Goal: Task Accomplishment & Management: Manage account settings

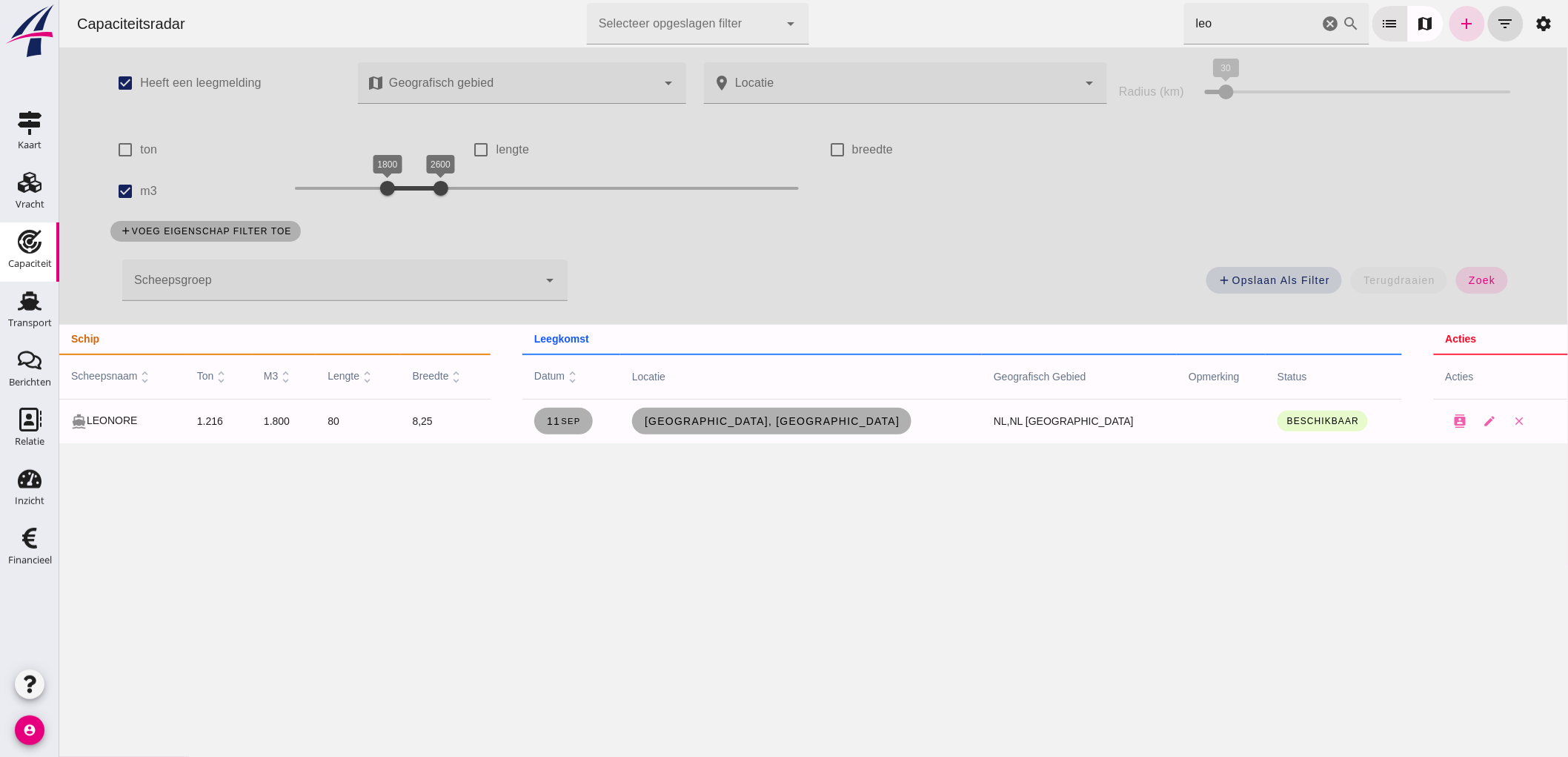
click at [1321, 26] on icon "cancel" at bounding box center [1330, 24] width 18 height 18
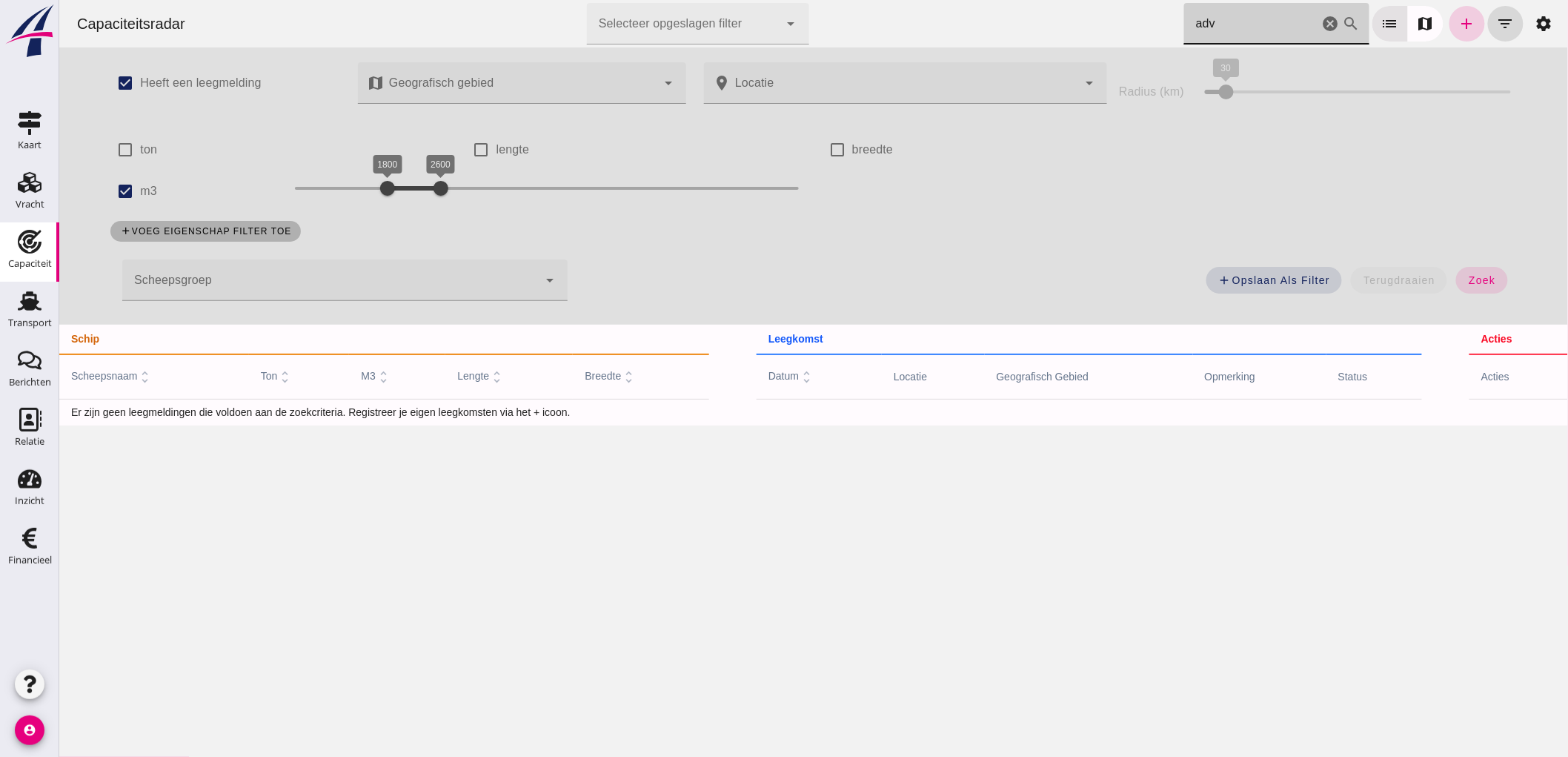
type input "adv"
click at [1449, 27] on link "add" at bounding box center [1466, 23] width 35 height 35
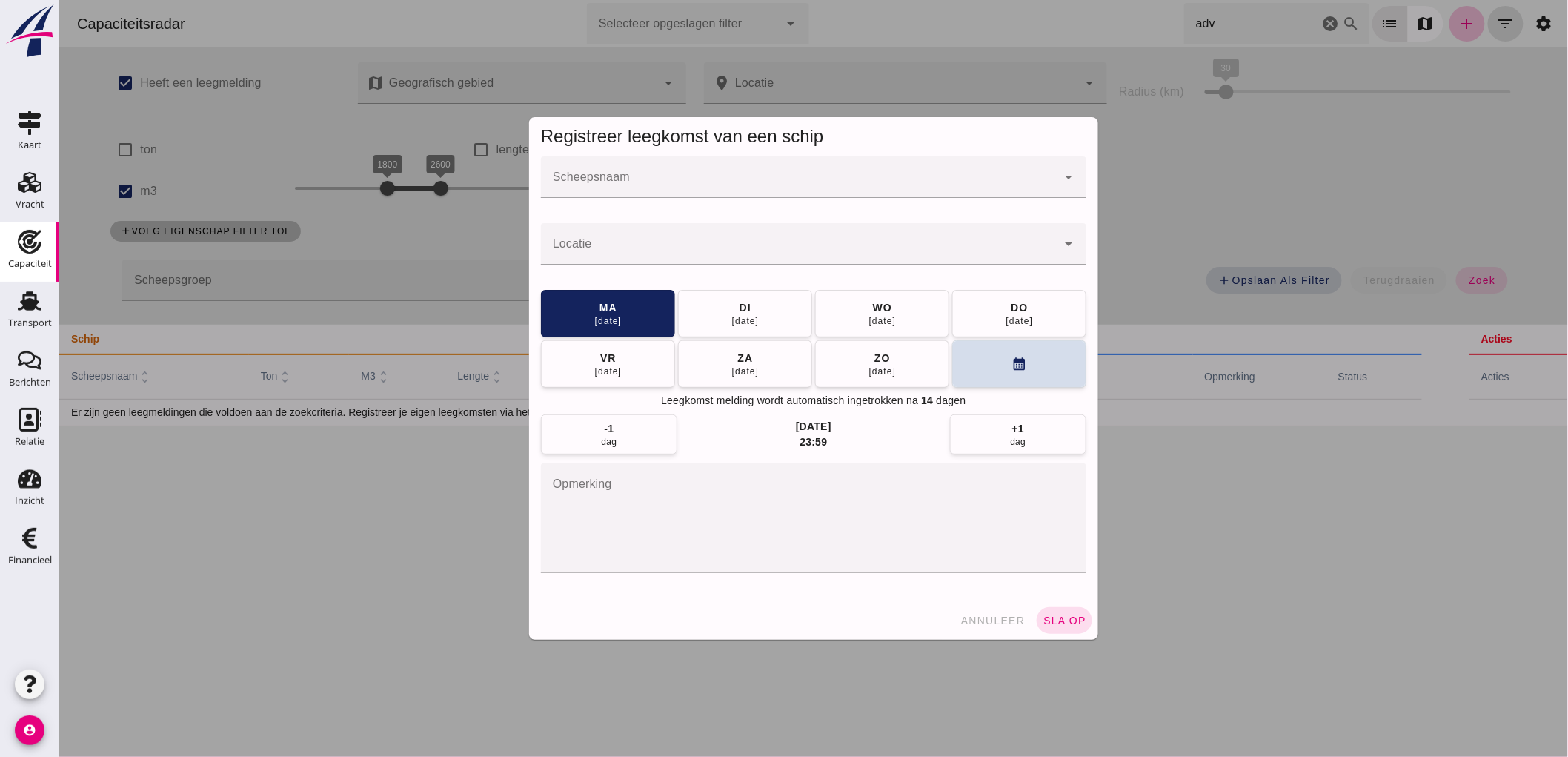
click at [687, 175] on input "Scheepsnaam" at bounding box center [798, 184] width 516 height 18
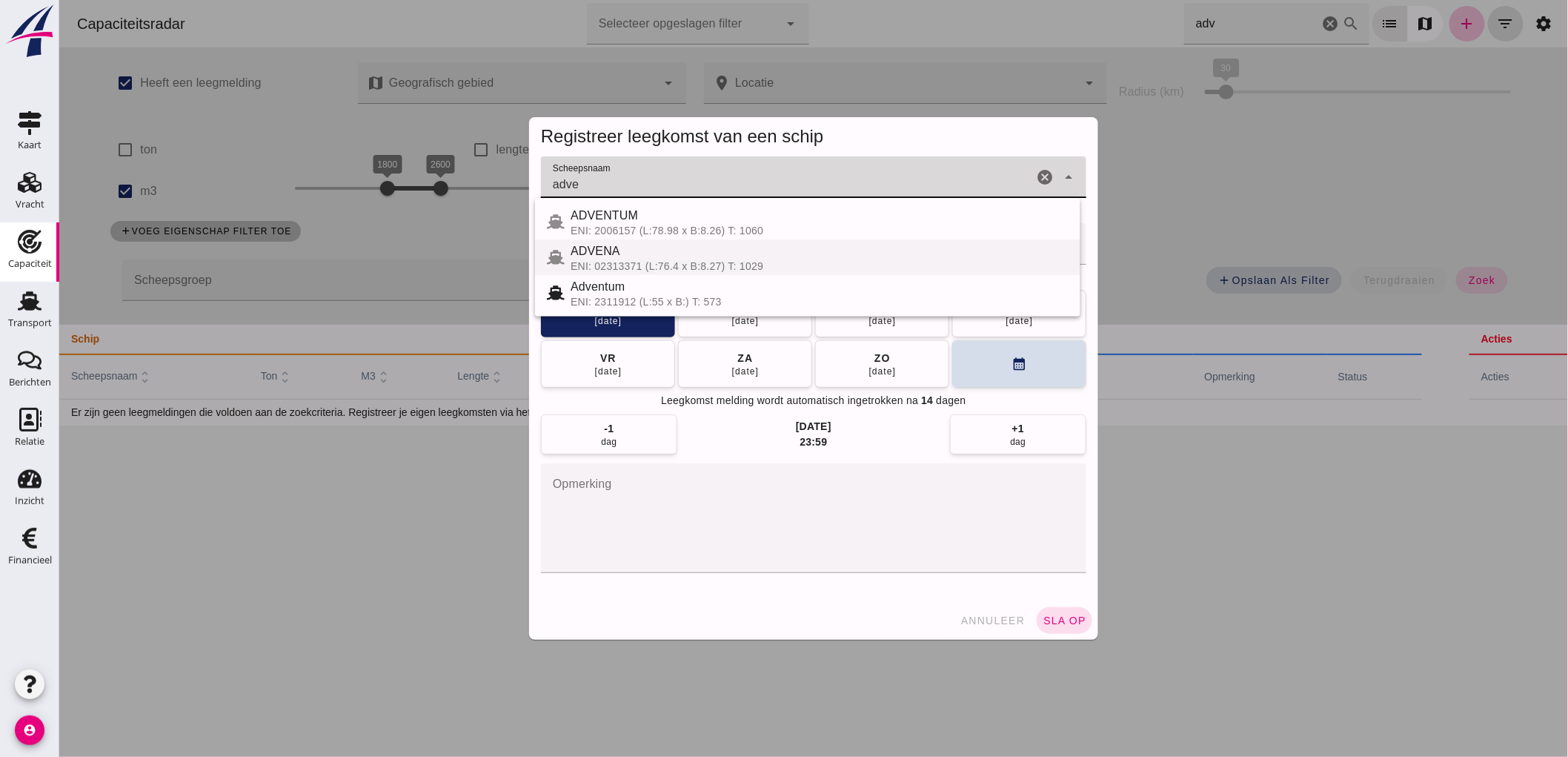
click at [700, 271] on div "ENI: 02313371 (L:76.4 x B:8.27) T: 1029" at bounding box center [819, 266] width 498 height 12
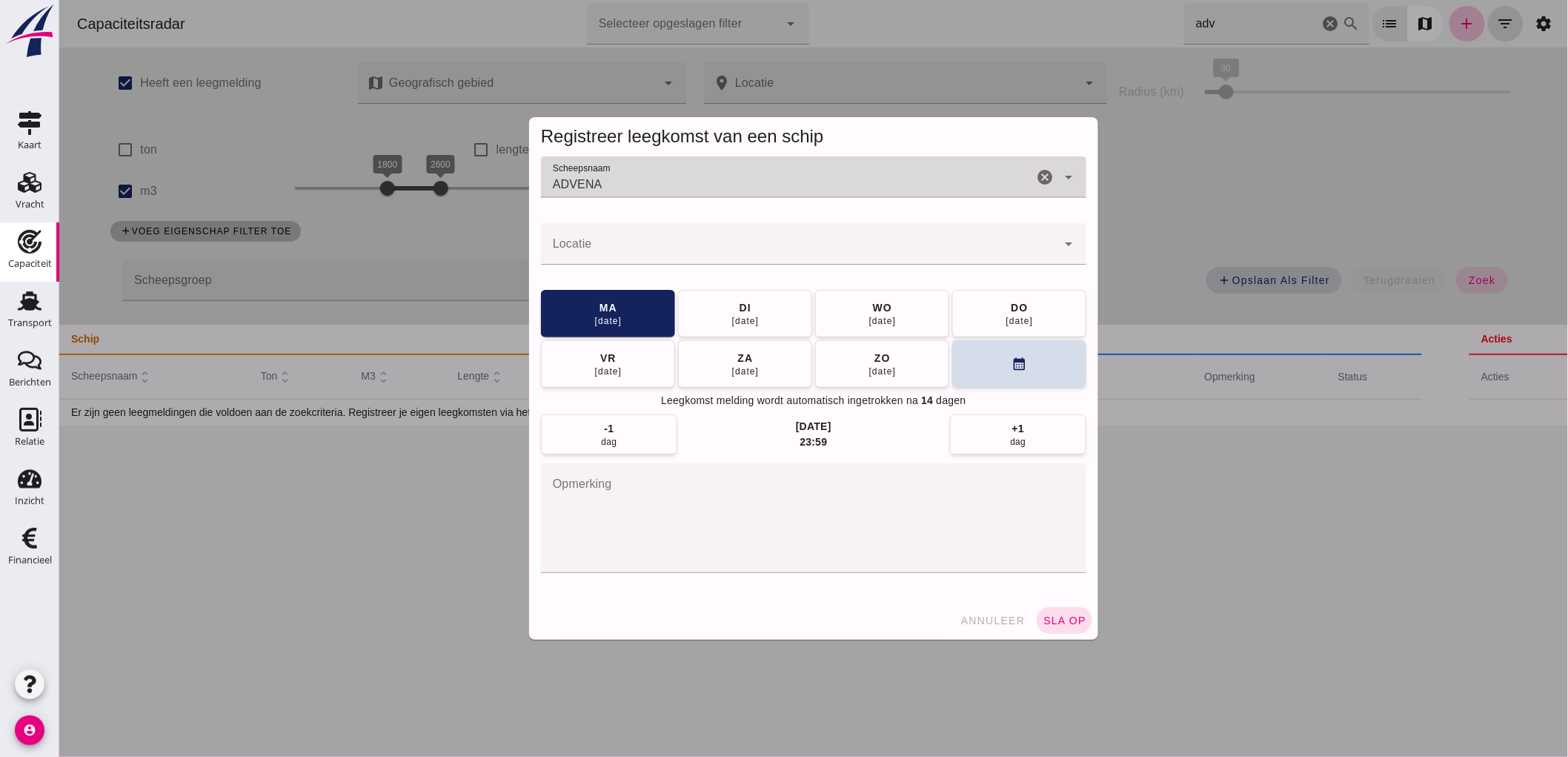
type input "ADVENA"
click at [658, 239] on div at bounding box center [798, 243] width 516 height 41
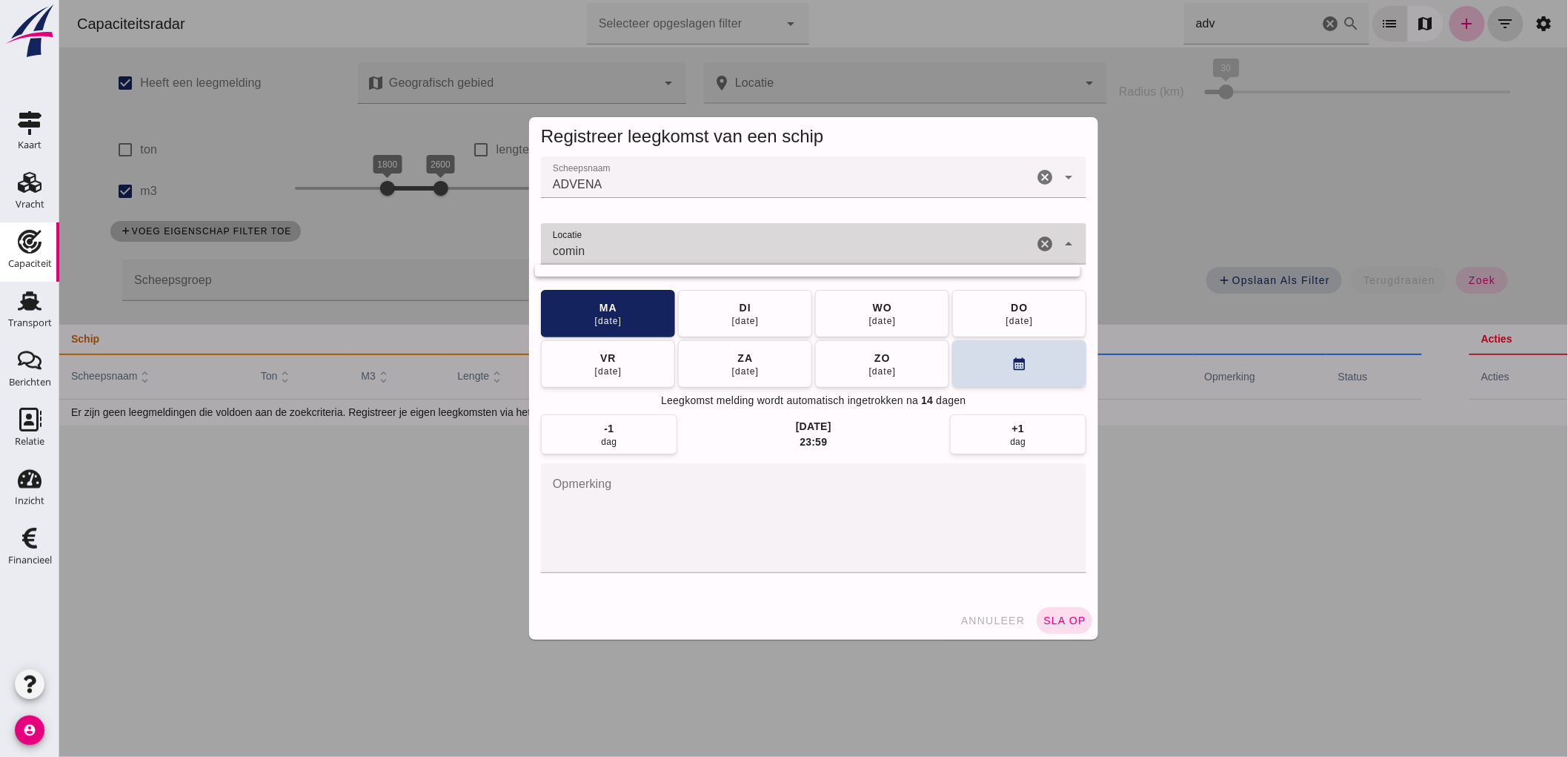
type input "comine"
click at [1035, 249] on icon "cancel" at bounding box center [1044, 244] width 18 height 18
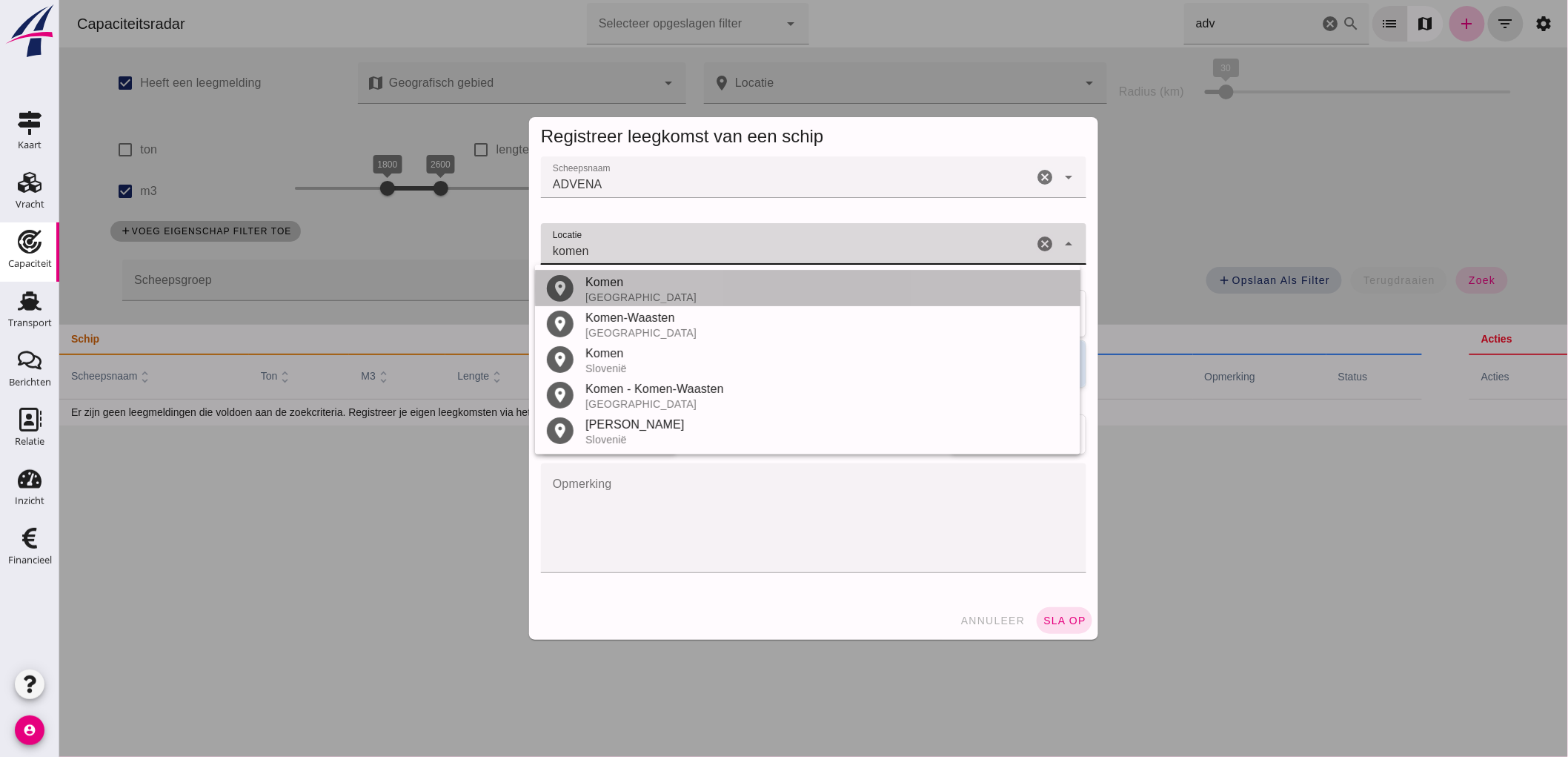
click at [726, 281] on div "Komen" at bounding box center [826, 282] width 483 height 18
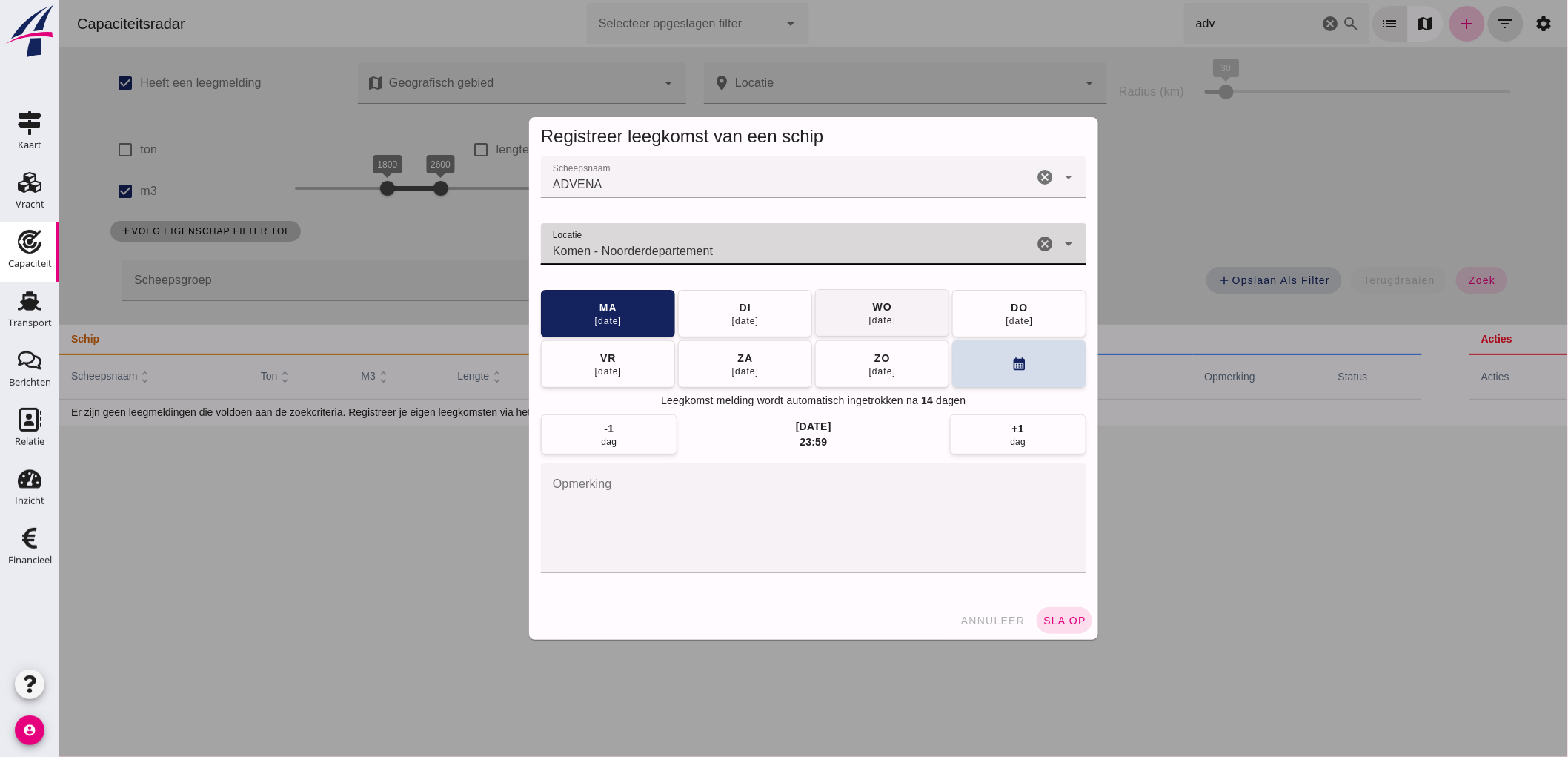
type input "Komen - Noorderdepartement"
click at [896, 327] on button "wo 10 sep" at bounding box center [881, 312] width 134 height 47
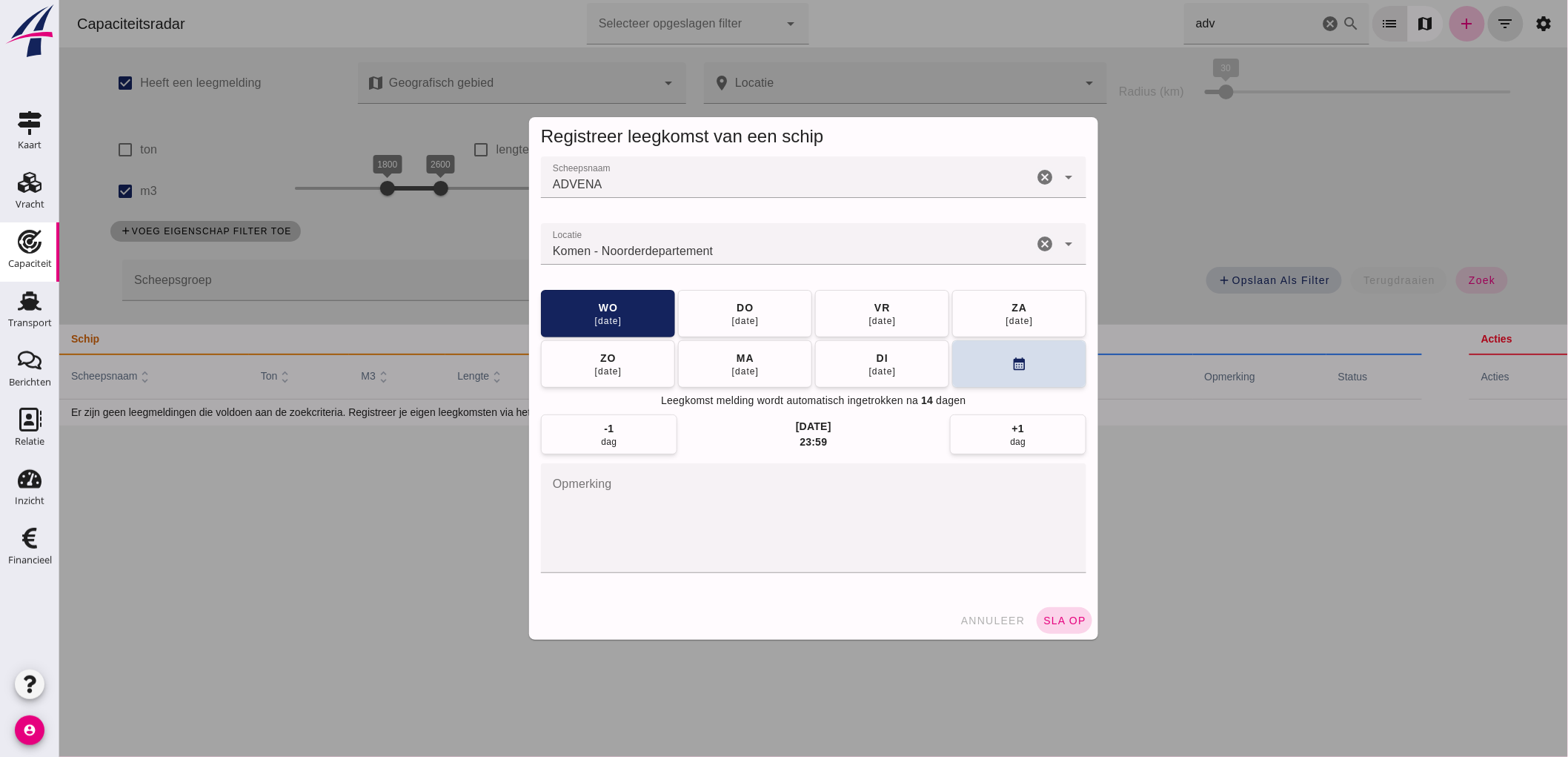
click at [1061, 617] on span "sla op" at bounding box center [1064, 621] width 44 height 12
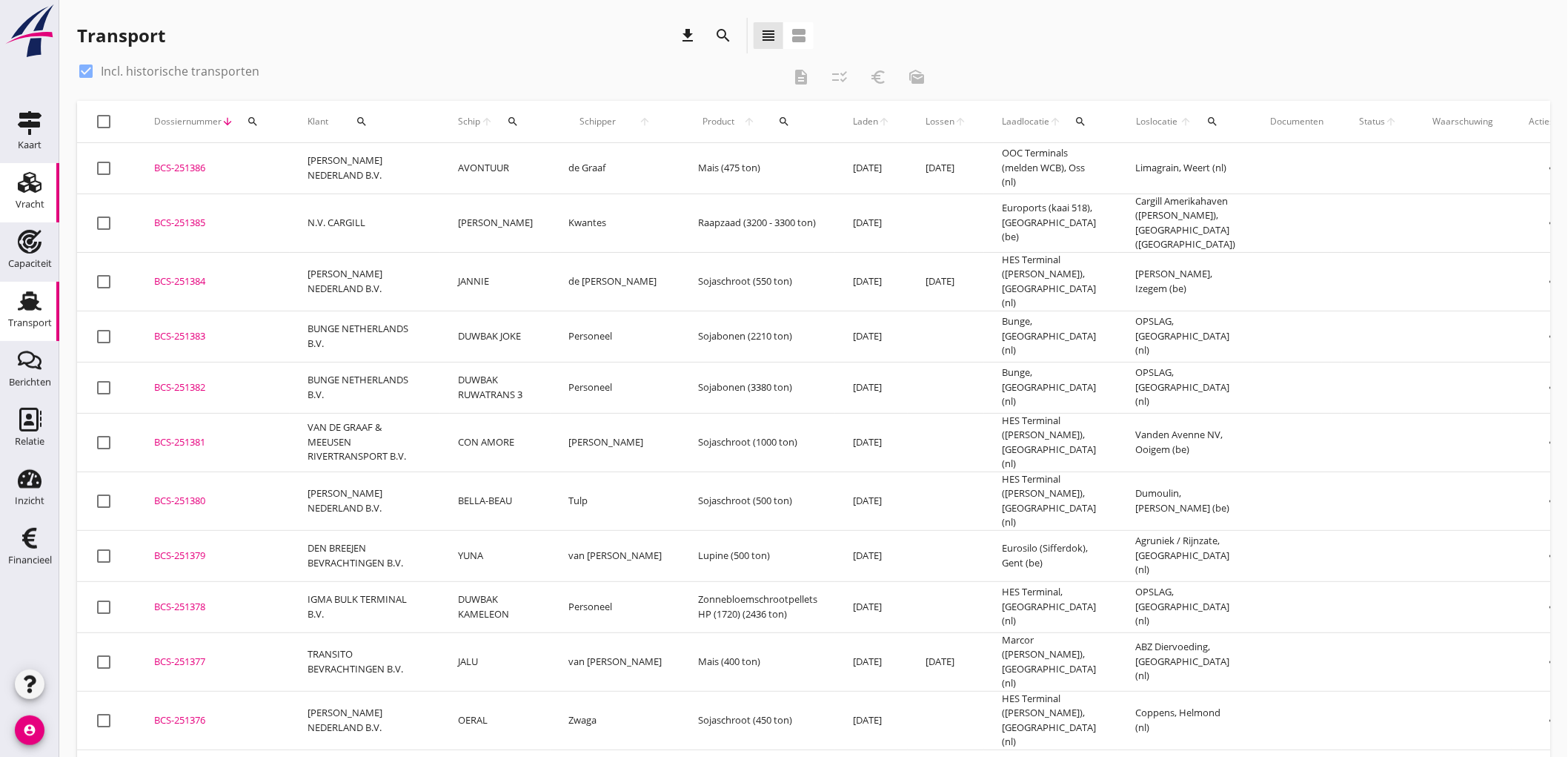
click at [20, 172] on icon "Vracht" at bounding box center [30, 183] width 24 height 24
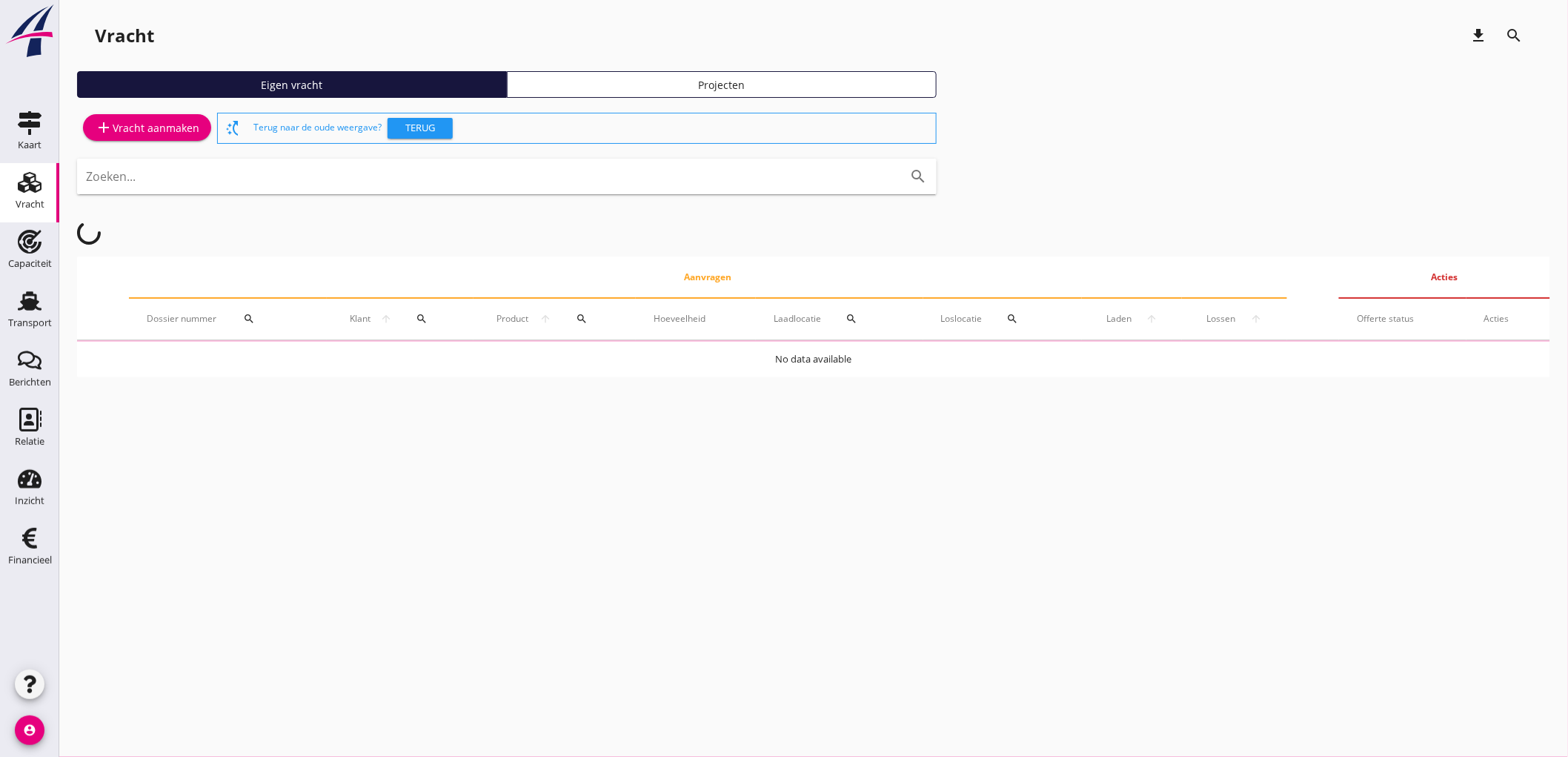
click at [117, 144] on div "add Vracht aanmaken" at bounding box center [147, 128] width 140 height 37
click at [154, 121] on div "add Vracht aanmaken" at bounding box center [147, 128] width 105 height 18
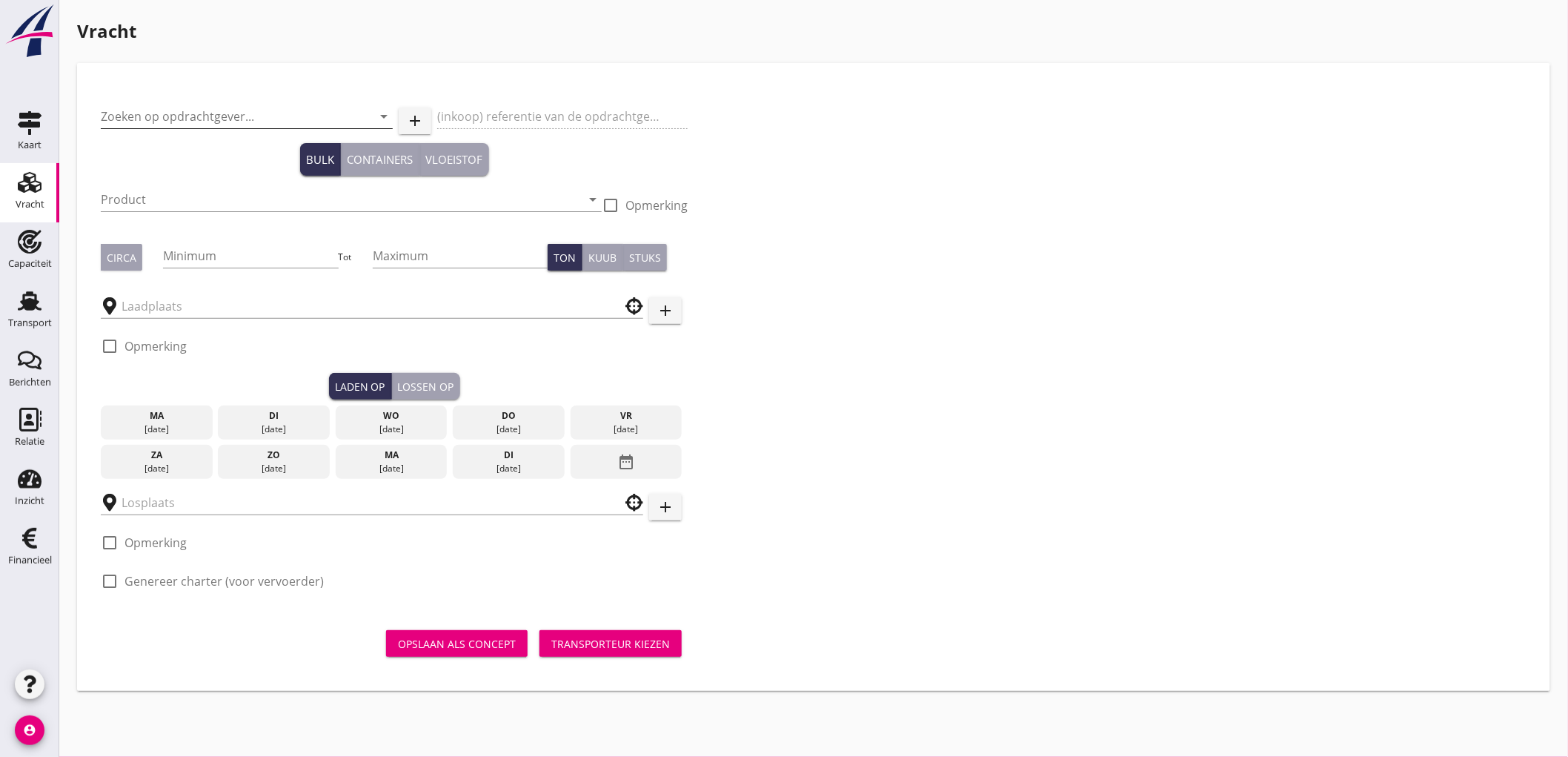
click at [181, 120] on input "Zoeken op opdrachtgever..." at bounding box center [226, 117] width 251 height 24
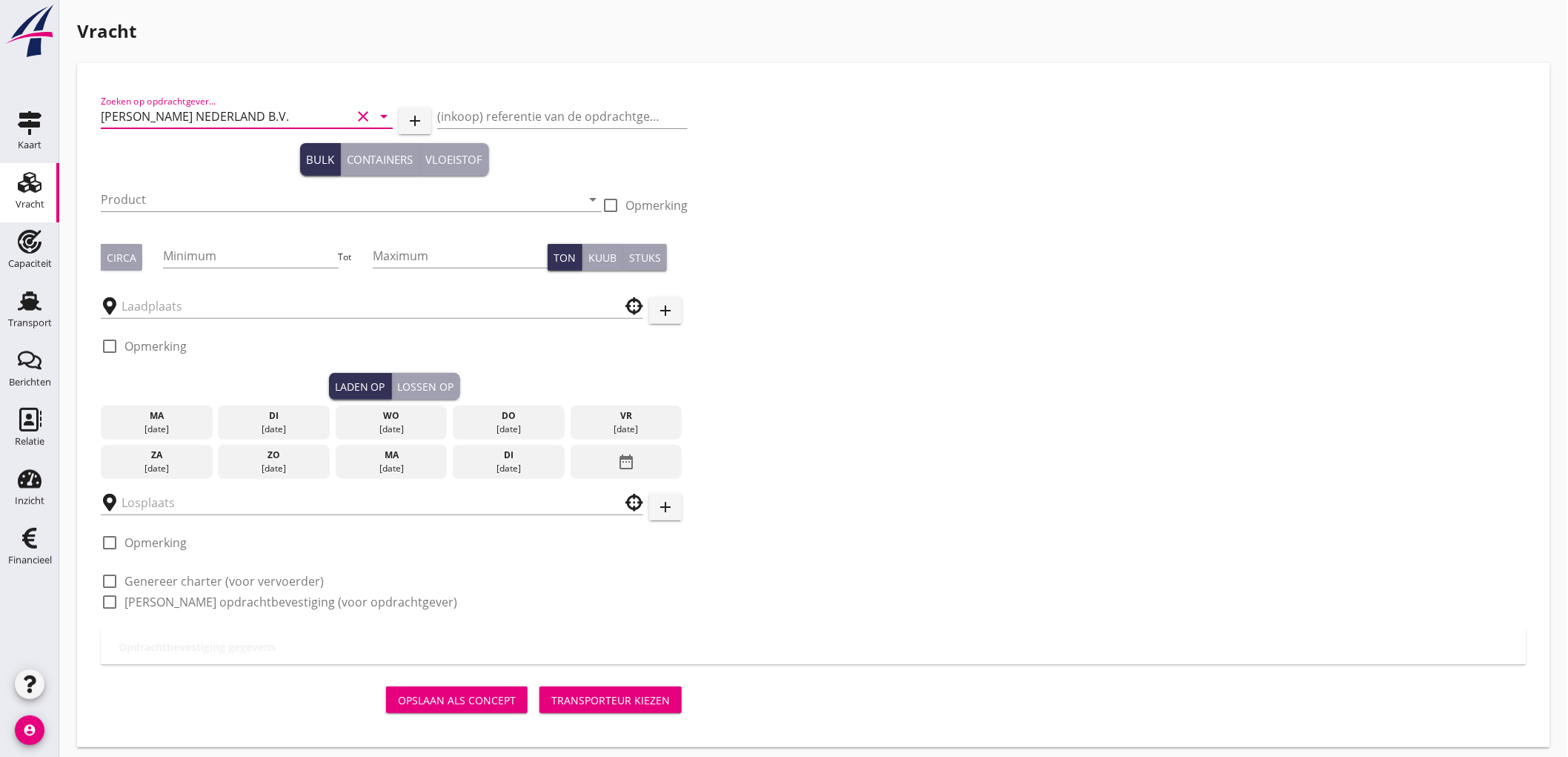
type input "[PERSON_NAME] NEDERLAND B.V."
click at [181, 201] on input "Product" at bounding box center [341, 199] width 480 height 24
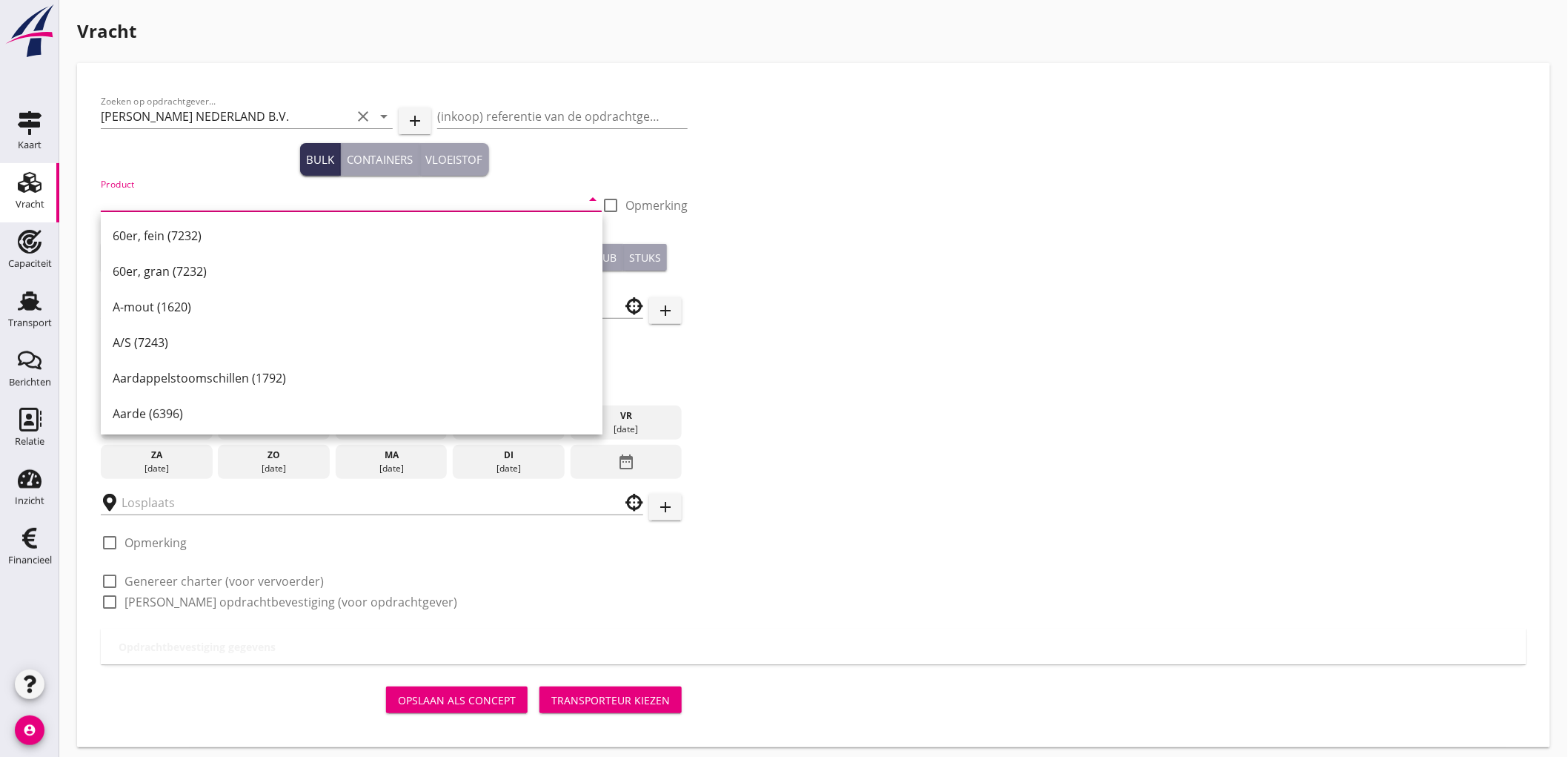
click at [202, 204] on input "Product" at bounding box center [341, 199] width 480 height 24
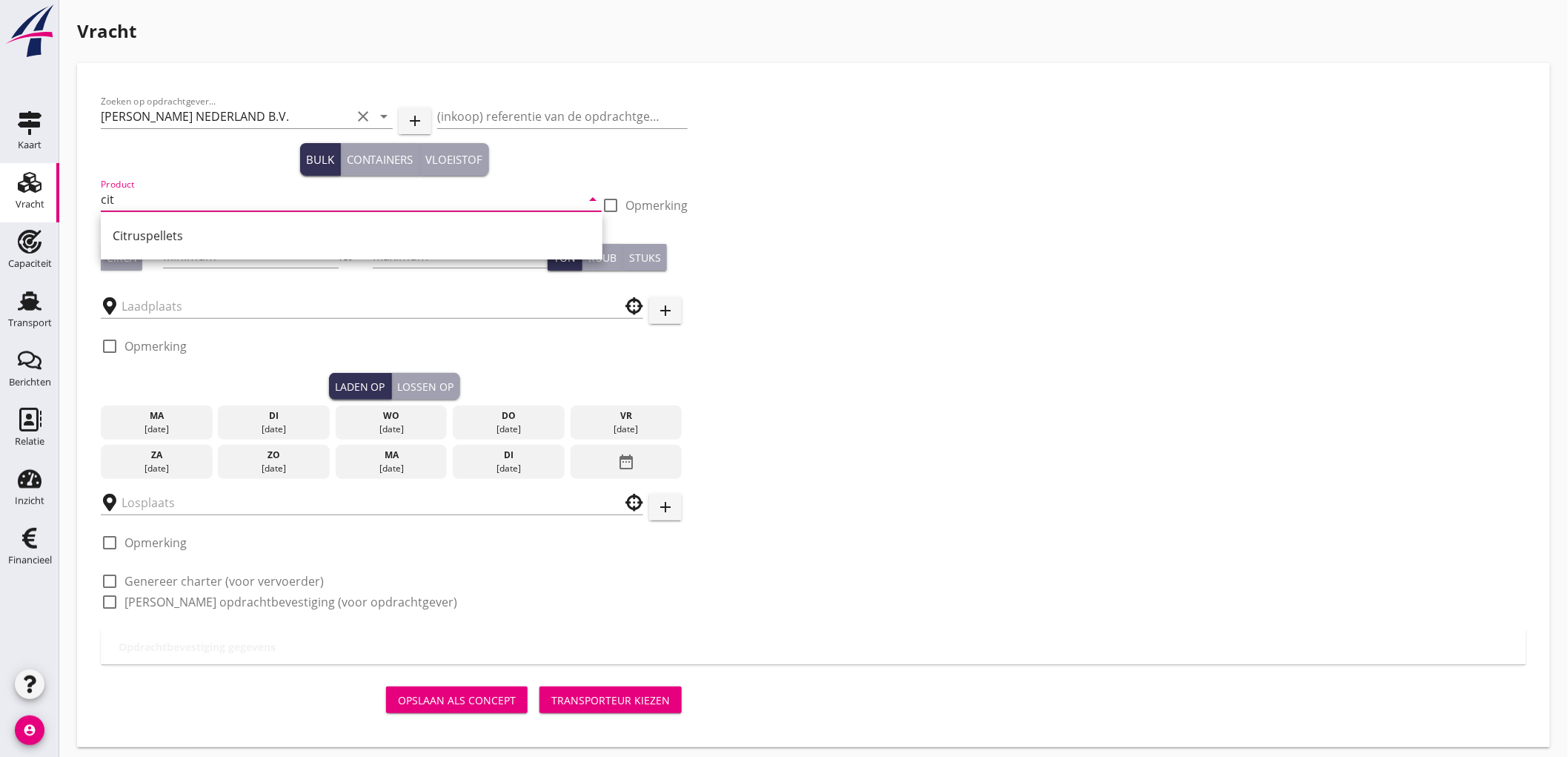
click at [201, 238] on div "Citruspellets" at bounding box center [351, 236] width 478 height 18
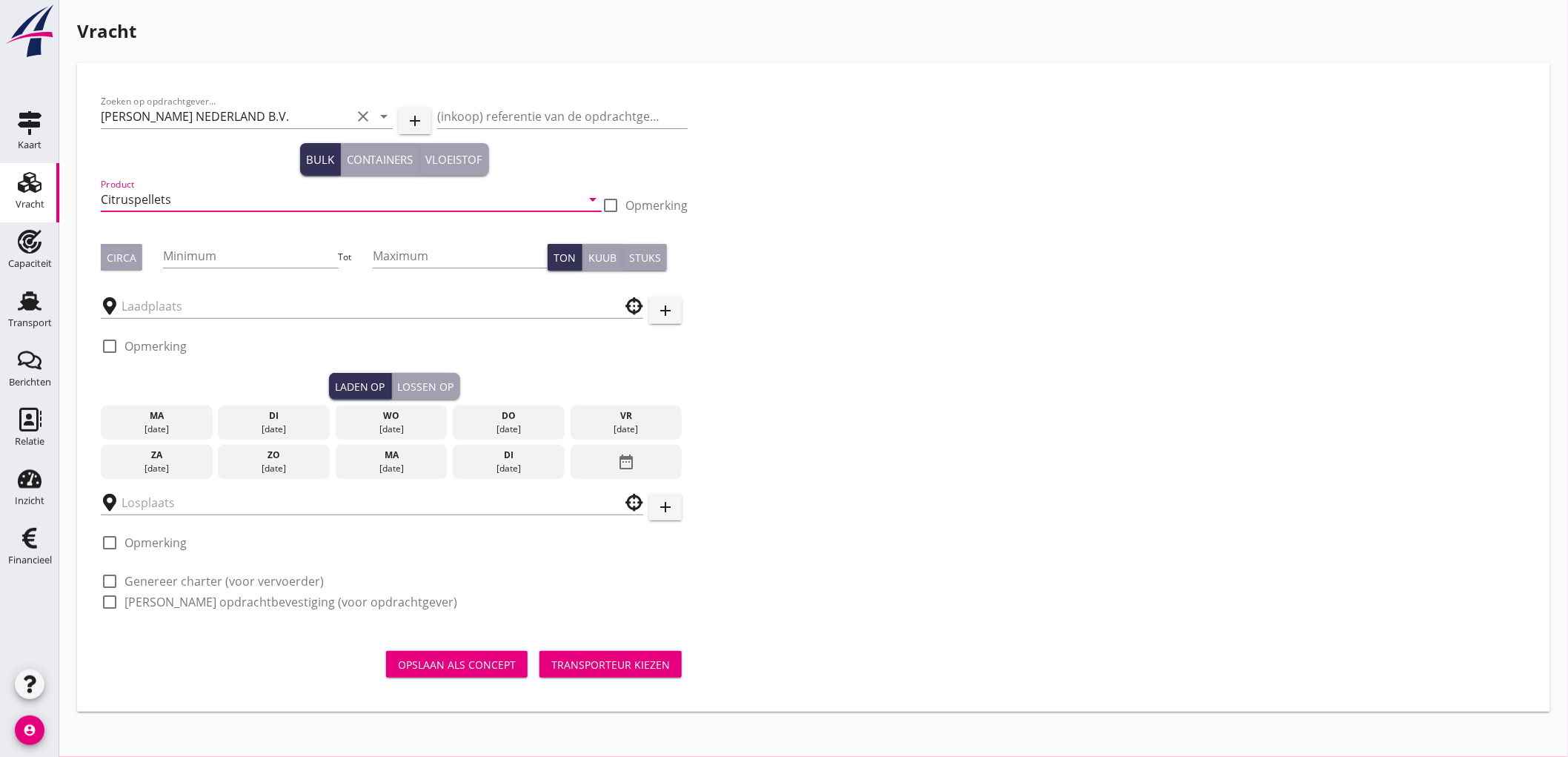
type input "Citruspellets"
click at [115, 257] on div "Circa" at bounding box center [121, 257] width 29 height 16
click at [205, 261] on input "Minimum" at bounding box center [251, 256] width 175 height 24
type input "1500"
click at [180, 298] on input "text" at bounding box center [362, 306] width 480 height 24
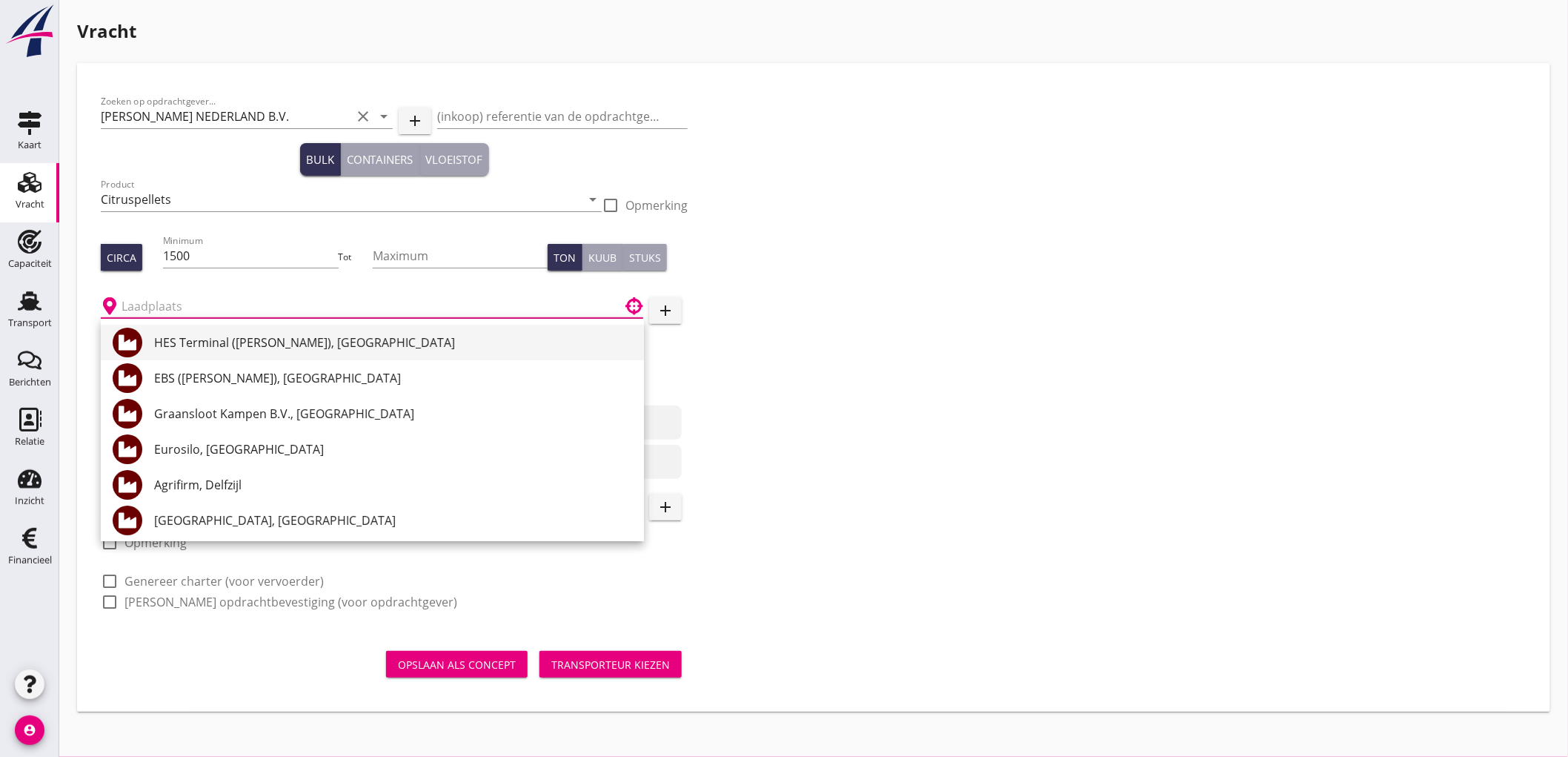
click at [182, 342] on div "HES Terminal ([PERSON_NAME]), [GEOGRAPHIC_DATA]" at bounding box center [393, 342] width 478 height 18
type input "HES Terminal ([PERSON_NAME]), [GEOGRAPHIC_DATA]"
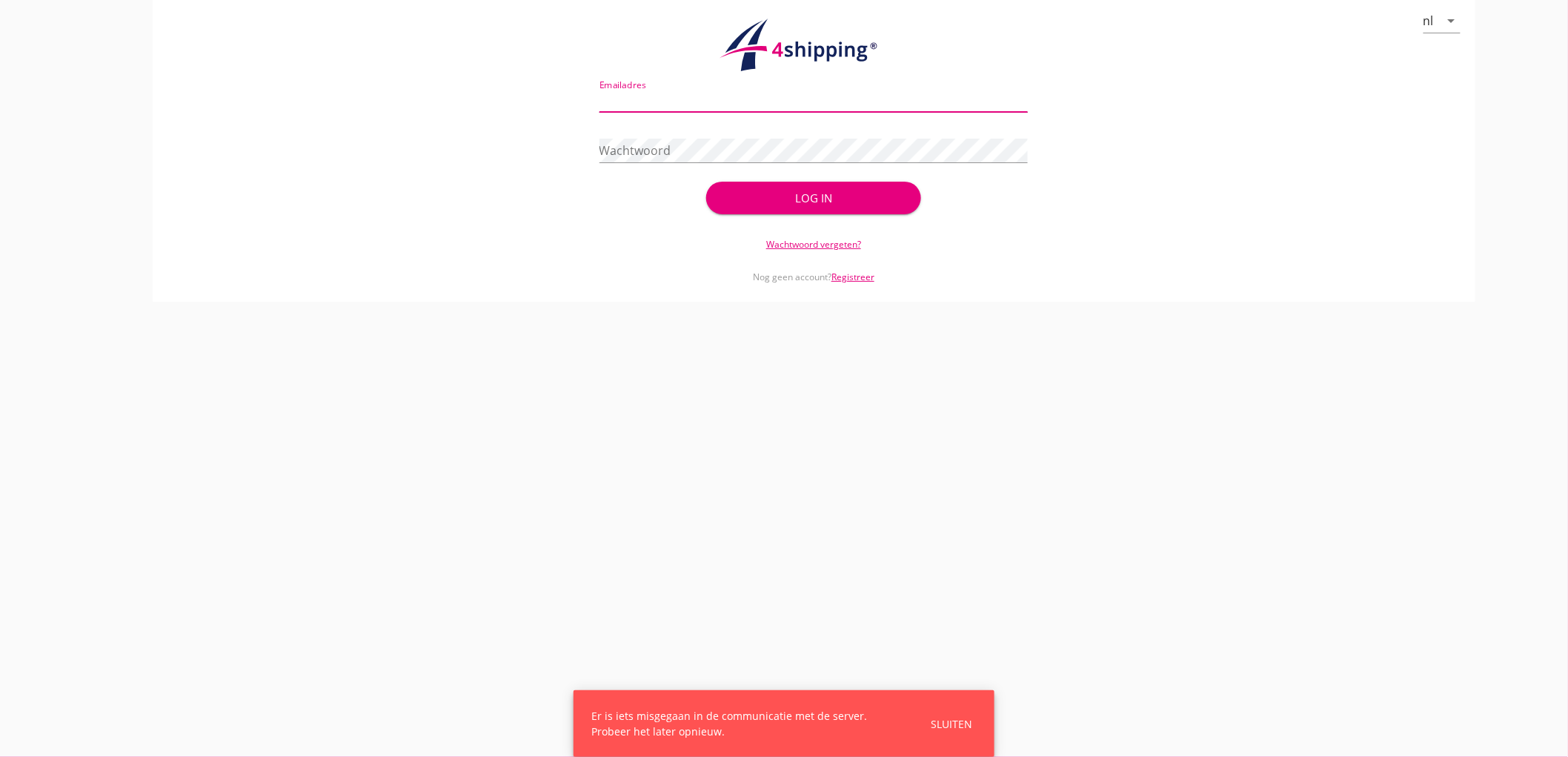
click at [660, 108] on input "Emailadres" at bounding box center [814, 100] width 429 height 24
type input "[EMAIL_ADDRESS][DOMAIN_NAME]"
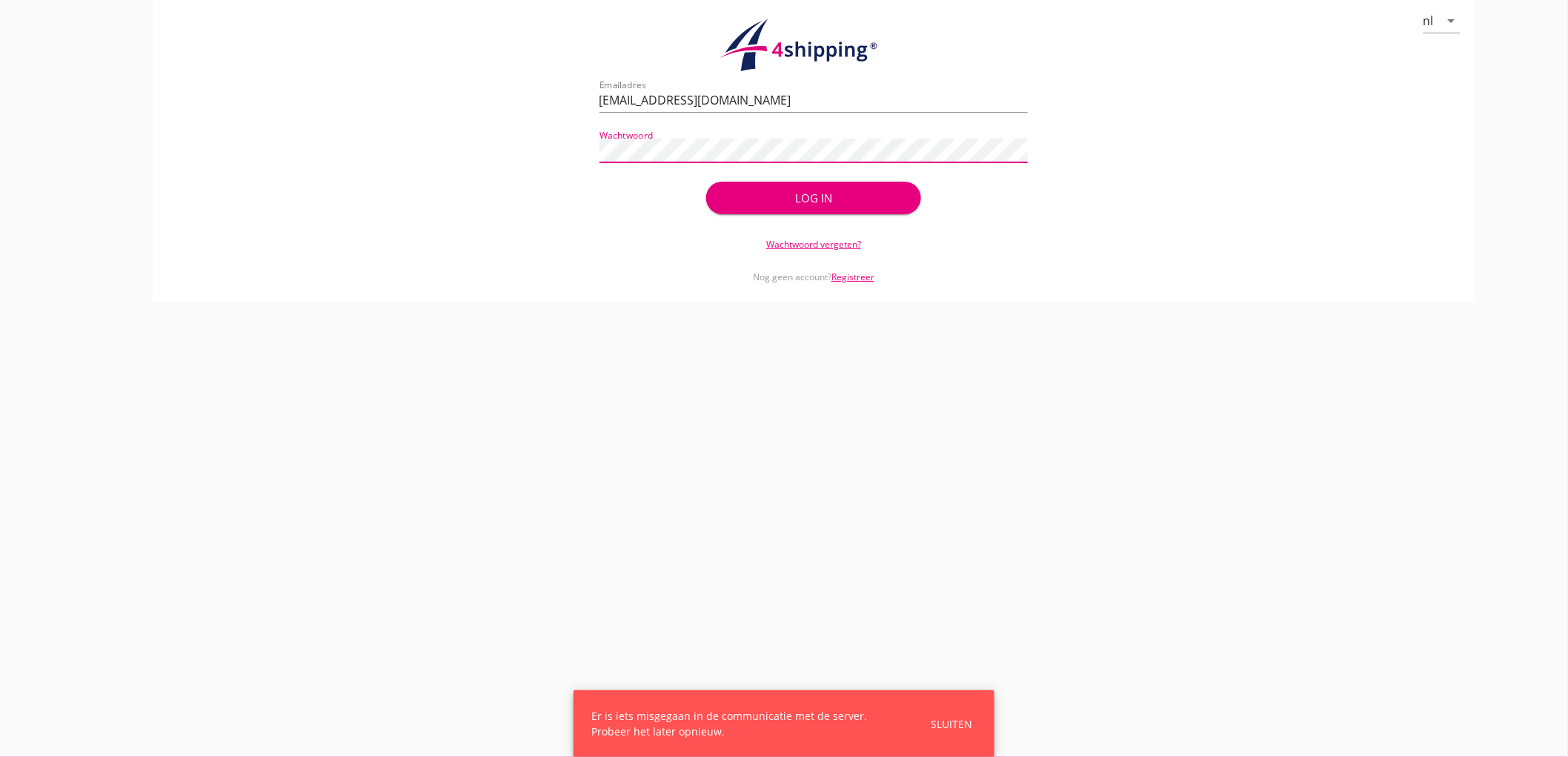
click at [707, 181] on button "Log in" at bounding box center [813, 197] width 214 height 32
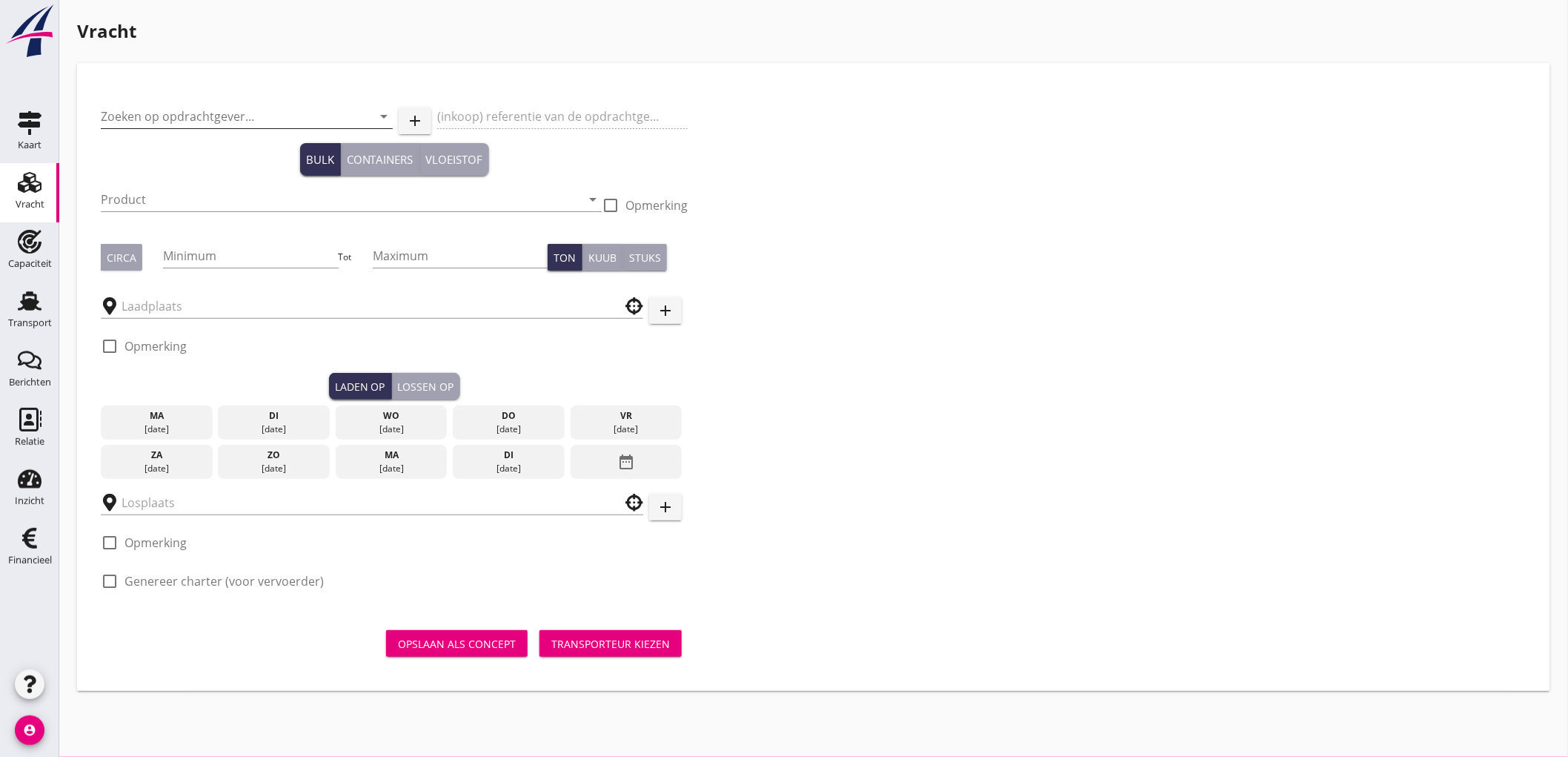
click at [188, 108] on input "Zoeken op opdrachtgever..." at bounding box center [226, 117] width 251 height 24
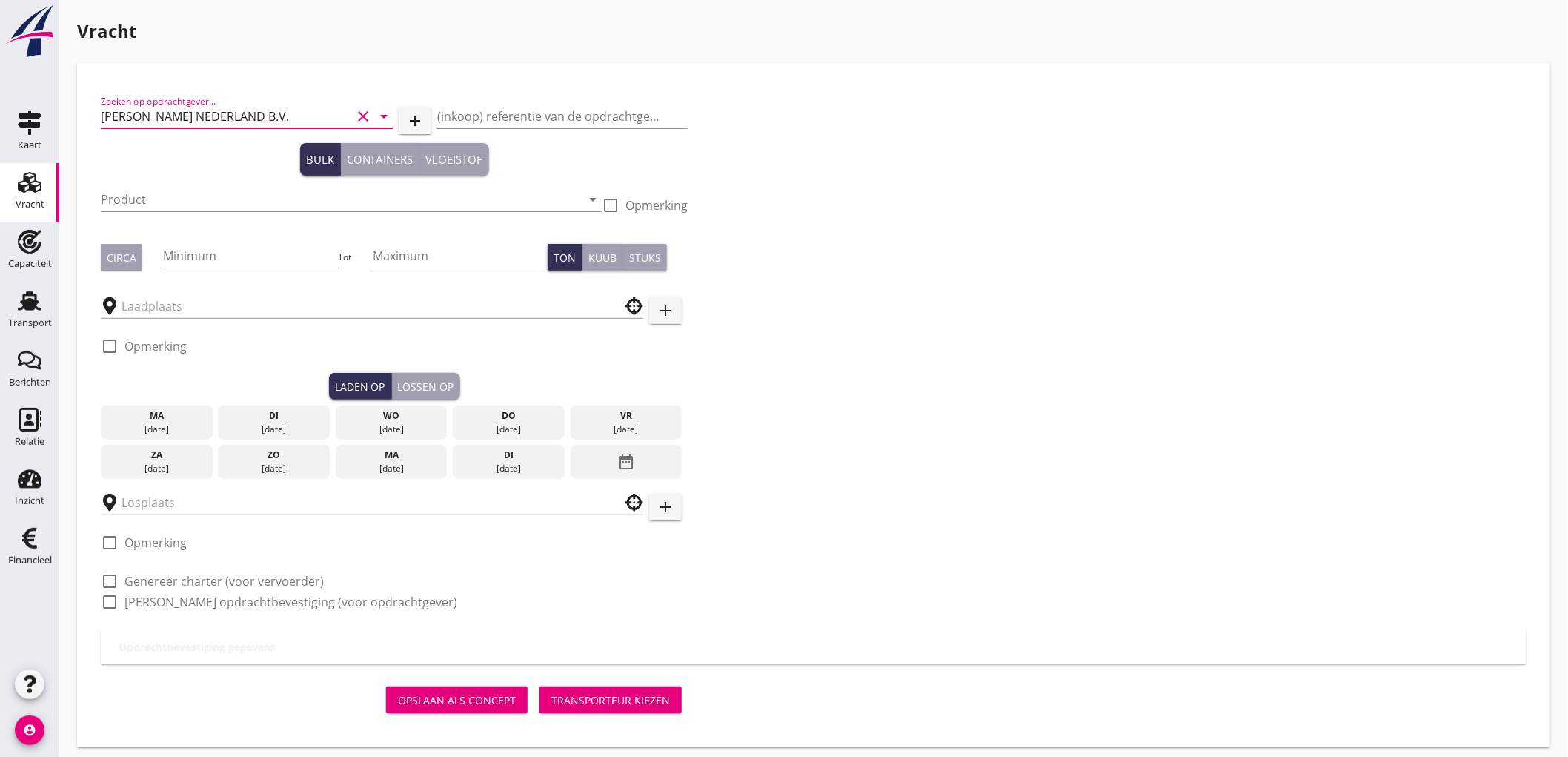
type input "[PERSON_NAME] NEDERLAND B.V."
click at [236, 182] on div "Product arrow_drop_down" at bounding box center [351, 202] width 501 height 47
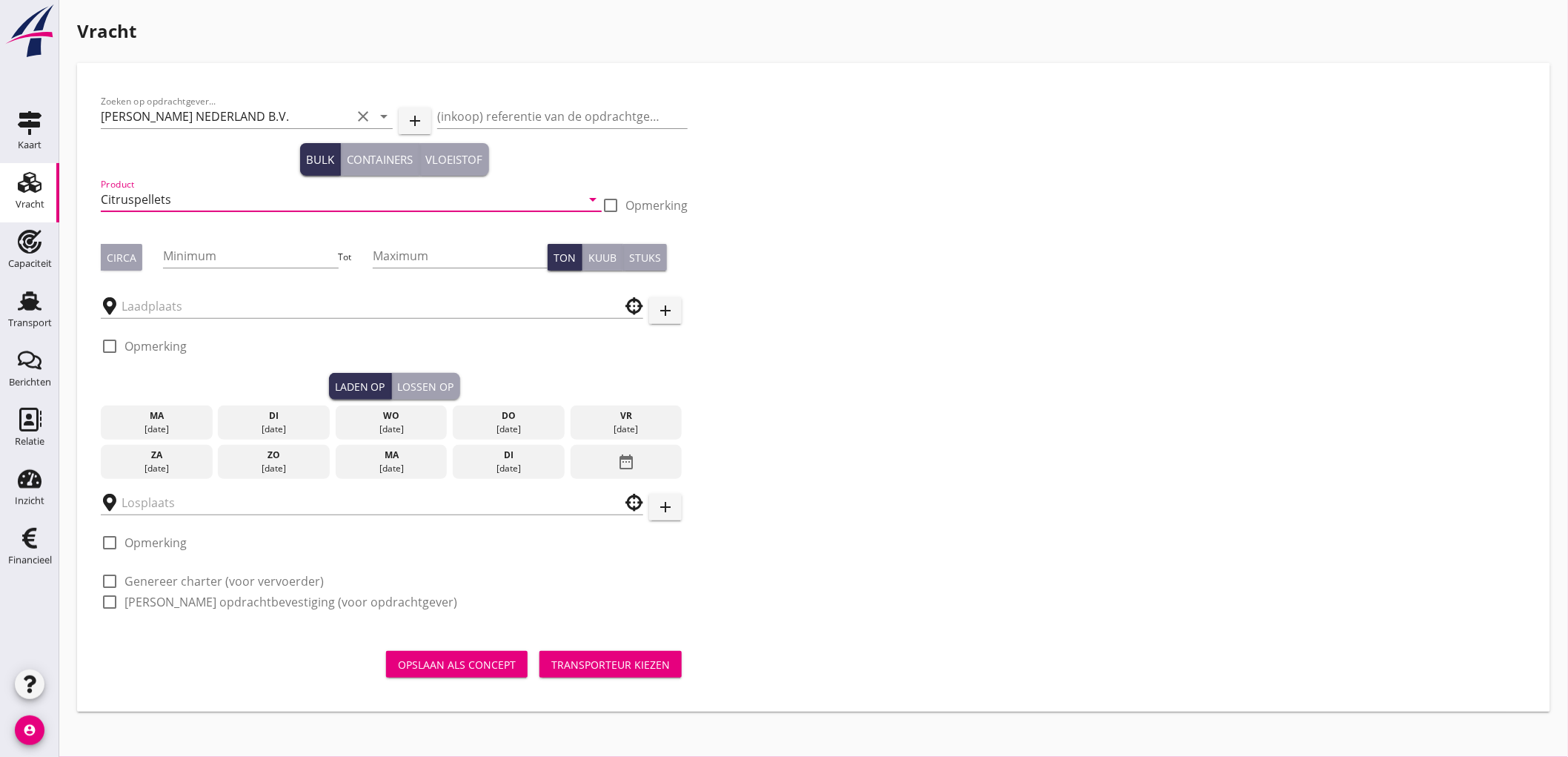
type input "Citruspellets"
click at [130, 263] on div "Circa" at bounding box center [121, 257] width 29 height 16
click at [181, 261] on input "Minimum" at bounding box center [251, 256] width 175 height 24
type input "1500"
click at [268, 321] on div at bounding box center [372, 305] width 542 height 46
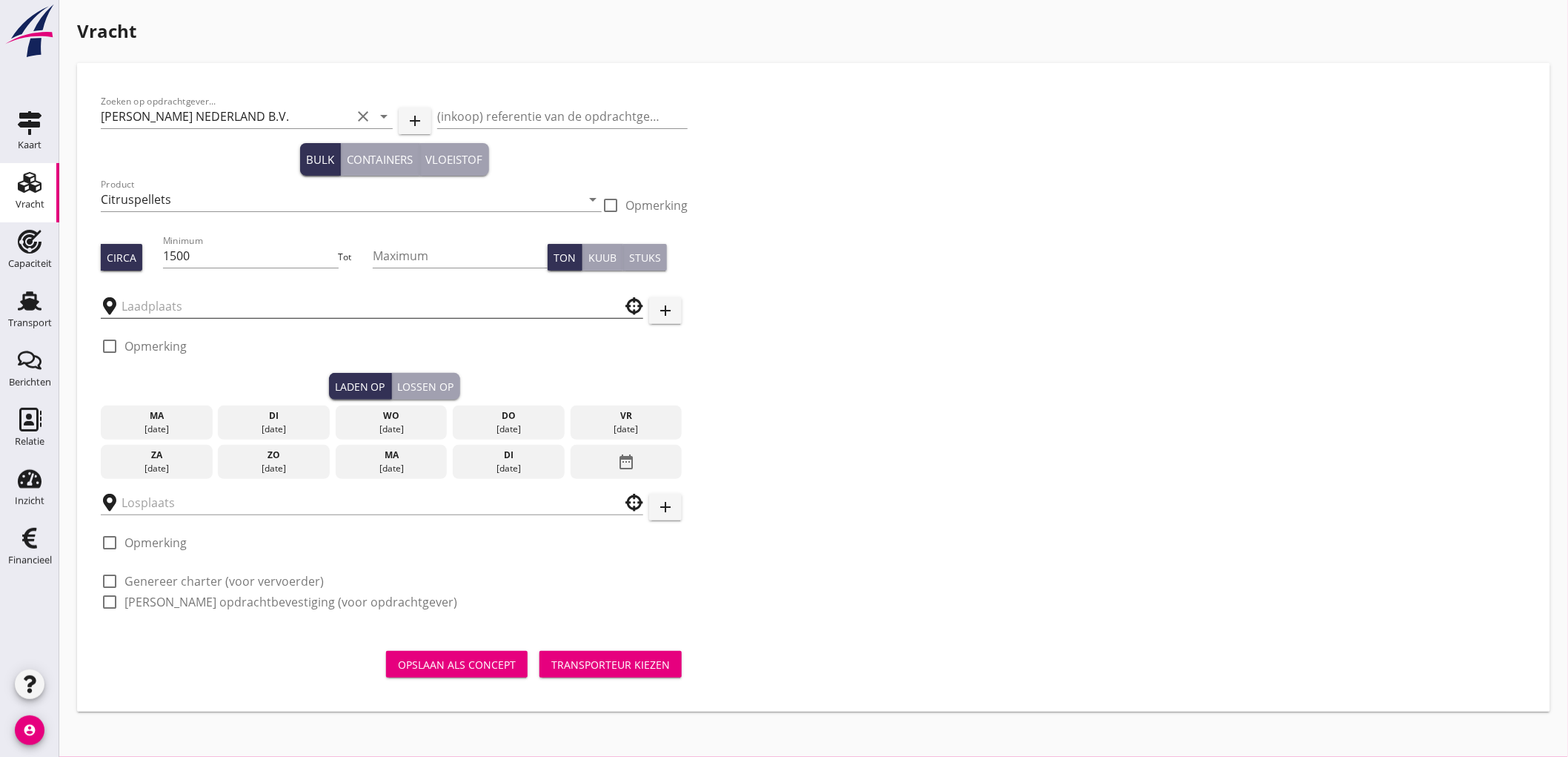
click at [262, 300] on input "text" at bounding box center [362, 306] width 480 height 24
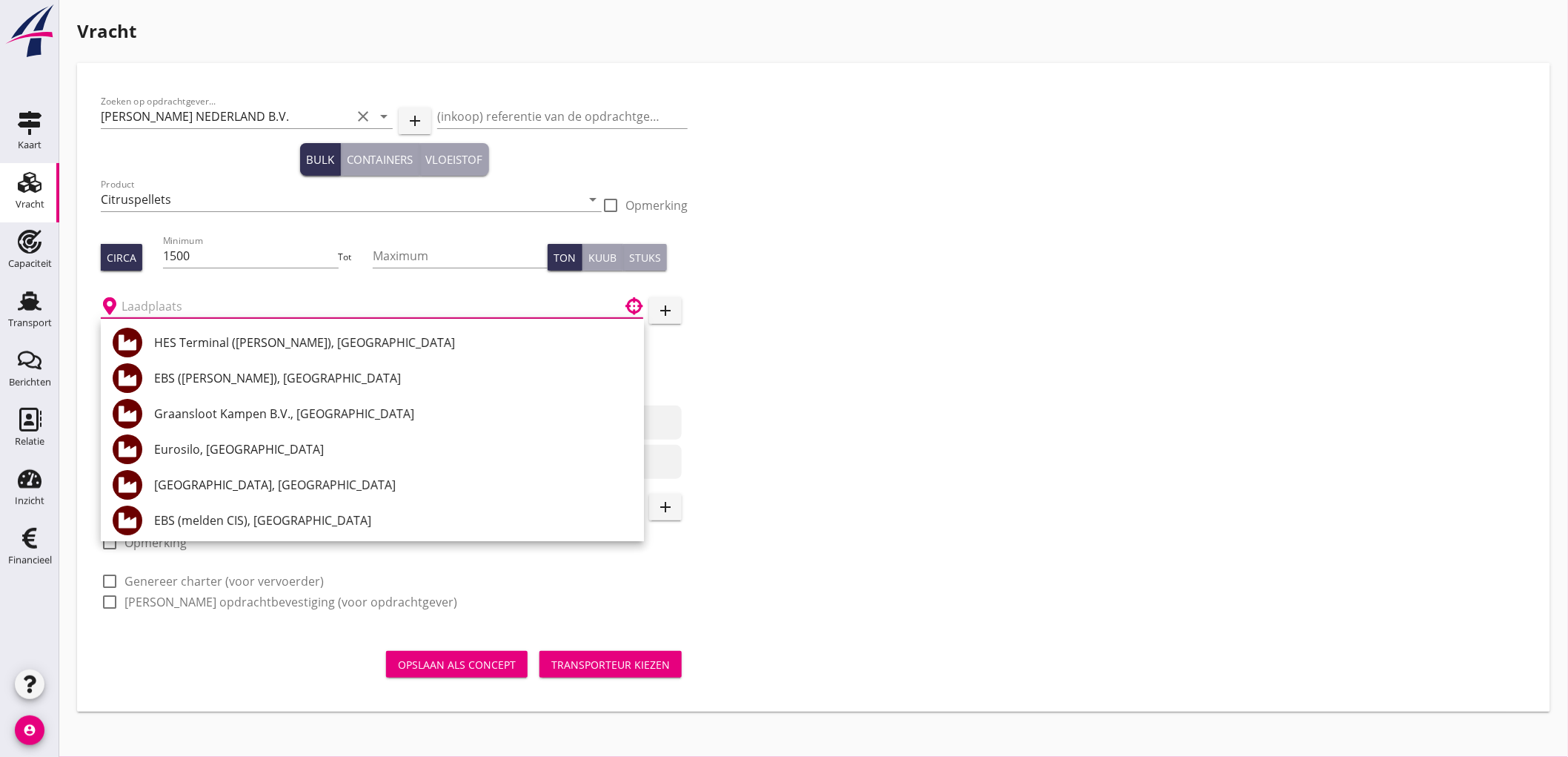
click at [223, 302] on input "text" at bounding box center [362, 306] width 480 height 24
type input "ZHD"
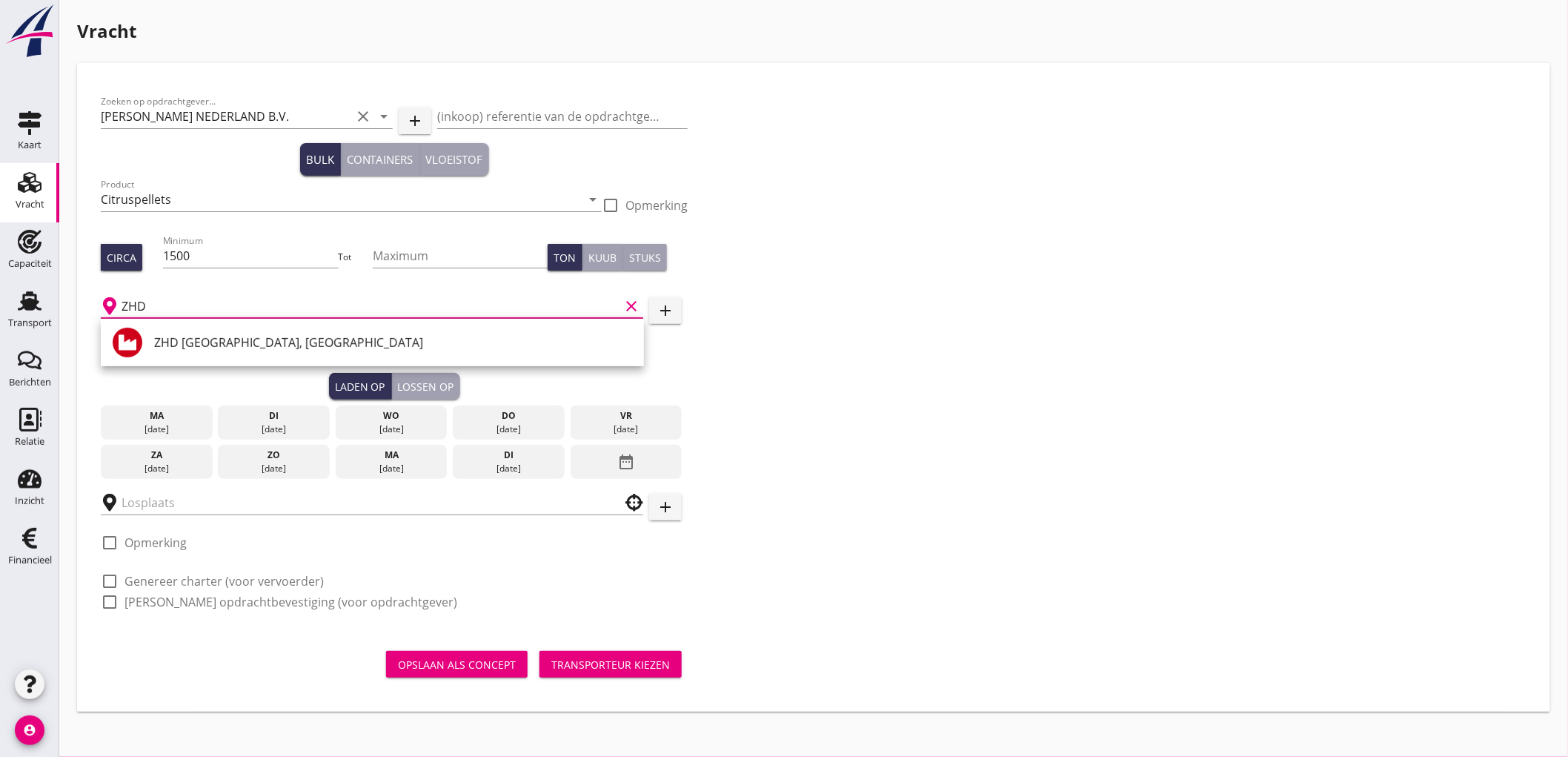
click at [637, 307] on icon "clear" at bounding box center [631, 306] width 18 height 18
click at [552, 313] on input "text" at bounding box center [362, 306] width 480 height 24
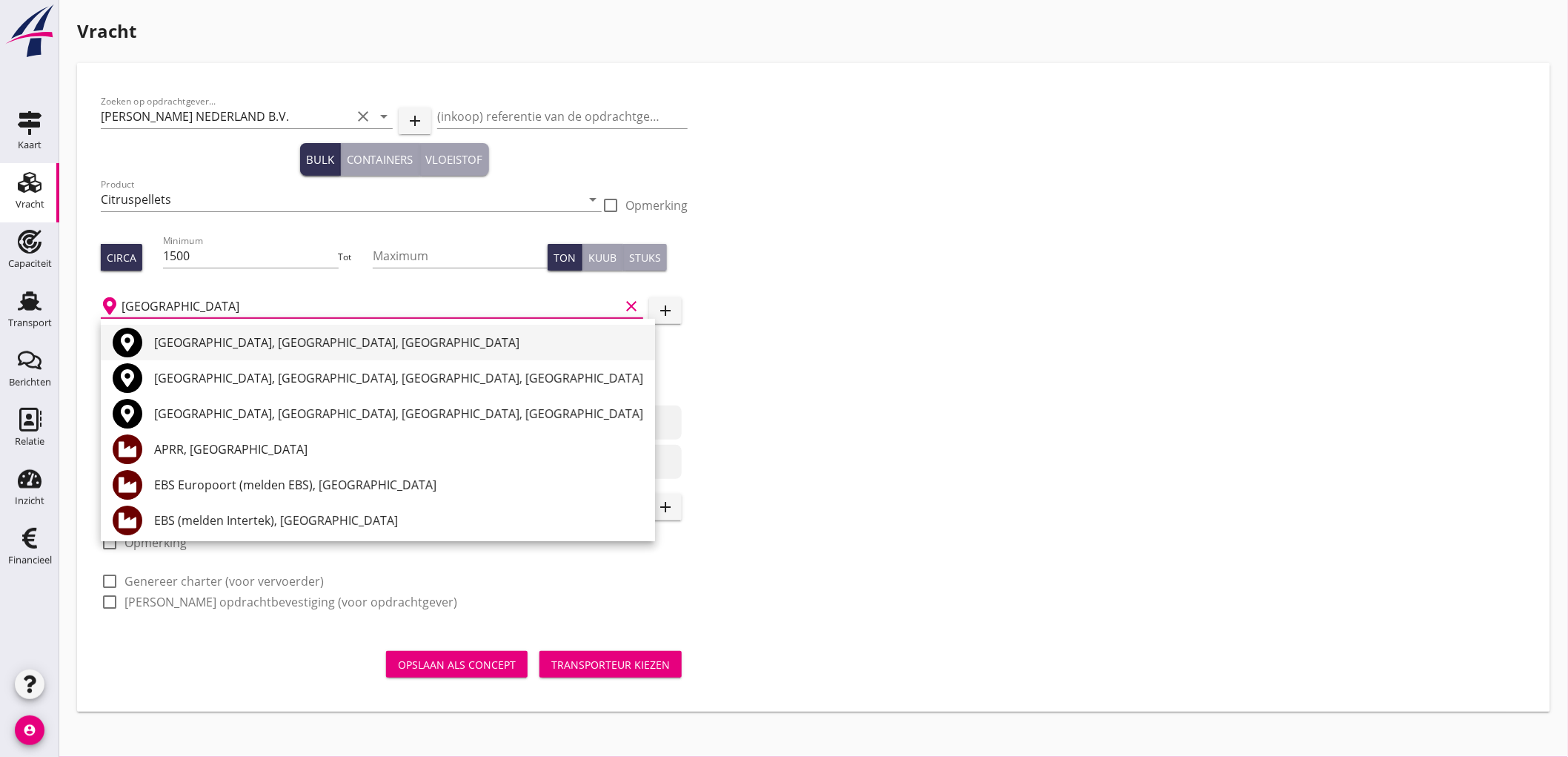
click at [315, 344] on div "[GEOGRAPHIC_DATA], [GEOGRAPHIC_DATA], [GEOGRAPHIC_DATA]" at bounding box center [399, 342] width 489 height 18
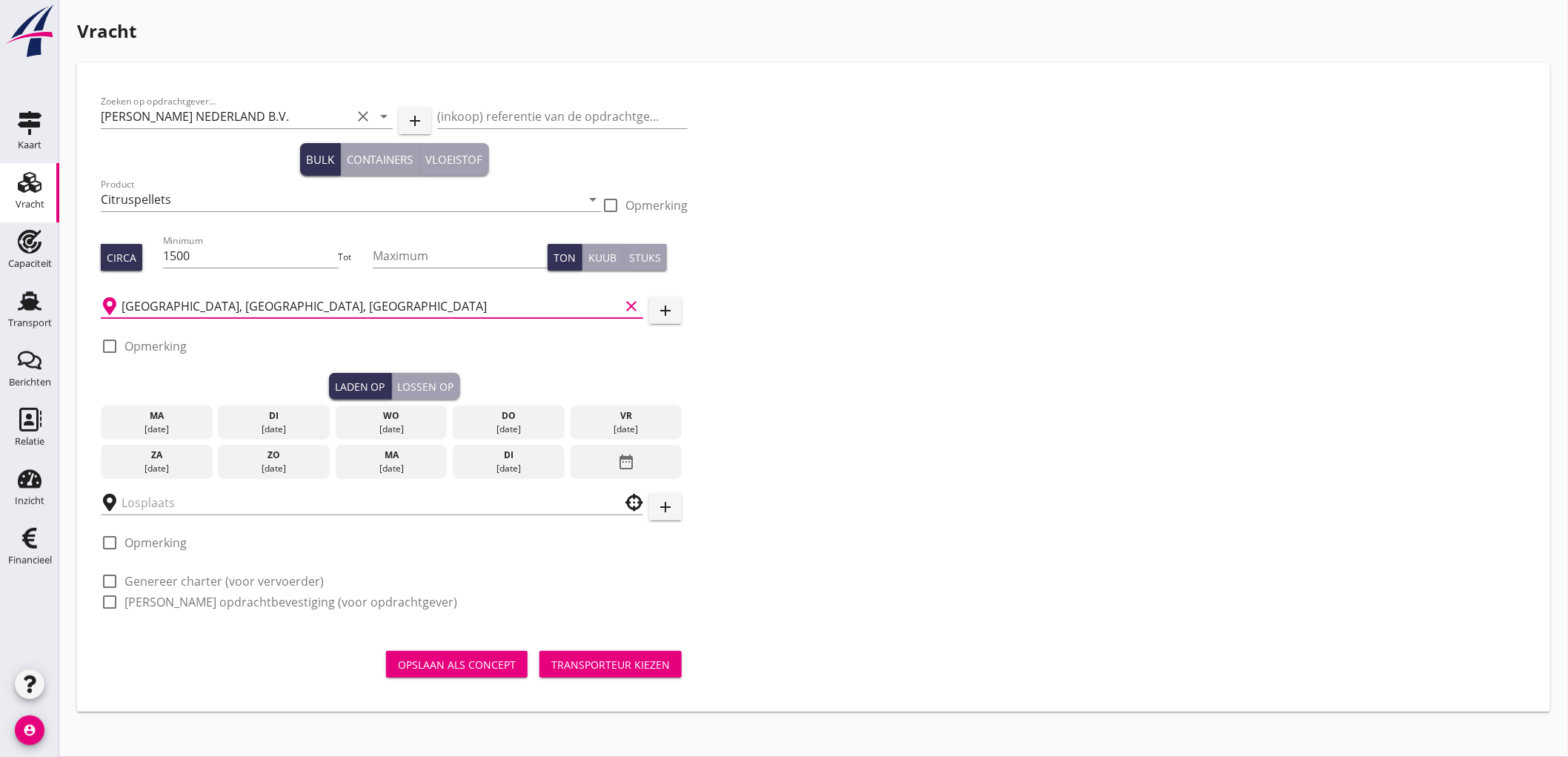
type input "[GEOGRAPHIC_DATA], [GEOGRAPHIC_DATA], [GEOGRAPHIC_DATA]"
click at [172, 339] on label "Opmerking" at bounding box center [155, 346] width 62 height 15
checkbox input "true"
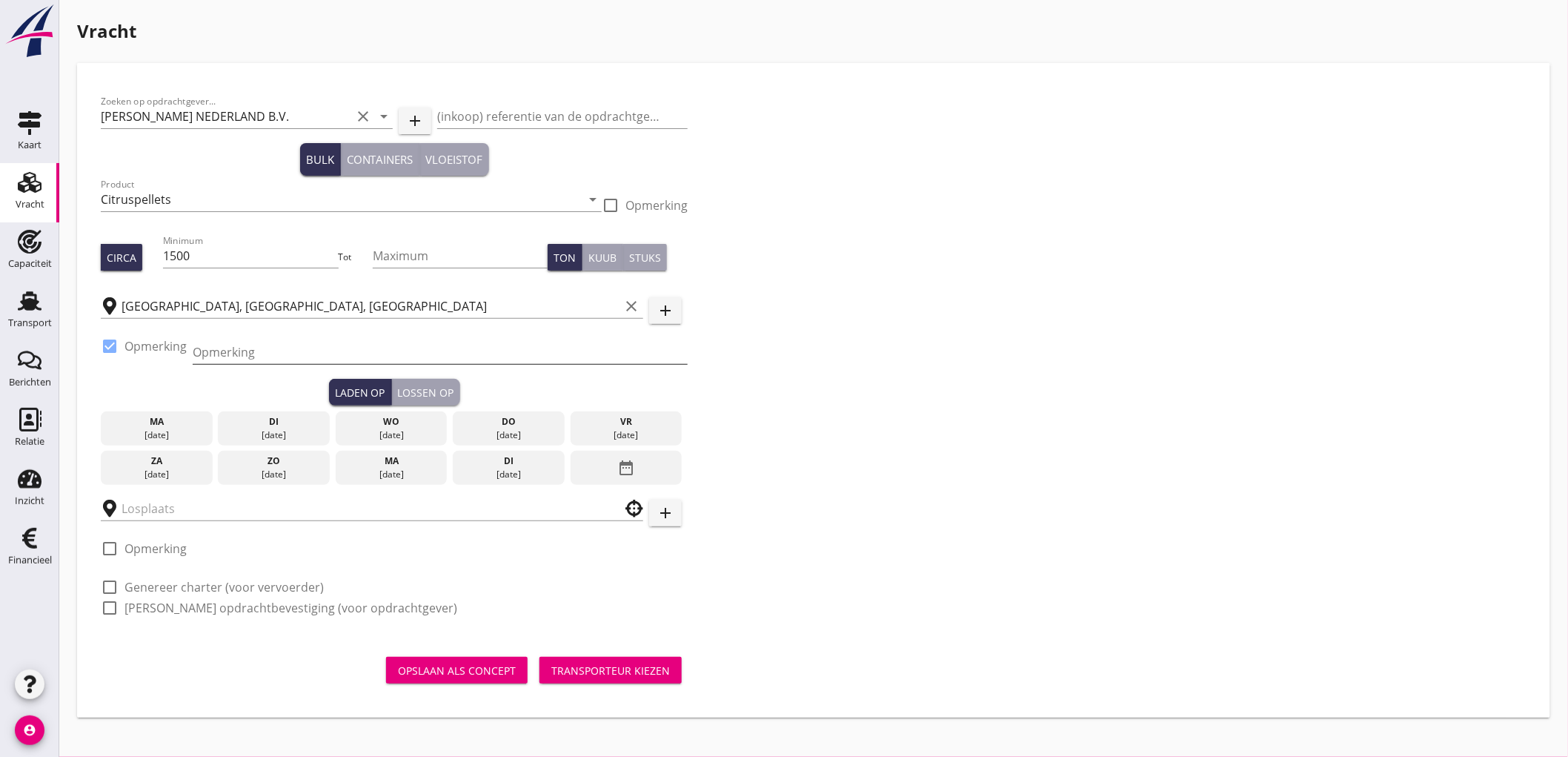
click at [223, 358] on input "Opmerking" at bounding box center [440, 352] width 495 height 24
type input "ZHD - Waalhaven ex. AGIA PARASKEVI (Tel. melden volgt)"
type button "load"
click at [454, 356] on input "ZHD - Waalhaven ex. AGIA PARASKEVI (Tel. melden volgt)" at bounding box center [440, 352] width 495 height 24
click at [458, 353] on input "ZHD - Waalhaven ex. AGIA PARASKEVI (Tel. melden volgt)" at bounding box center [440, 352] width 495 height 24
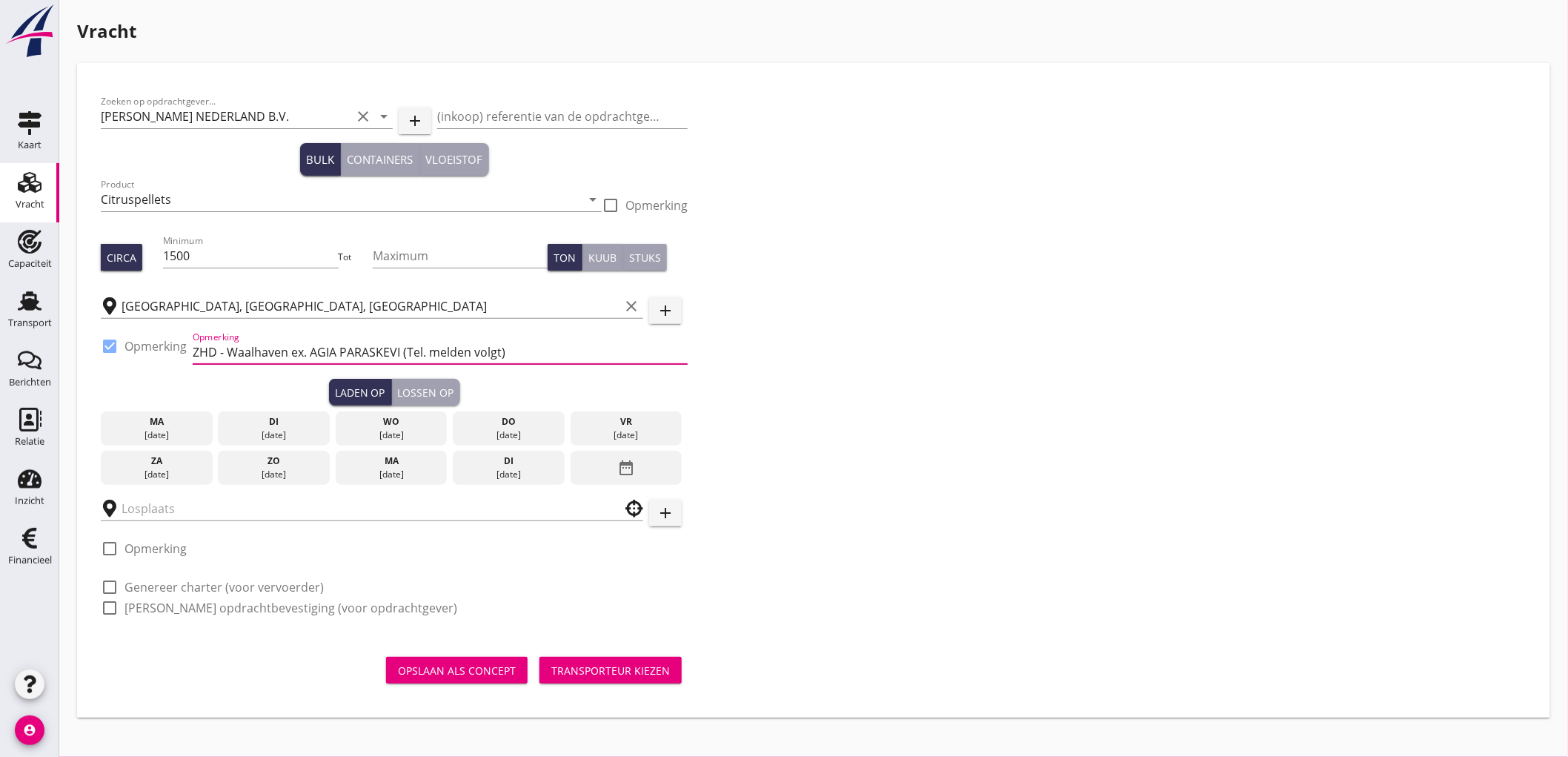
click at [458, 352] on input "ZHD - Waalhaven ex. AGIA PARASKEVI (Tel. melden volgt)" at bounding box center [440, 352] width 495 height 24
type input "ZHD - Waalhaven ex. AGIA PARASKEVI (Tel. volgt)"
click at [599, 390] on div "Laden op Lossen op" at bounding box center [394, 391] width 587 height 26
drag, startPoint x: 96, startPoint y: 389, endPoint x: 588, endPoint y: 389, distance: 492.0
click at [547, 394] on div "Zoeken op opdrachtgever... [PERSON_NAME] NEDERLAND B.V. clear arrow_drop_down a…" at bounding box center [394, 360] width 599 height 548
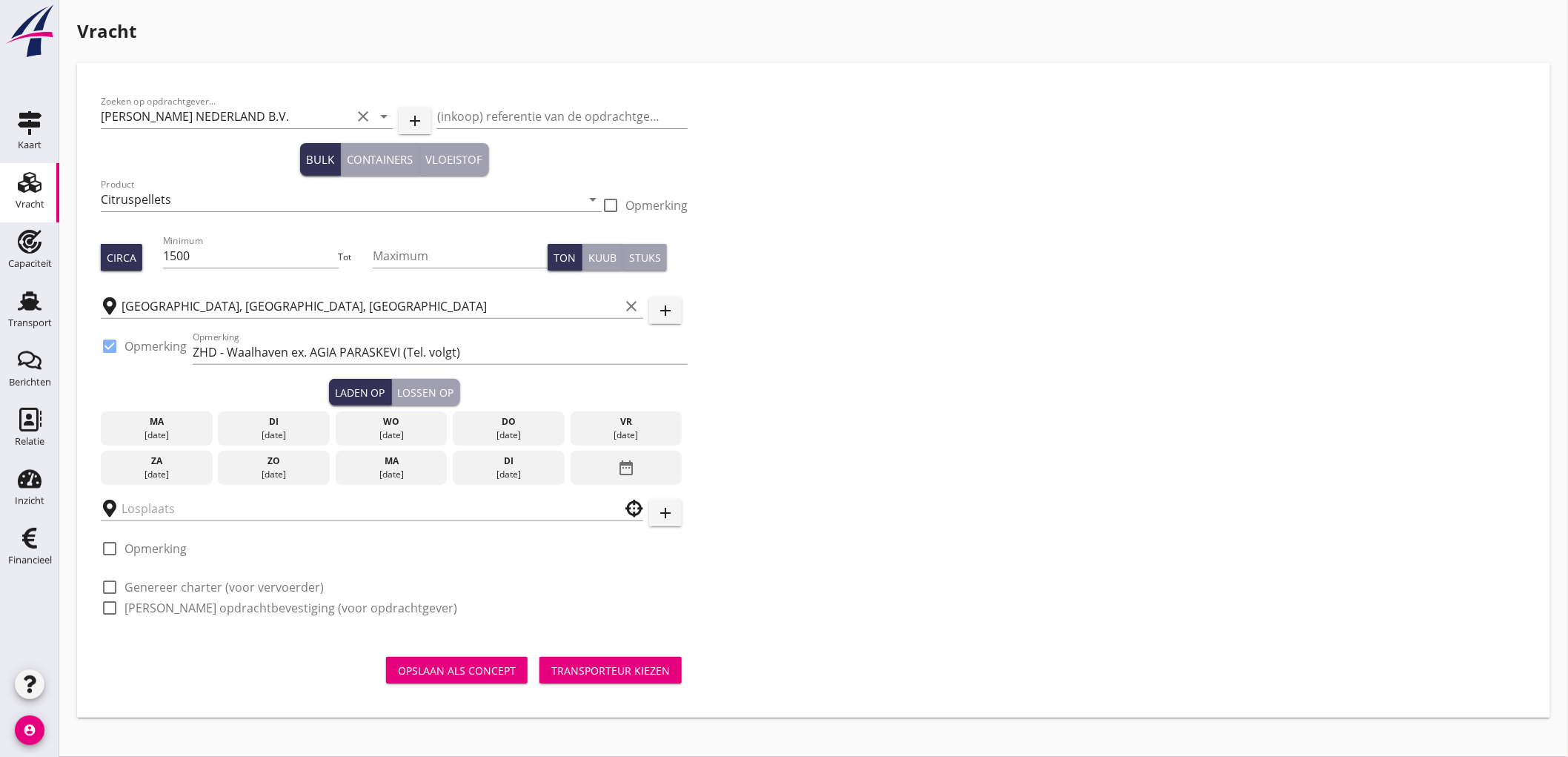
click at [541, 385] on div "Laden op Lossen op" at bounding box center [394, 391] width 587 height 26
click at [385, 421] on div "wo" at bounding box center [391, 422] width 105 height 14
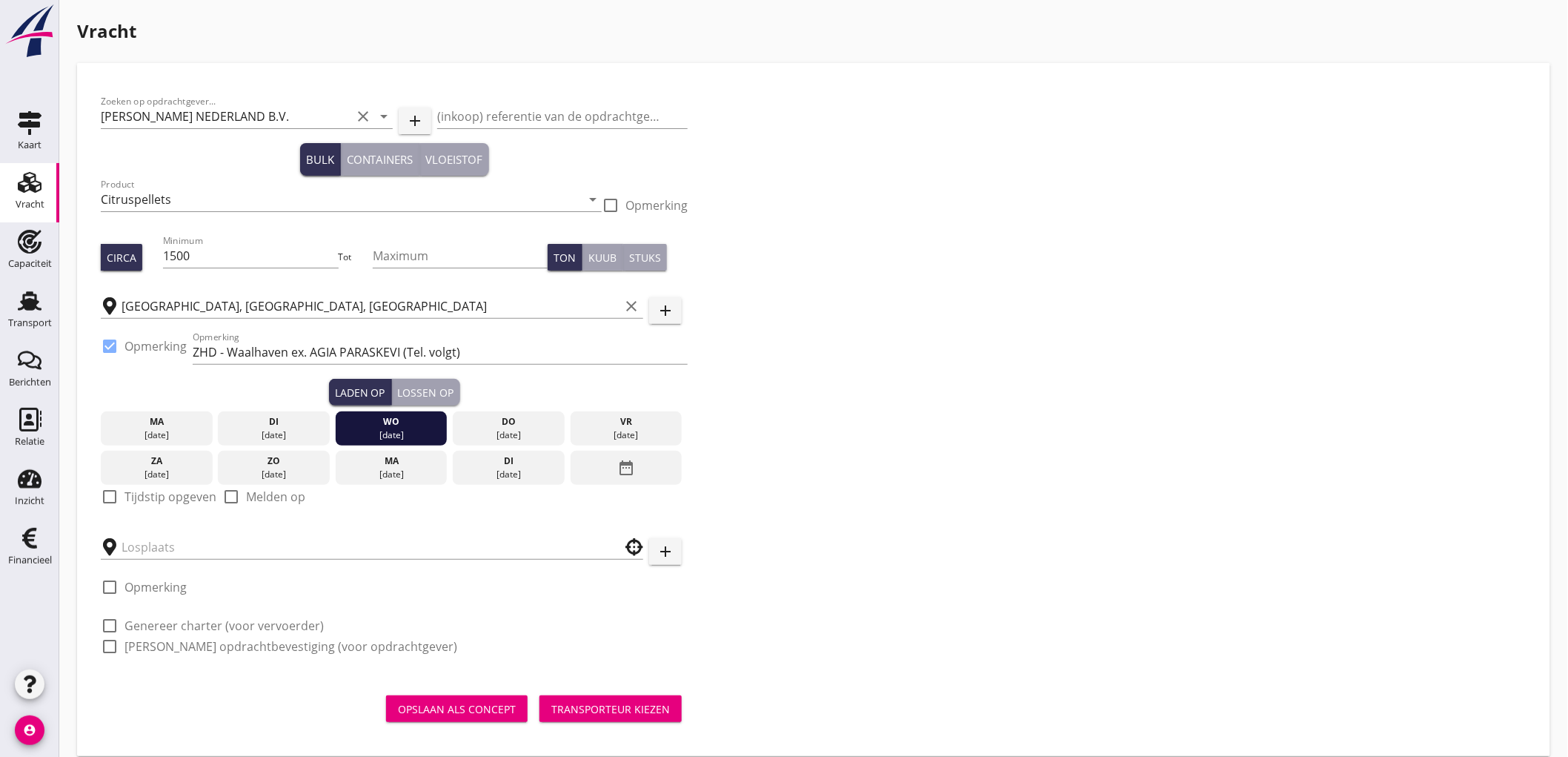
click at [117, 506] on div at bounding box center [109, 496] width 25 height 25
checkbox input "true"
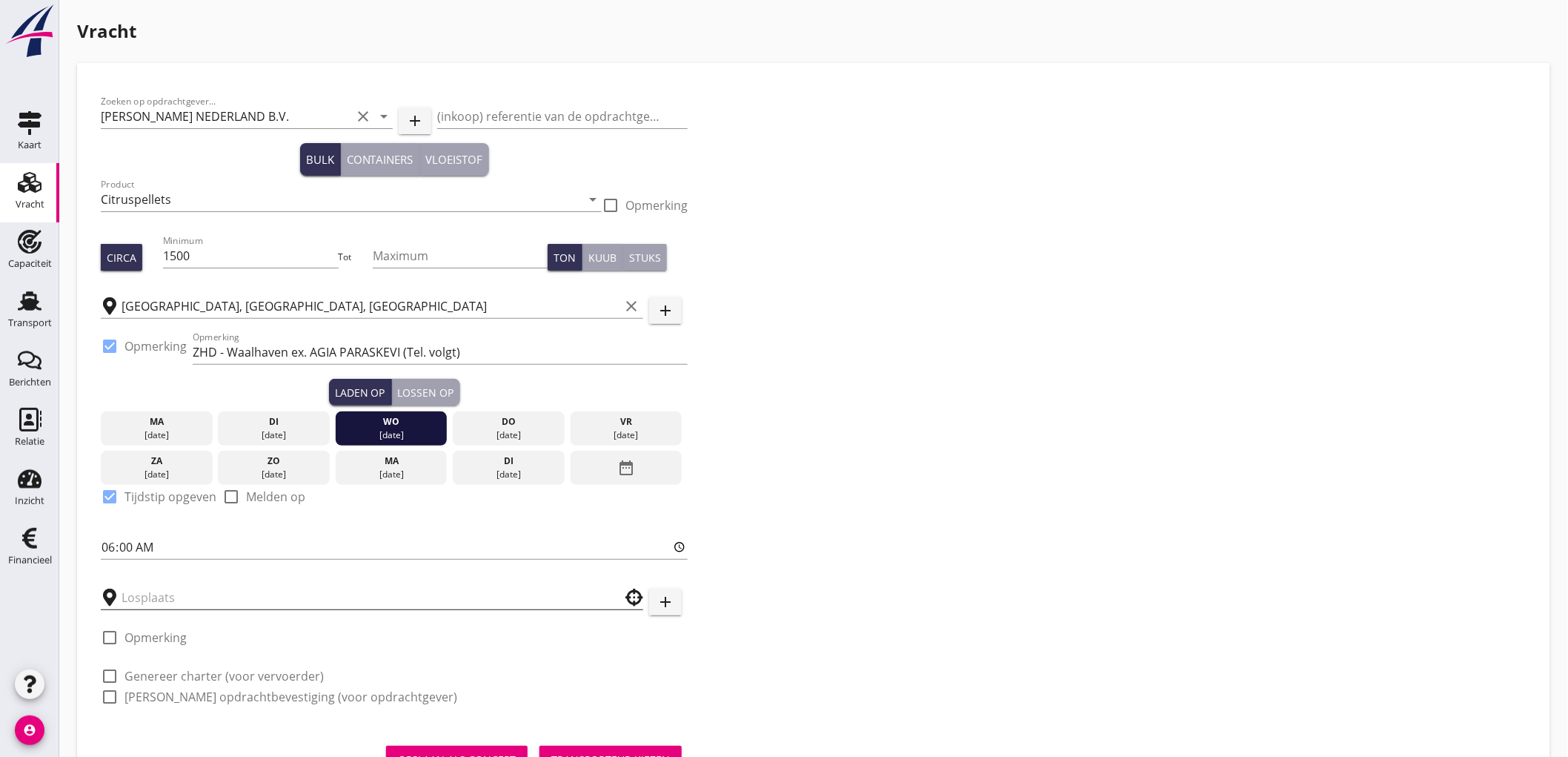
click at [160, 588] on input "text" at bounding box center [362, 597] width 480 height 24
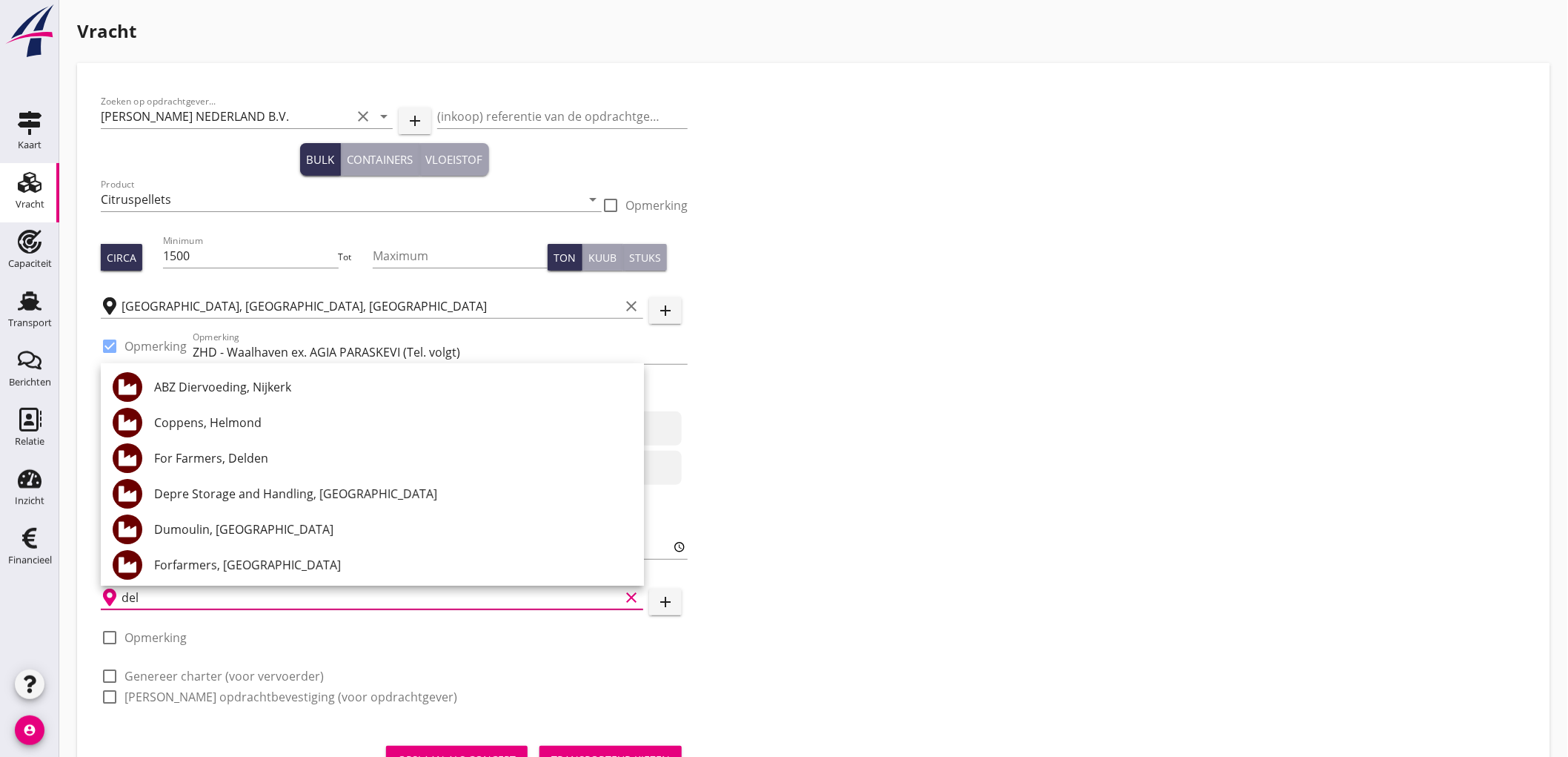
type input "delf"
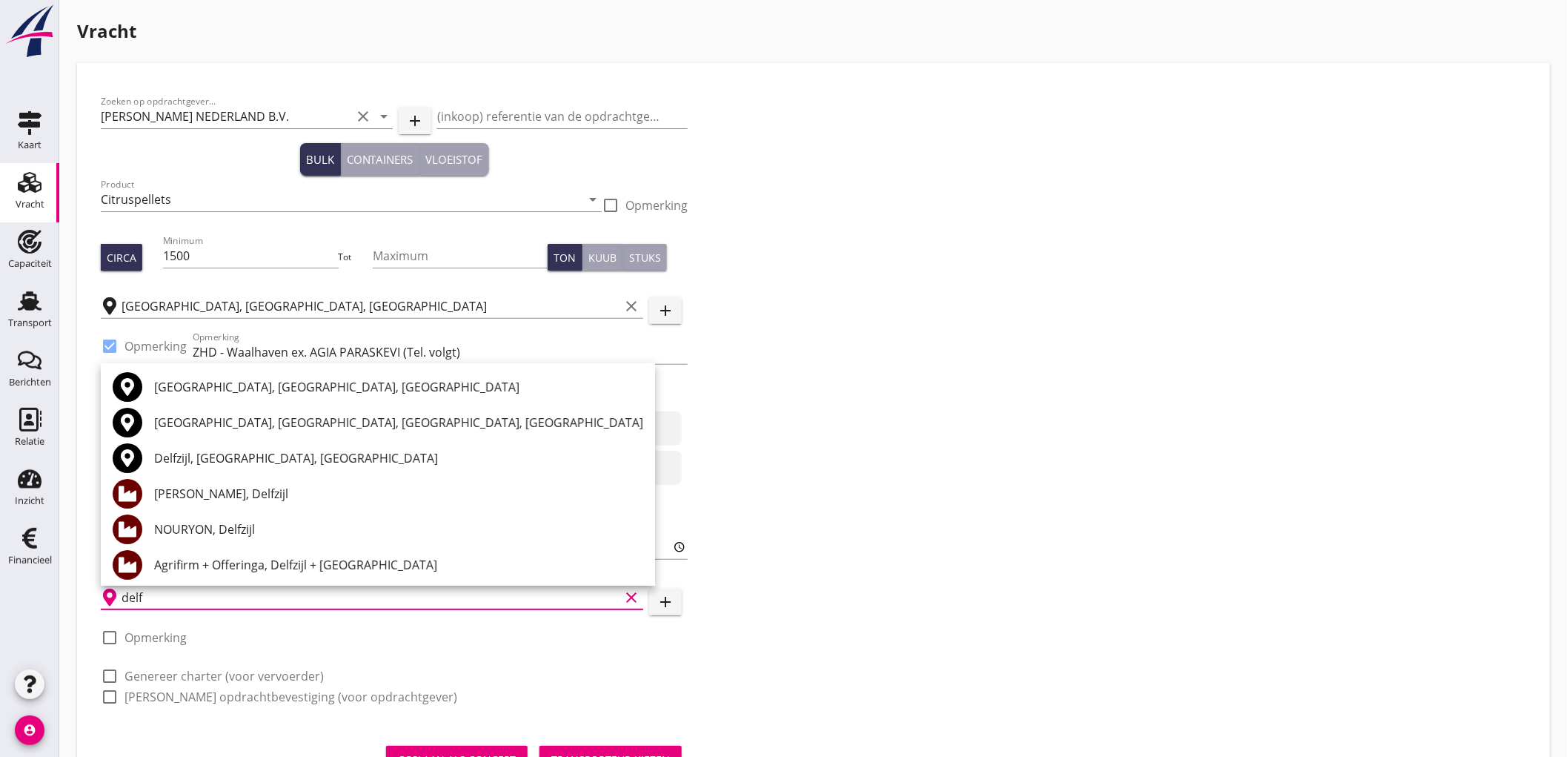
click at [193, 596] on input "delf" at bounding box center [371, 597] width 498 height 24
type input "s"
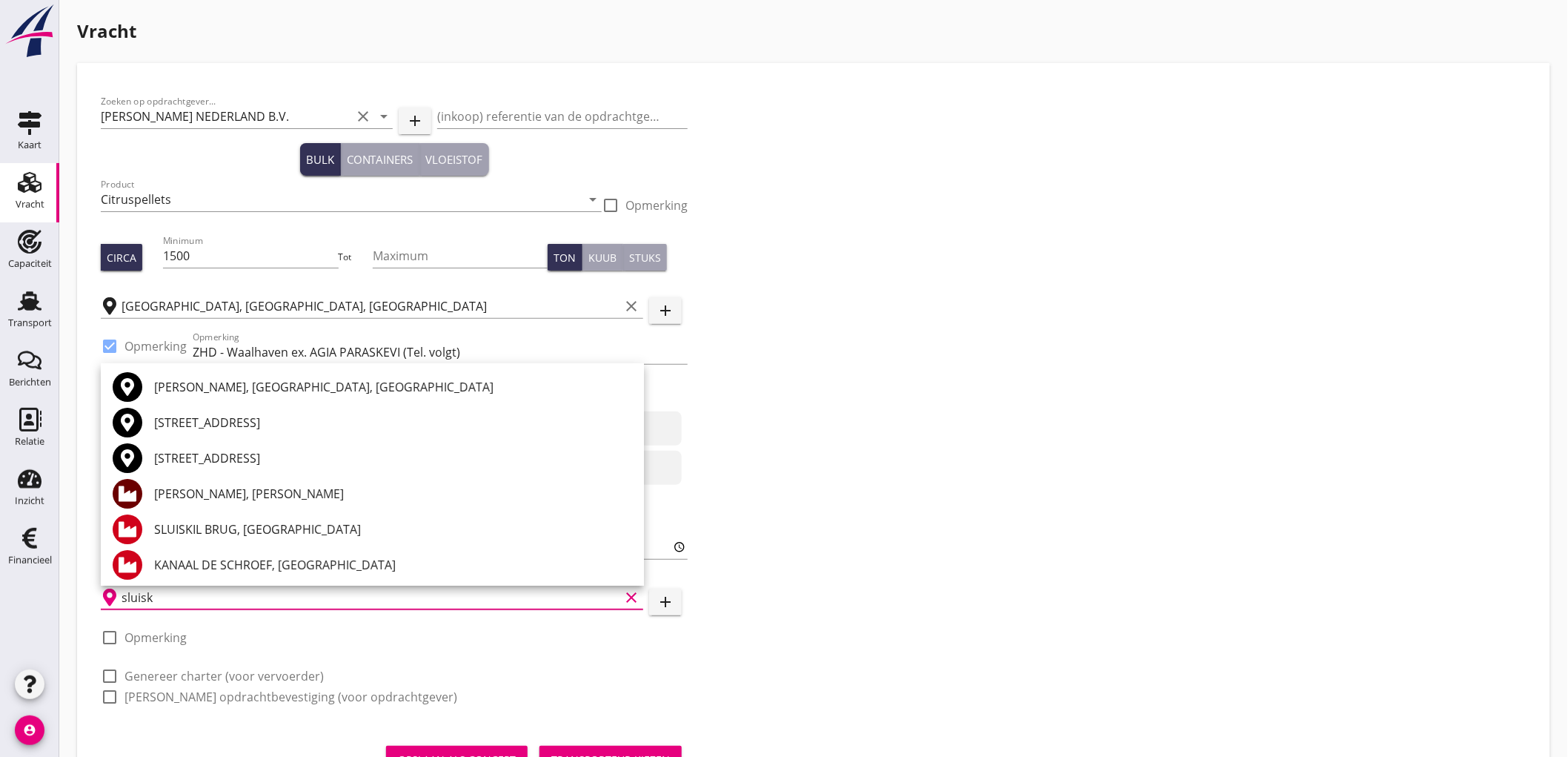
click at [219, 494] on div "[PERSON_NAME], [PERSON_NAME]" at bounding box center [393, 494] width 478 height 18
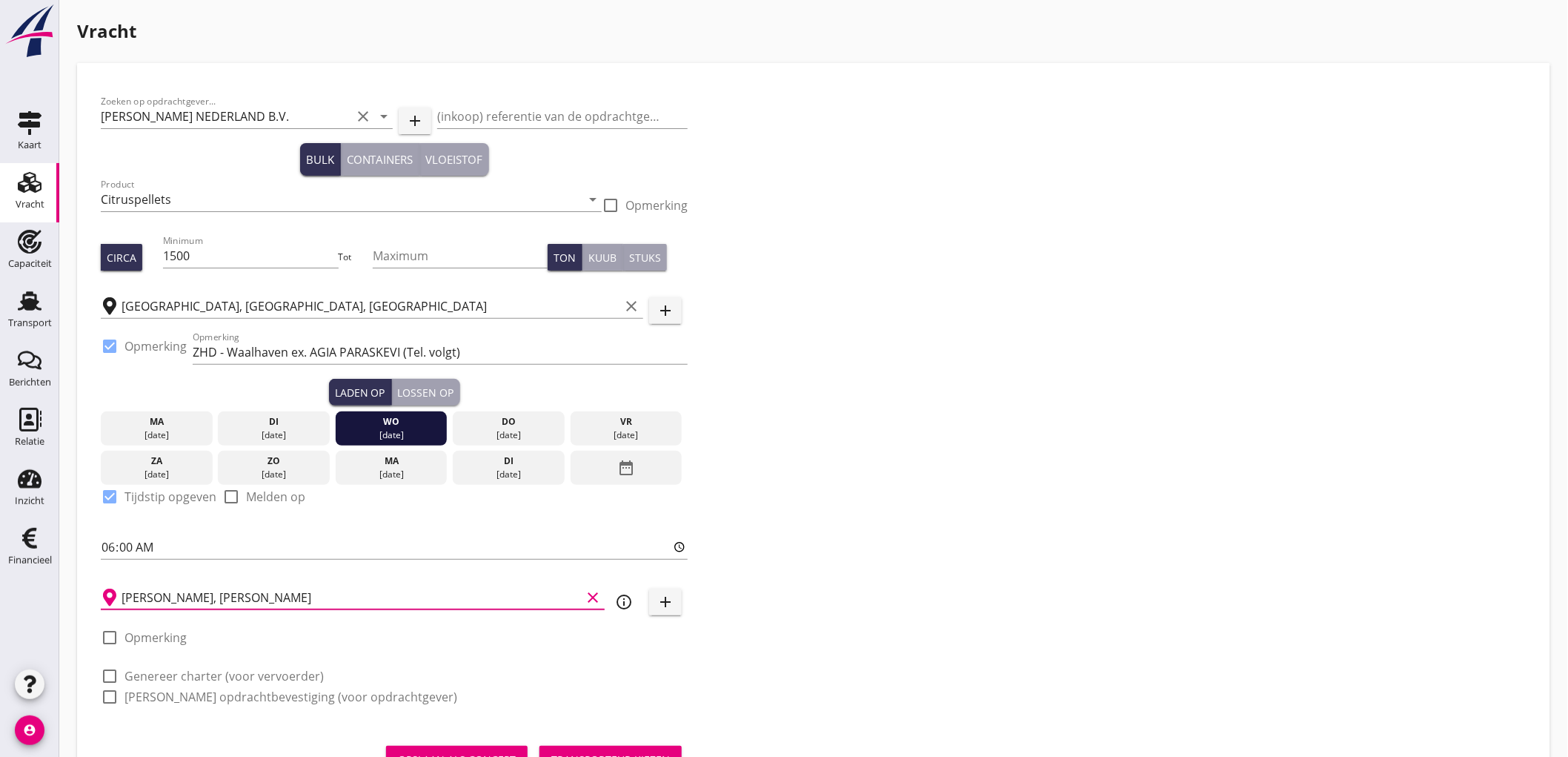
type input "[PERSON_NAME], [PERSON_NAME]"
click at [620, 602] on icon "info_outline" at bounding box center [624, 602] width 18 height 18
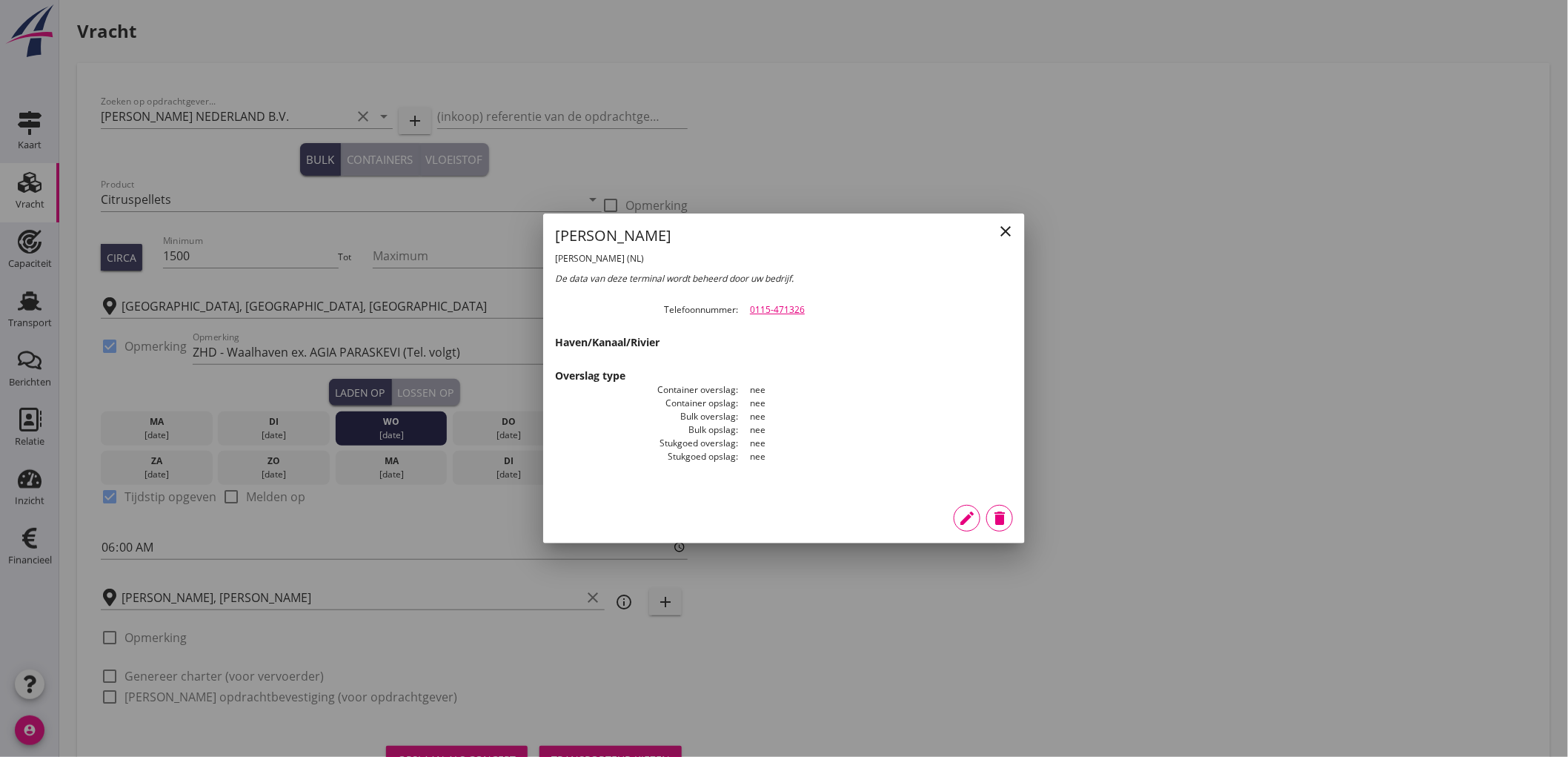
click at [974, 518] on icon "edit" at bounding box center [968, 518] width 18 height 18
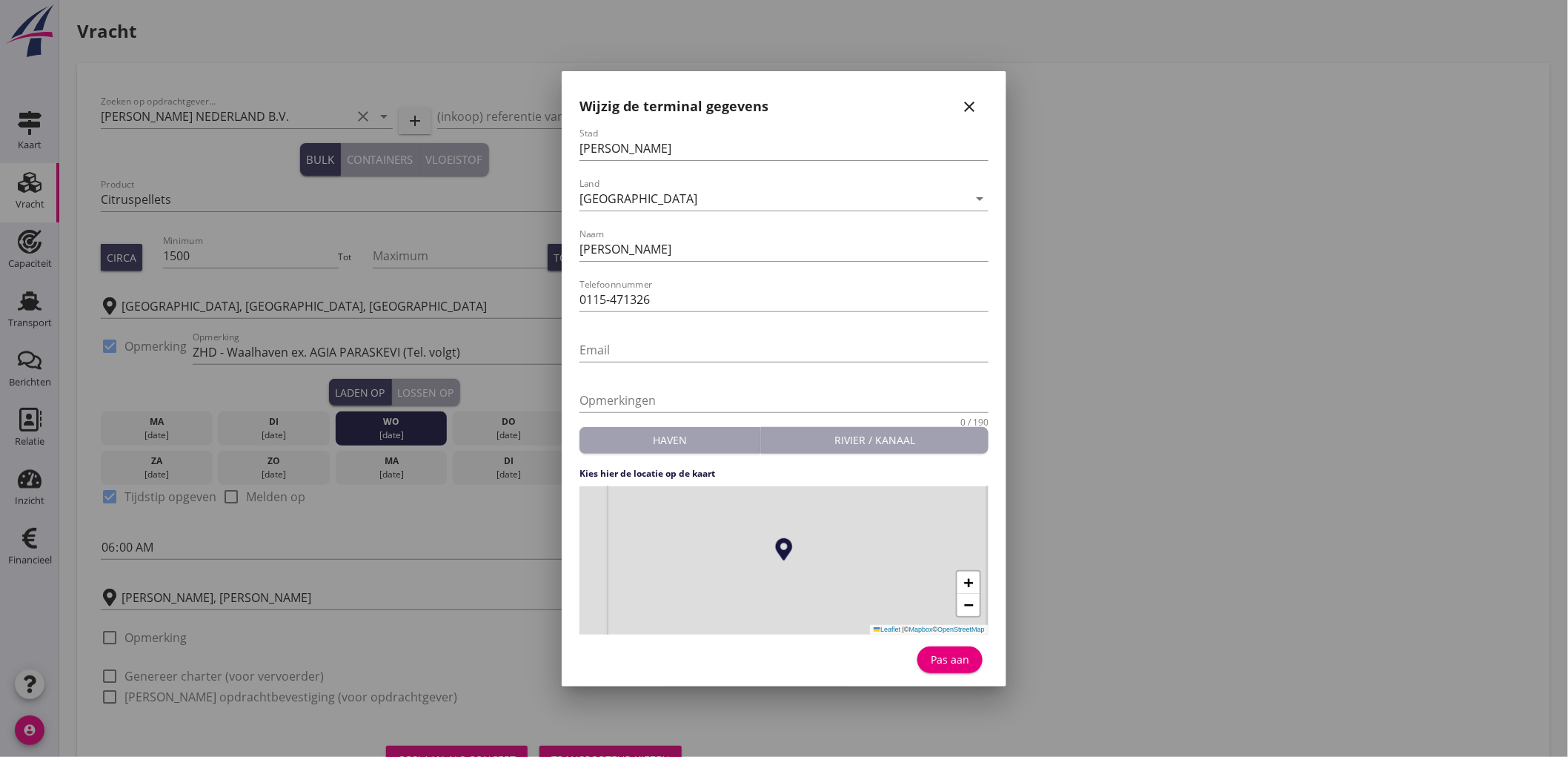
drag, startPoint x: 600, startPoint y: 157, endPoint x: 10, endPoint y: 143, distance: 590.2
click at [85, 146] on div "[GEOGRAPHIC_DATA] [GEOGRAPHIC_DATA] [GEOGRAPHIC_DATA] [GEOGRAPHIC_DATA] [GEOGRA…" at bounding box center [784, 412] width 1568 height 824
type input "Sas van Gent"
click at [926, 658] on button "Pas aan" at bounding box center [950, 659] width 65 height 26
type input "[PERSON_NAME]"
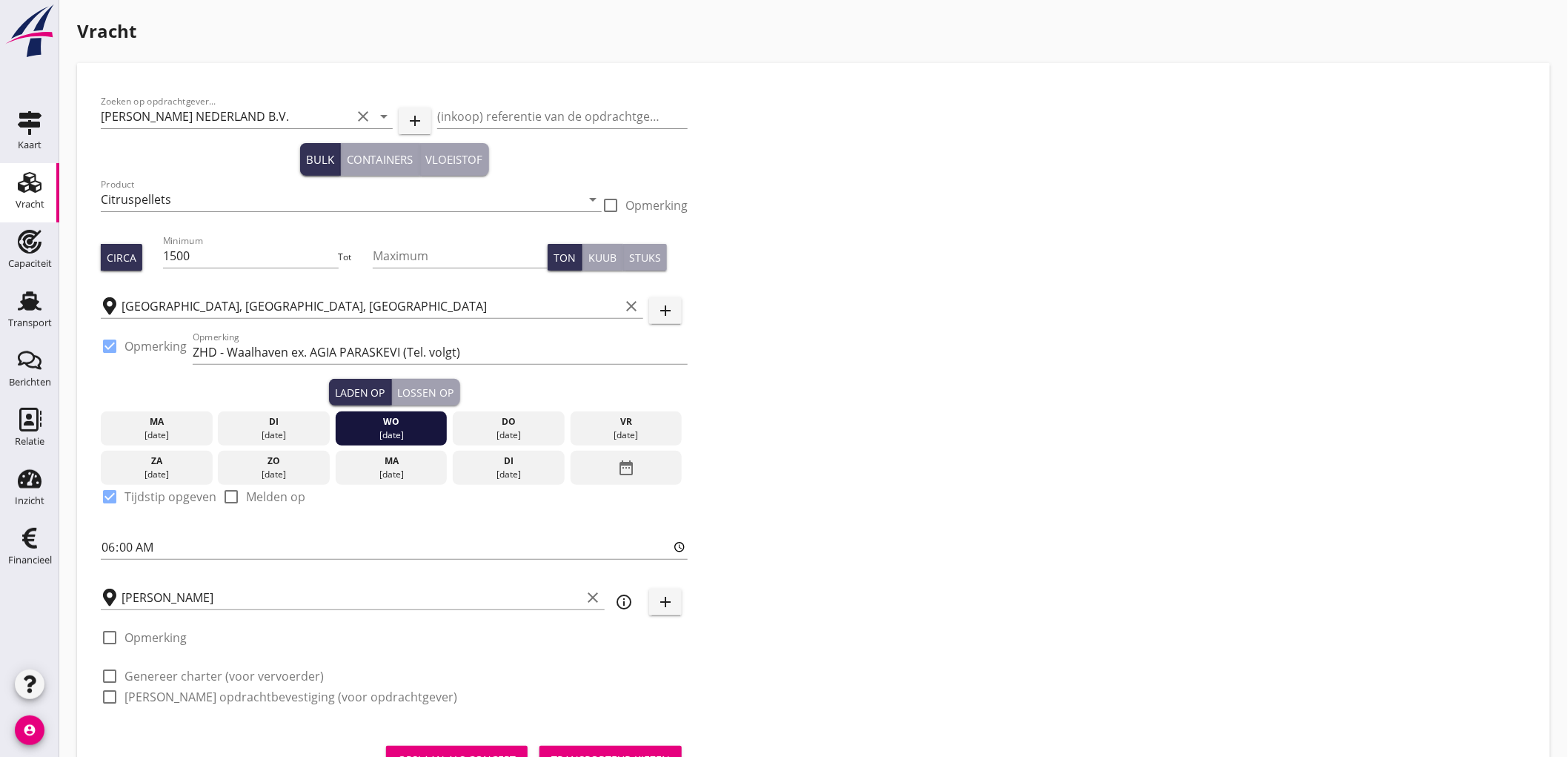
click at [169, 678] on label "Genereer charter (voor vervoerder)" at bounding box center [223, 676] width 199 height 15
checkbox input "true"
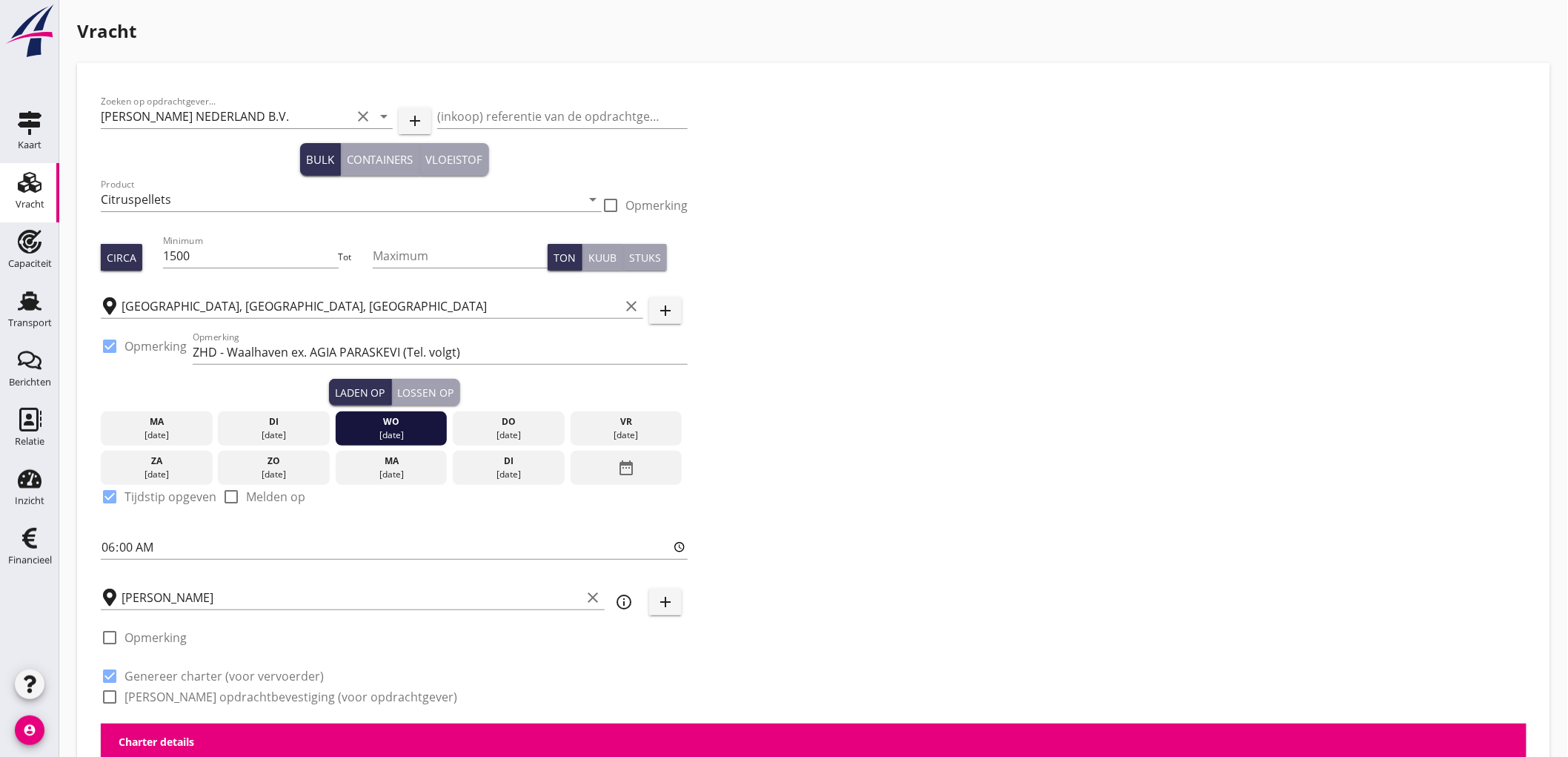
click at [168, 695] on label "[PERSON_NAME] opdrachtbevestiging (voor opdrachtgever)" at bounding box center [290, 697] width 333 height 15
checkbox input "true"
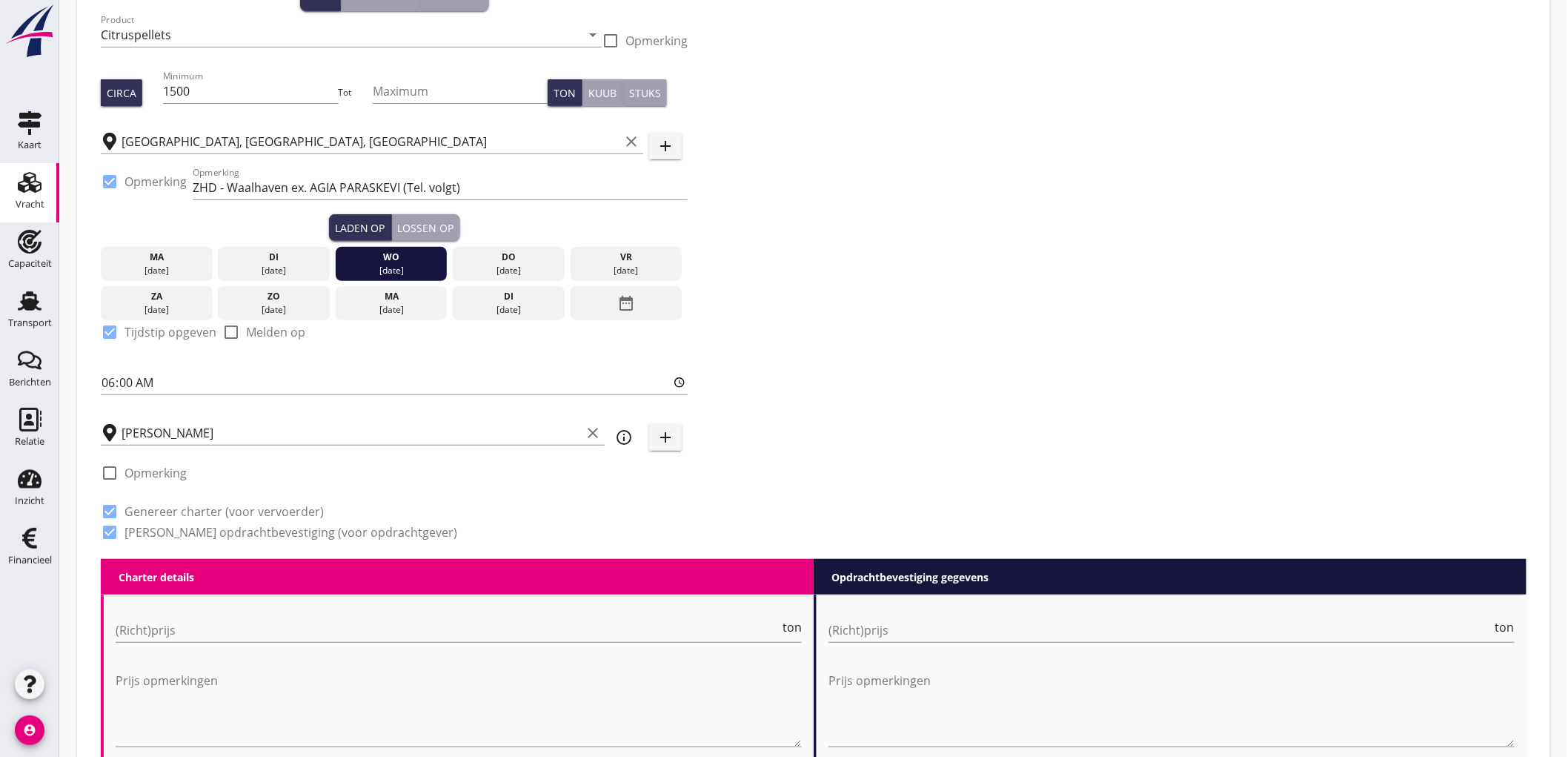
scroll to position [329, 0]
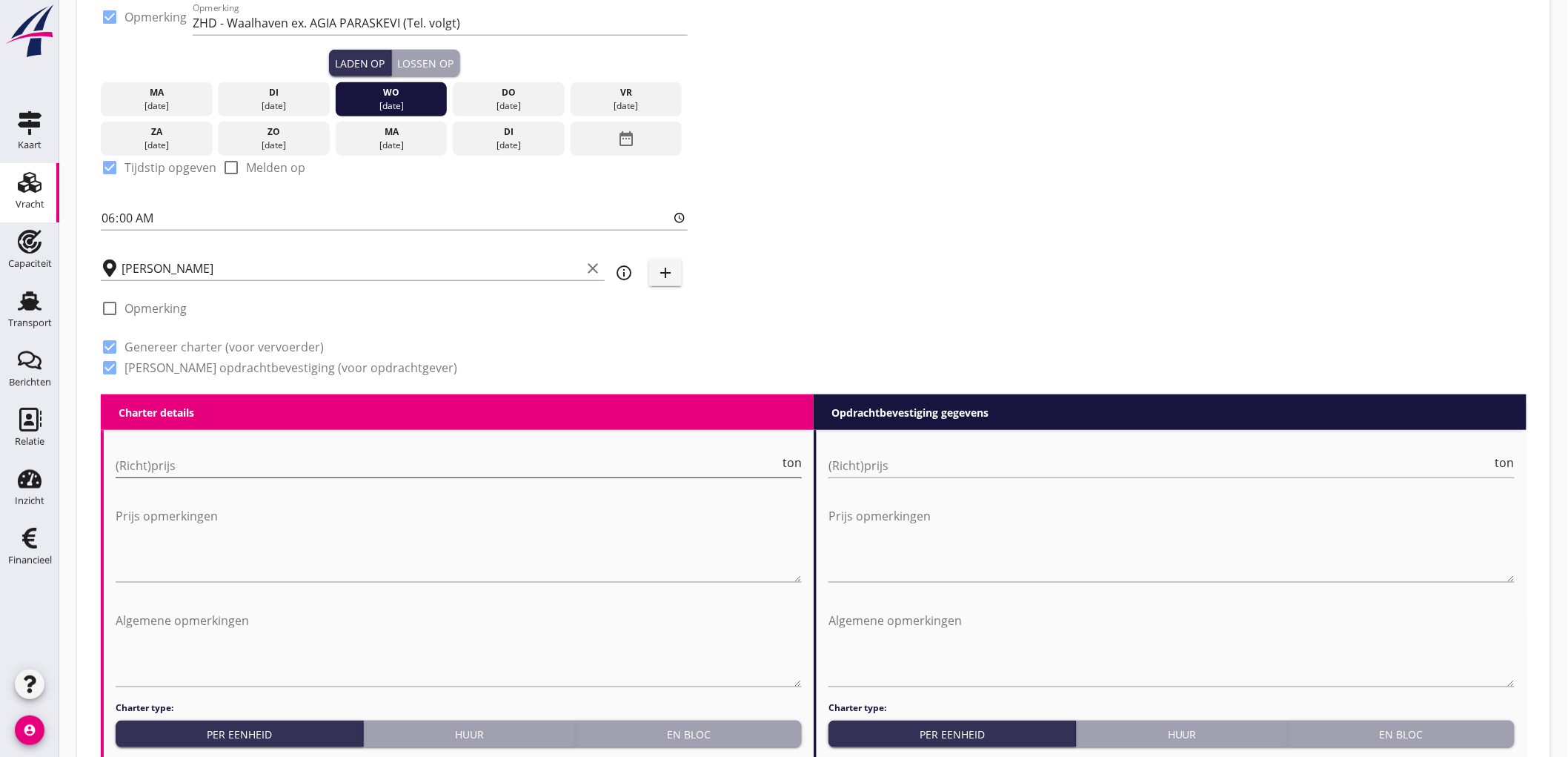
click at [205, 456] on input "(Richt)prijs" at bounding box center [448, 466] width 664 height 24
type input "12000"
click at [917, 467] on input "(Richt)prijs" at bounding box center [1160, 466] width 664 height 24
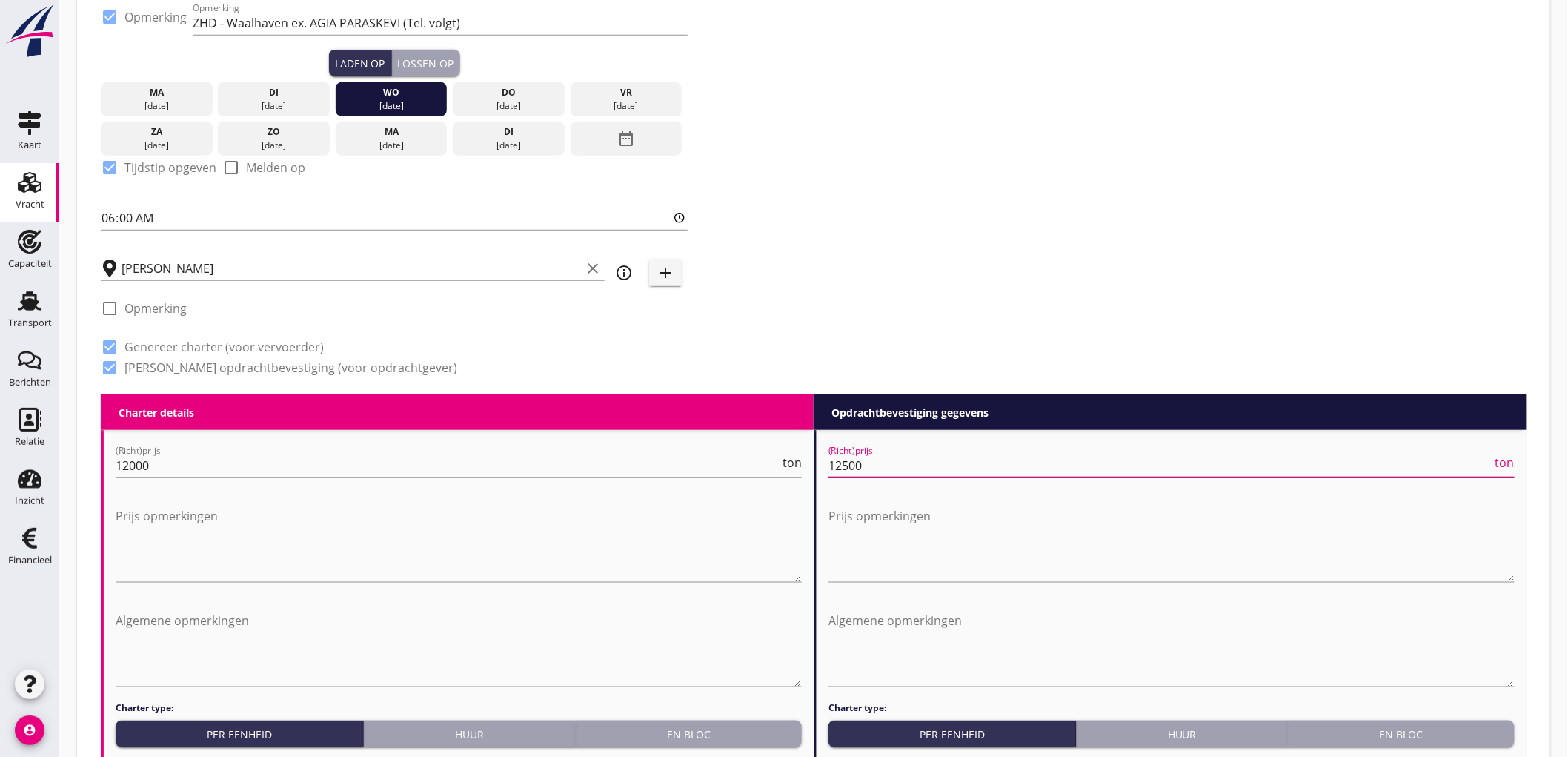
type input "12500"
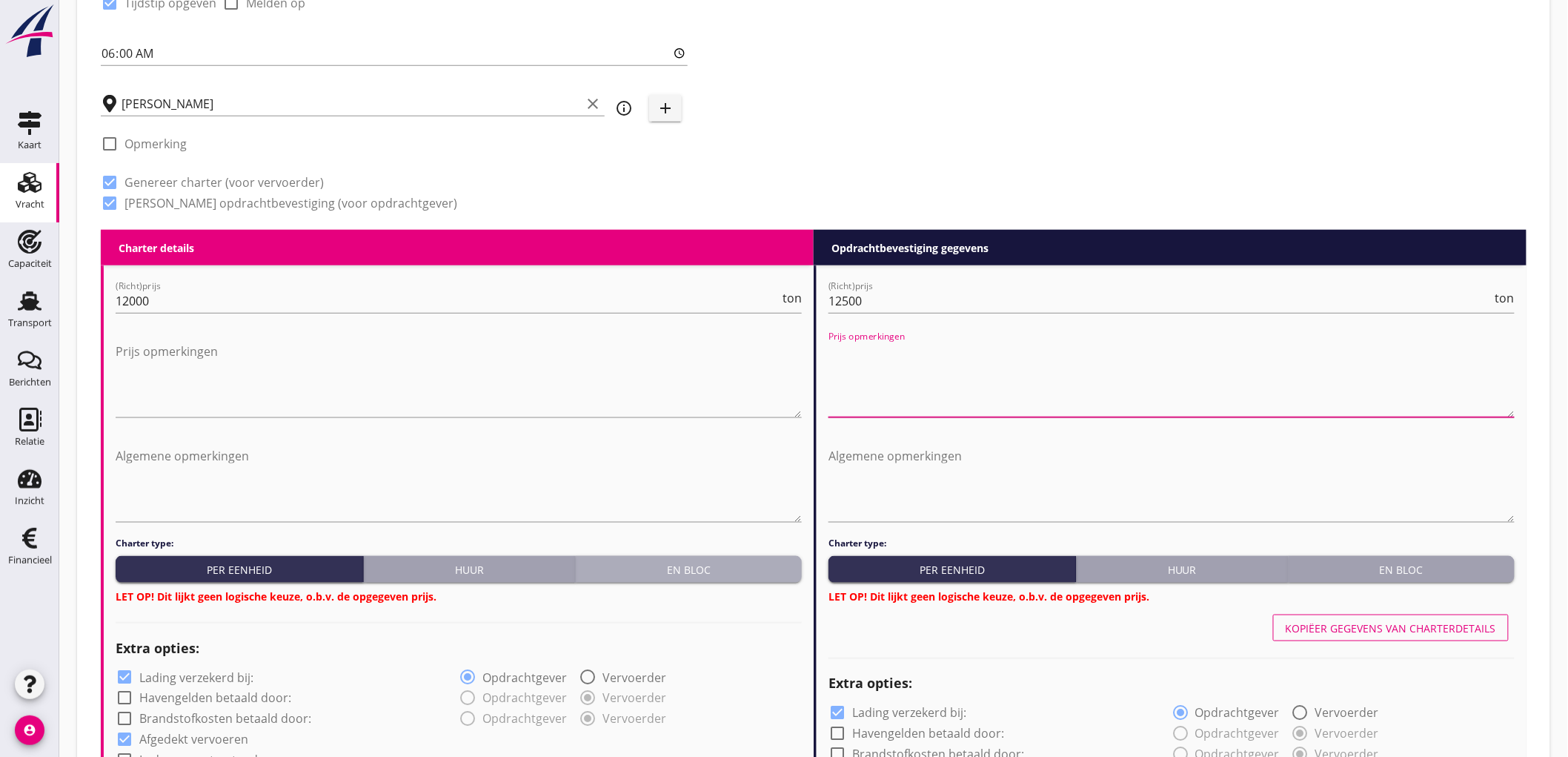
click at [731, 558] on button "En bloc" at bounding box center [688, 569] width 226 height 26
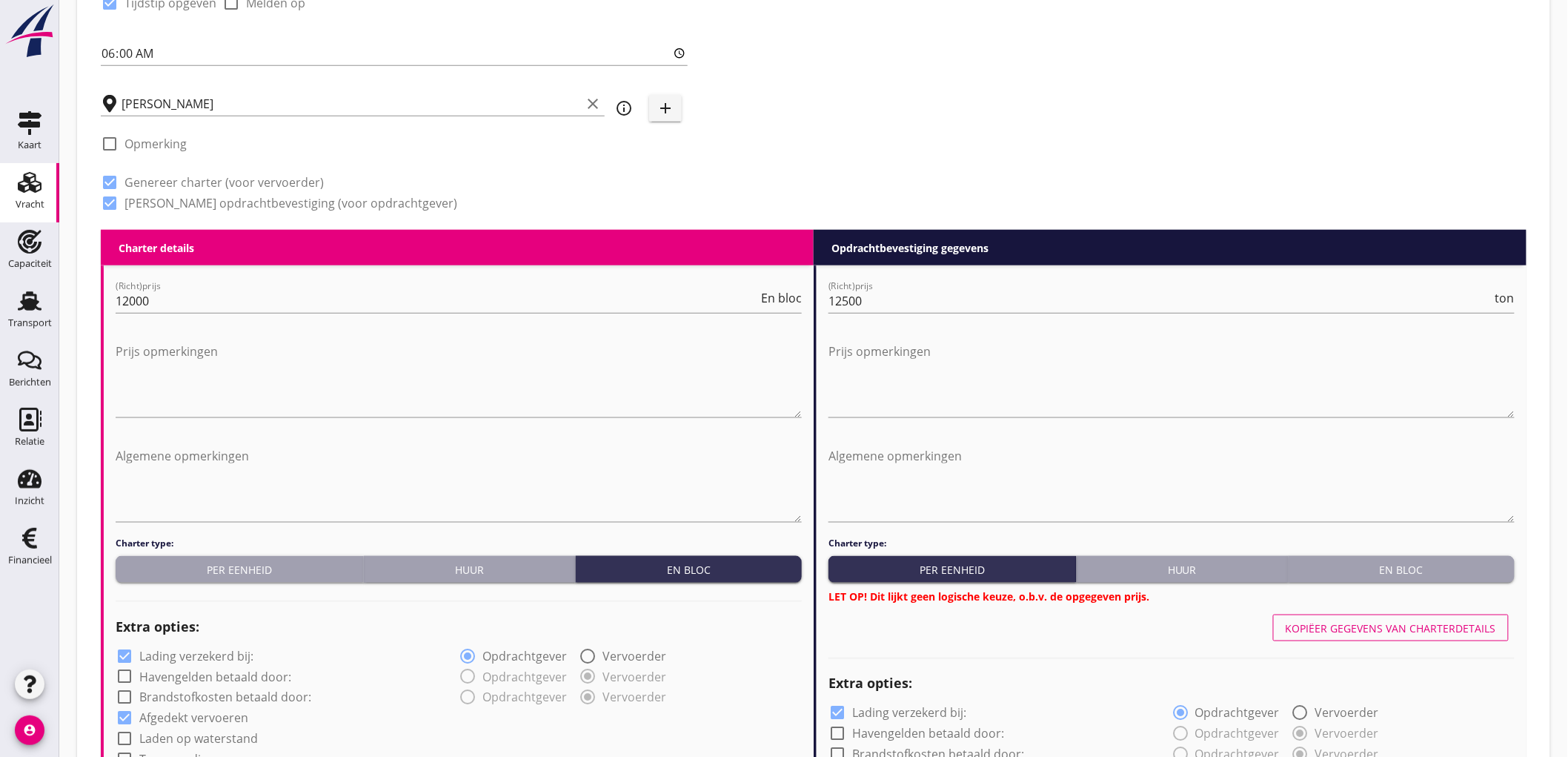
click at [1473, 578] on button "En bloc" at bounding box center [1402, 569] width 226 height 26
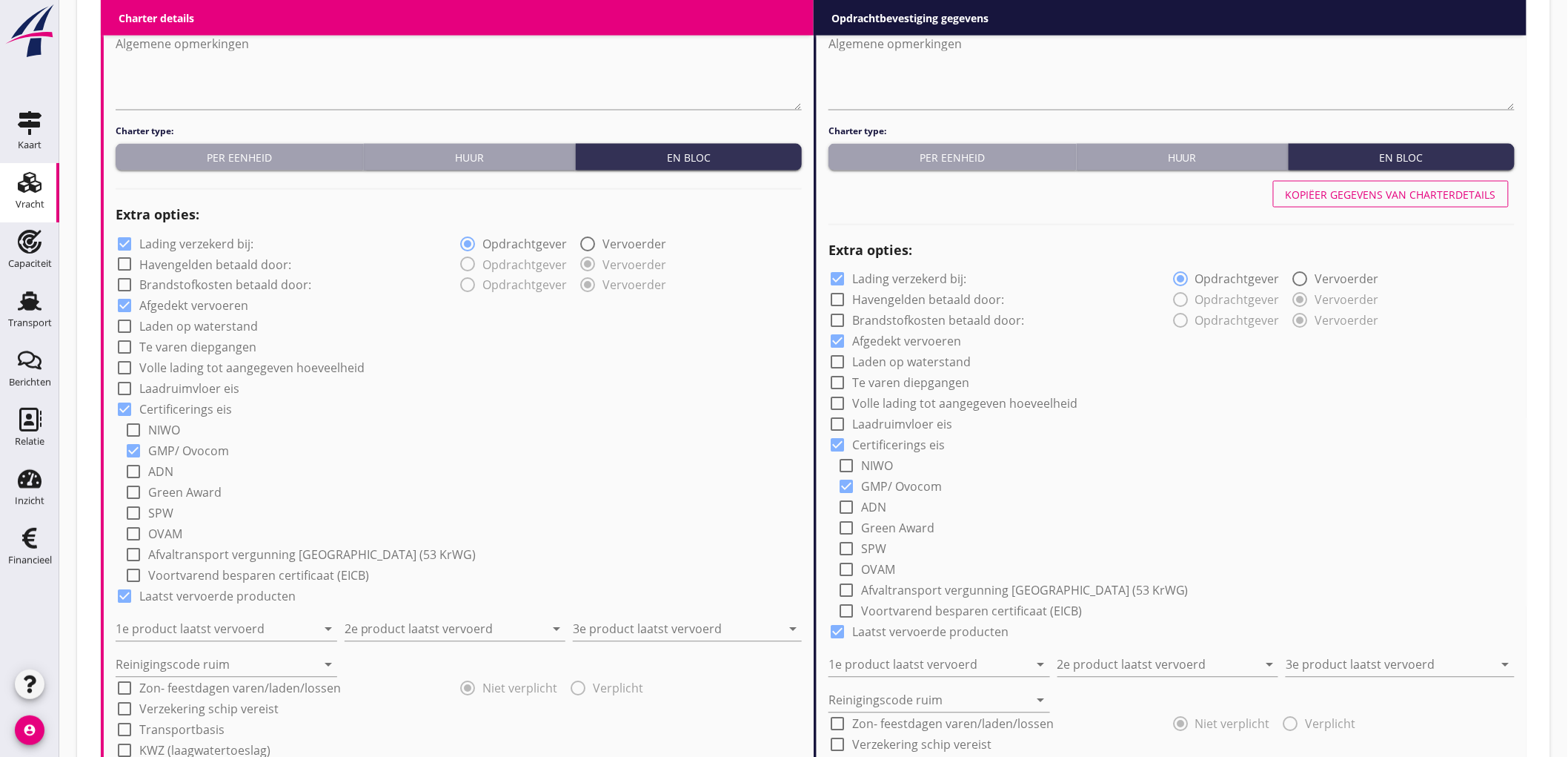
scroll to position [988, 0]
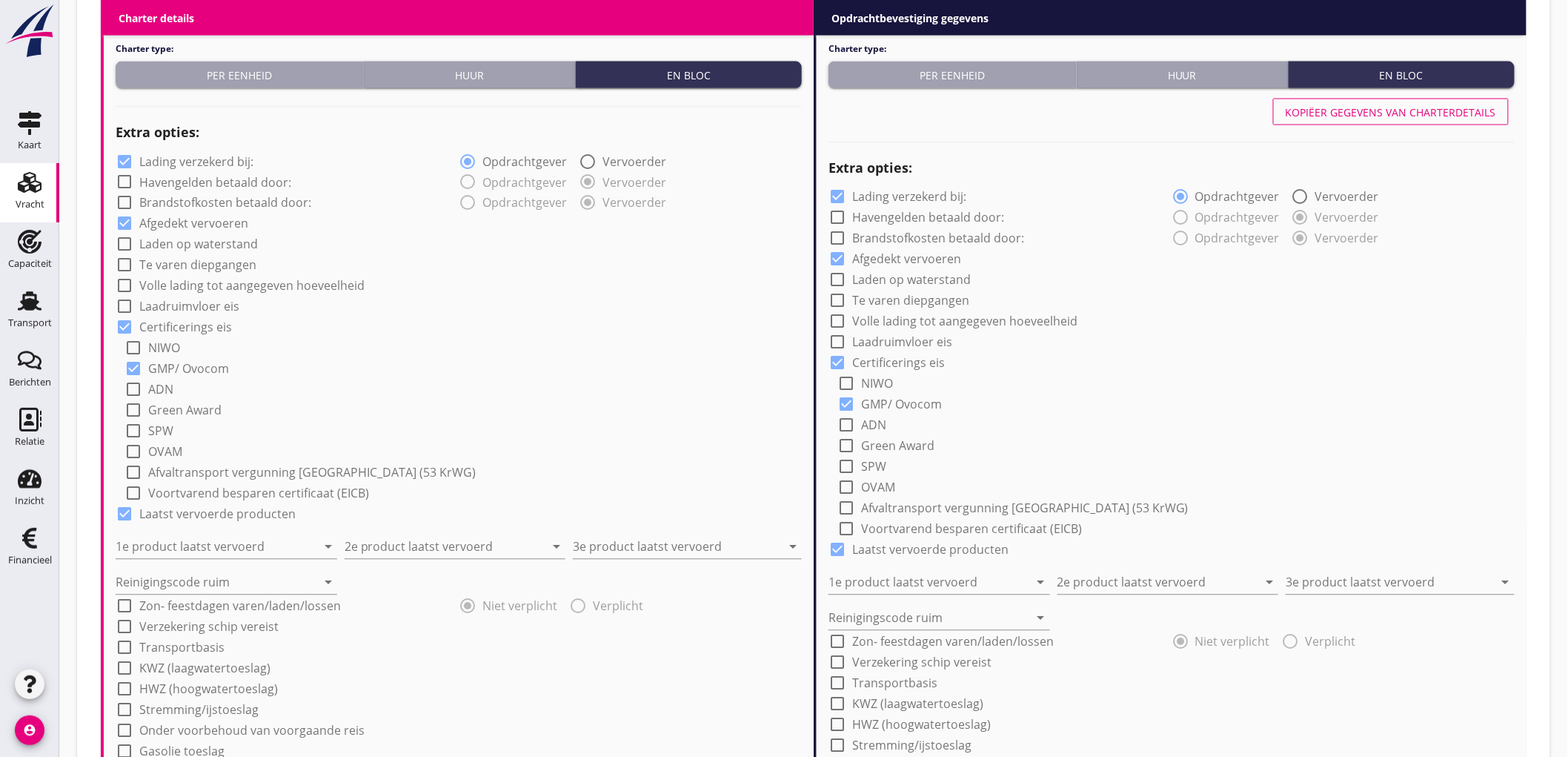
click at [219, 159] on label "Lading verzekerd bij:" at bounding box center [196, 162] width 114 height 15
checkbox input "false"
click at [864, 196] on label "Lading verzekerd bij:" at bounding box center [910, 197] width 114 height 15
checkbox input "false"
click at [214, 541] on input "1e product laatst vervoerd" at bounding box center [216, 547] width 201 height 24
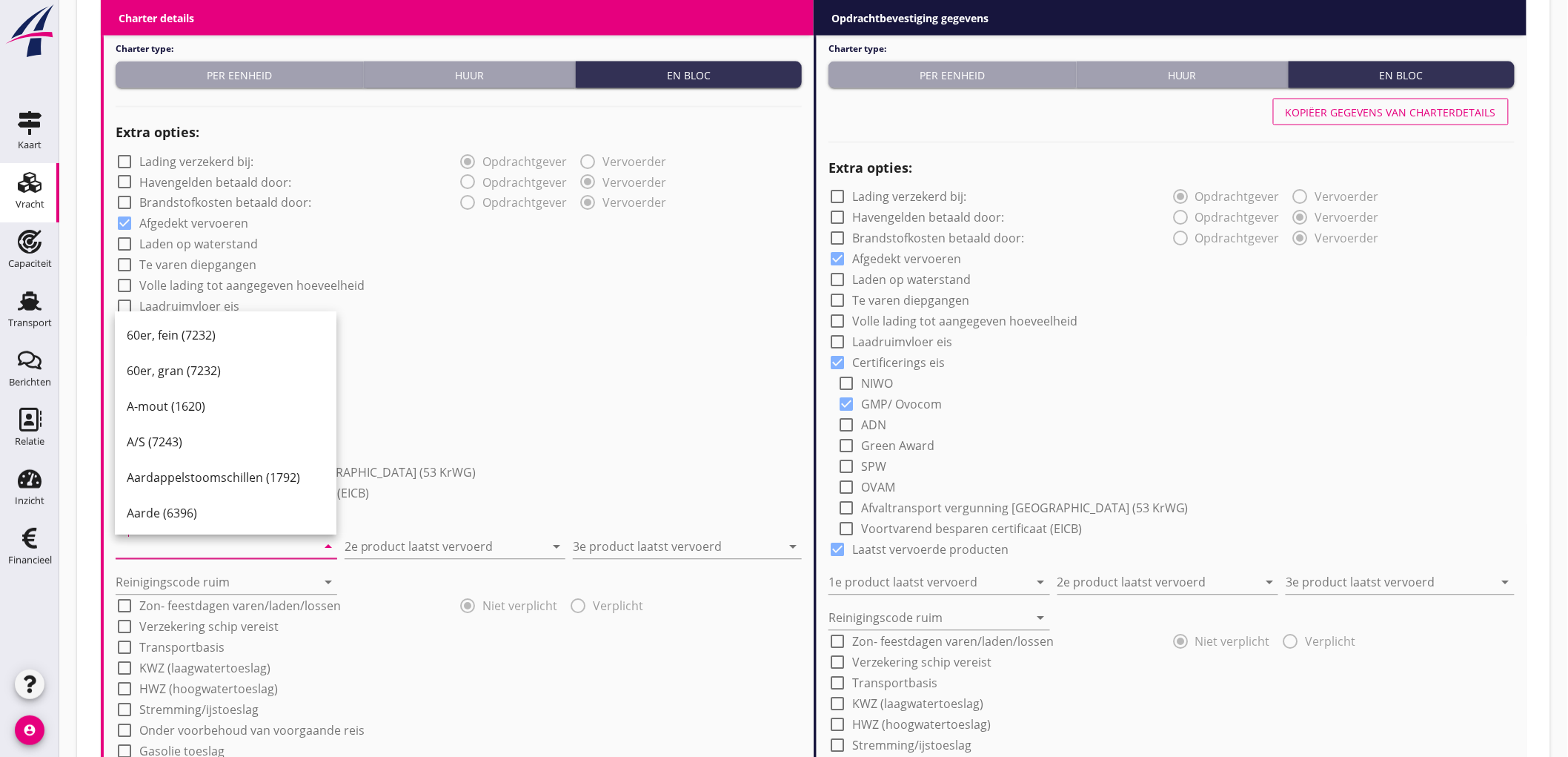
click at [614, 414] on div "check_box_outline_blank Green Award" at bounding box center [463, 409] width 677 height 21
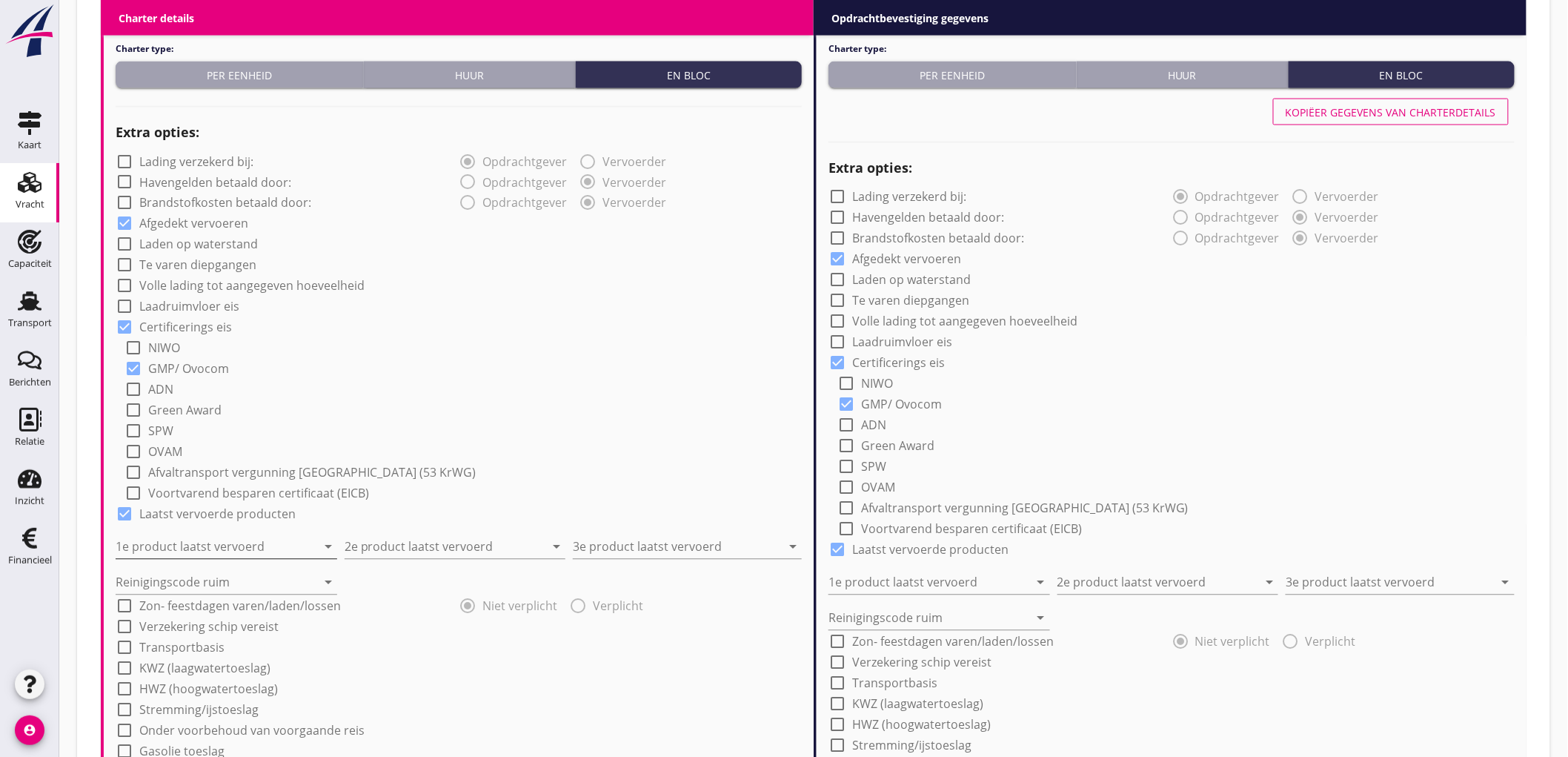
click at [165, 552] on input "1e product laatst vervoerd" at bounding box center [216, 547] width 201 height 24
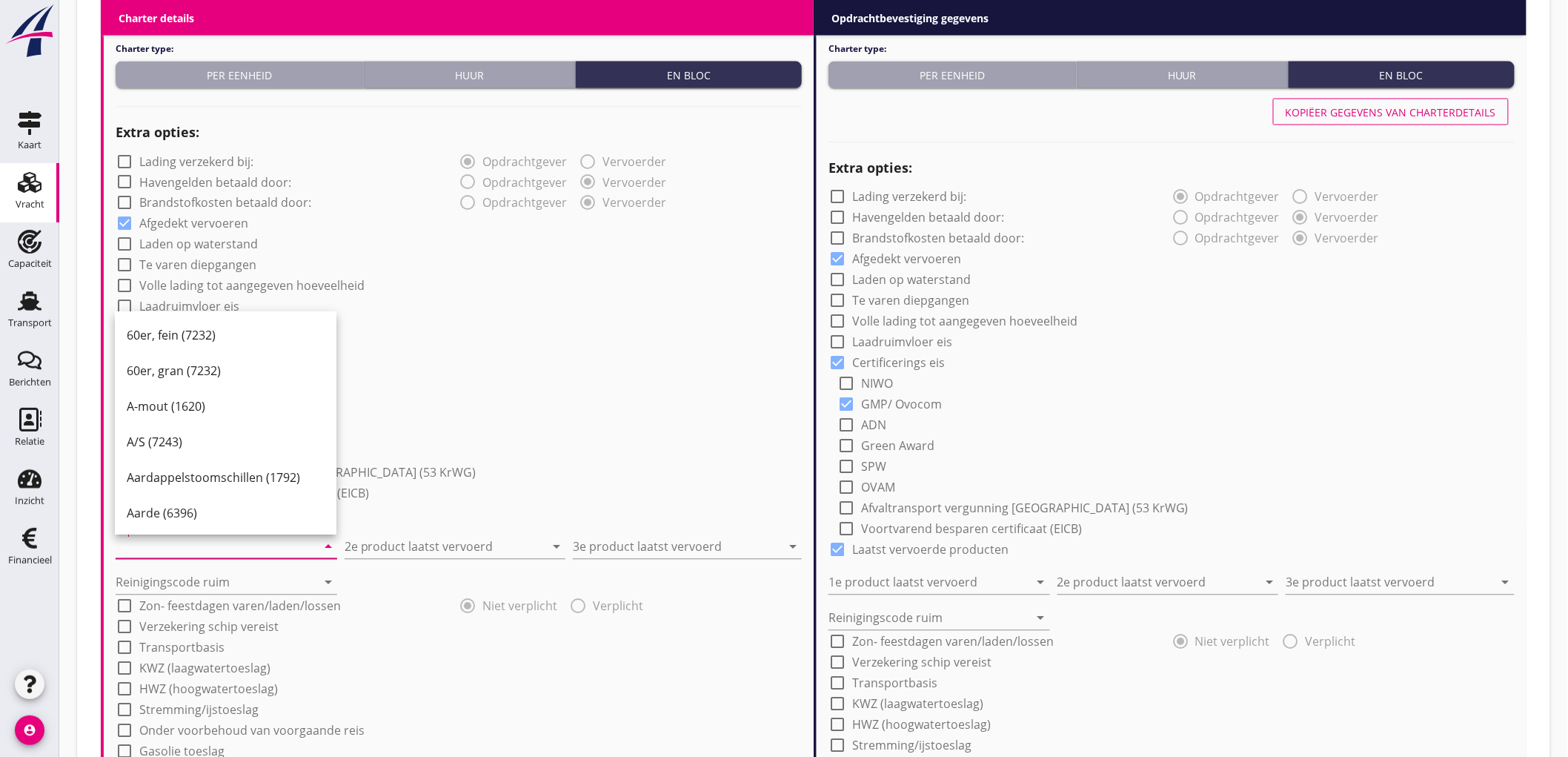
click at [149, 554] on input "1e product laatst vervoerd" at bounding box center [216, 547] width 201 height 24
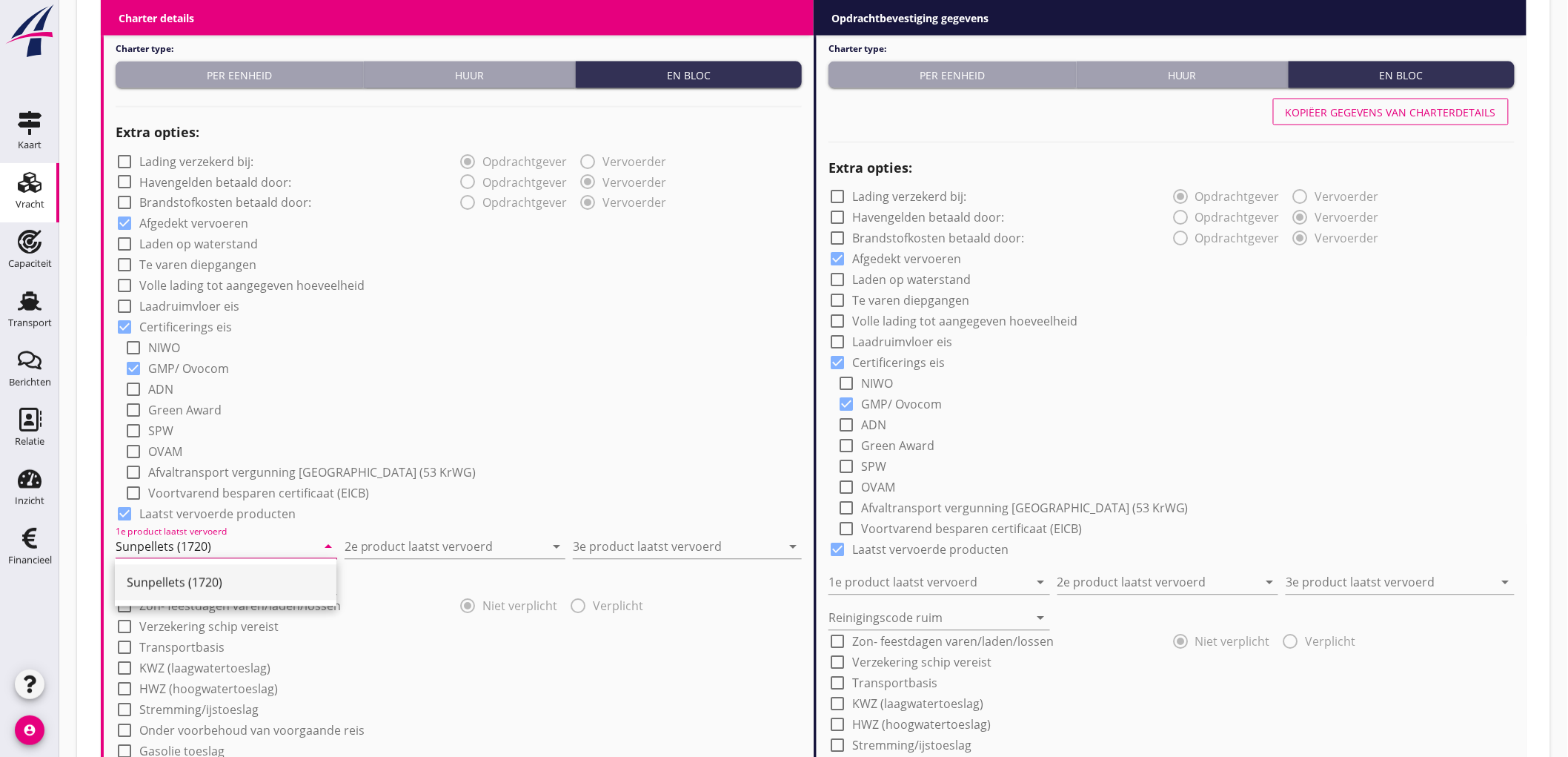
type input "Sunpellets (1720)"
type input "Constructiedelen (9412)"
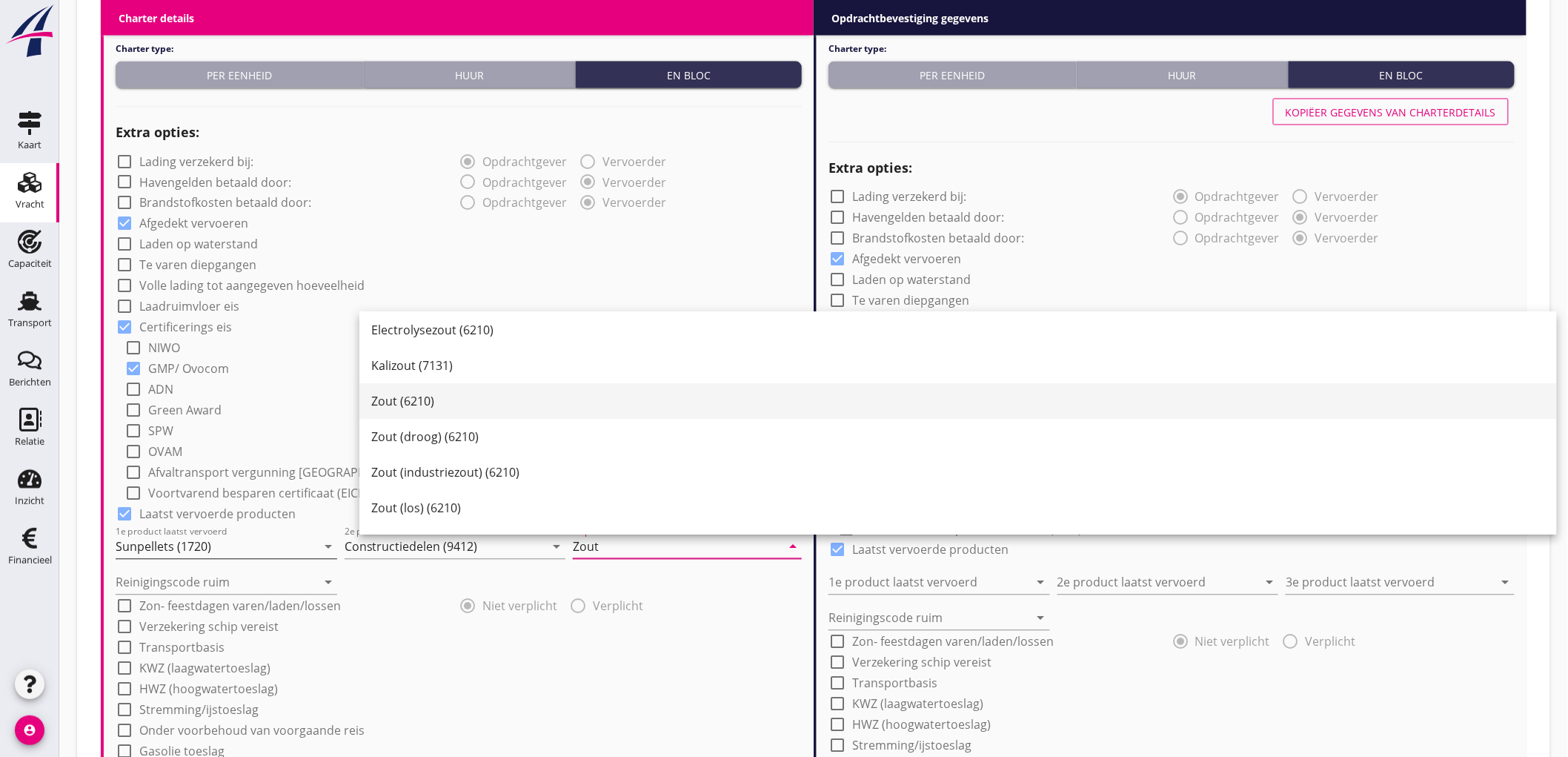
scroll to position [41, 0]
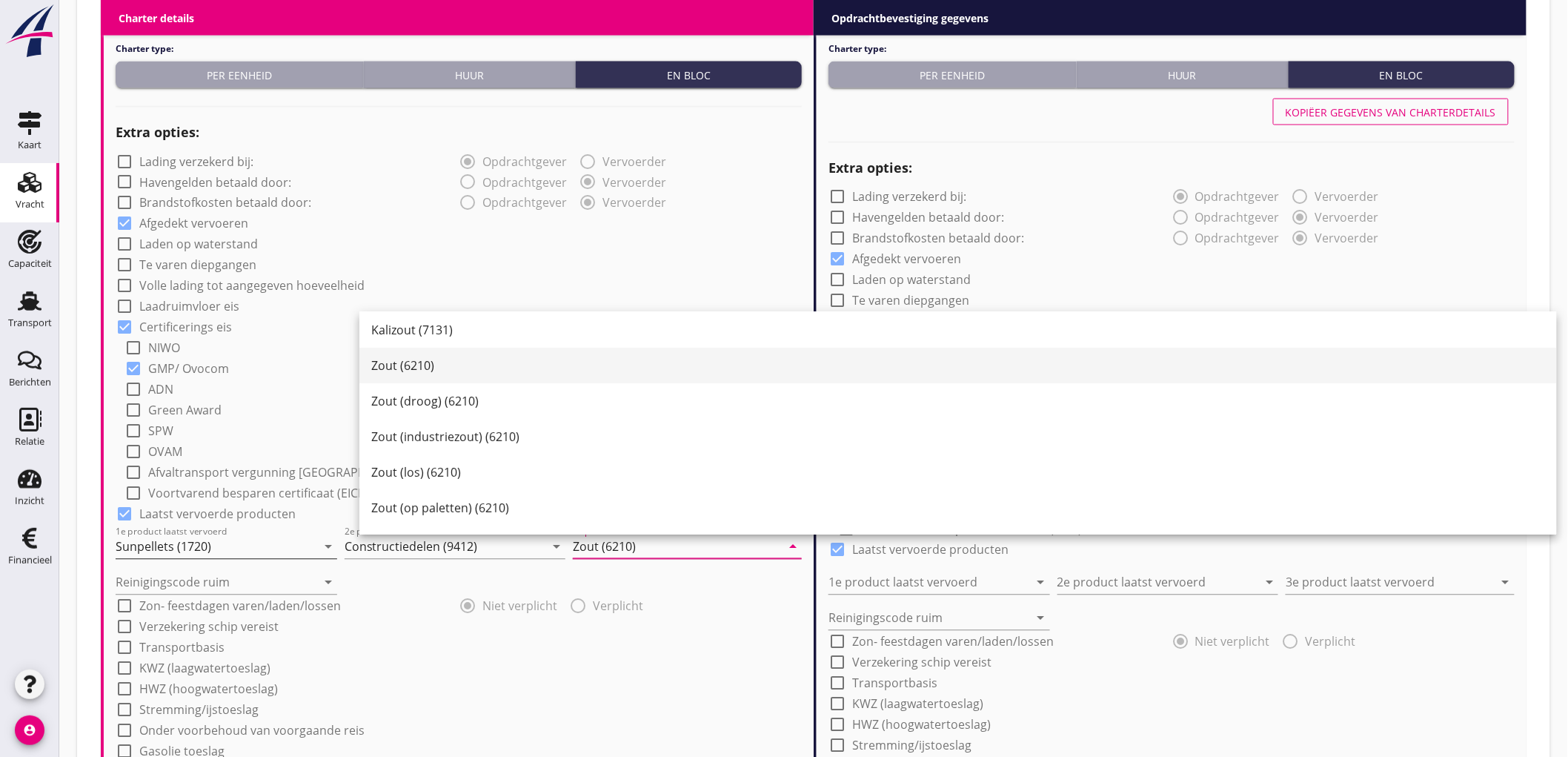
type input "Zout (6210)"
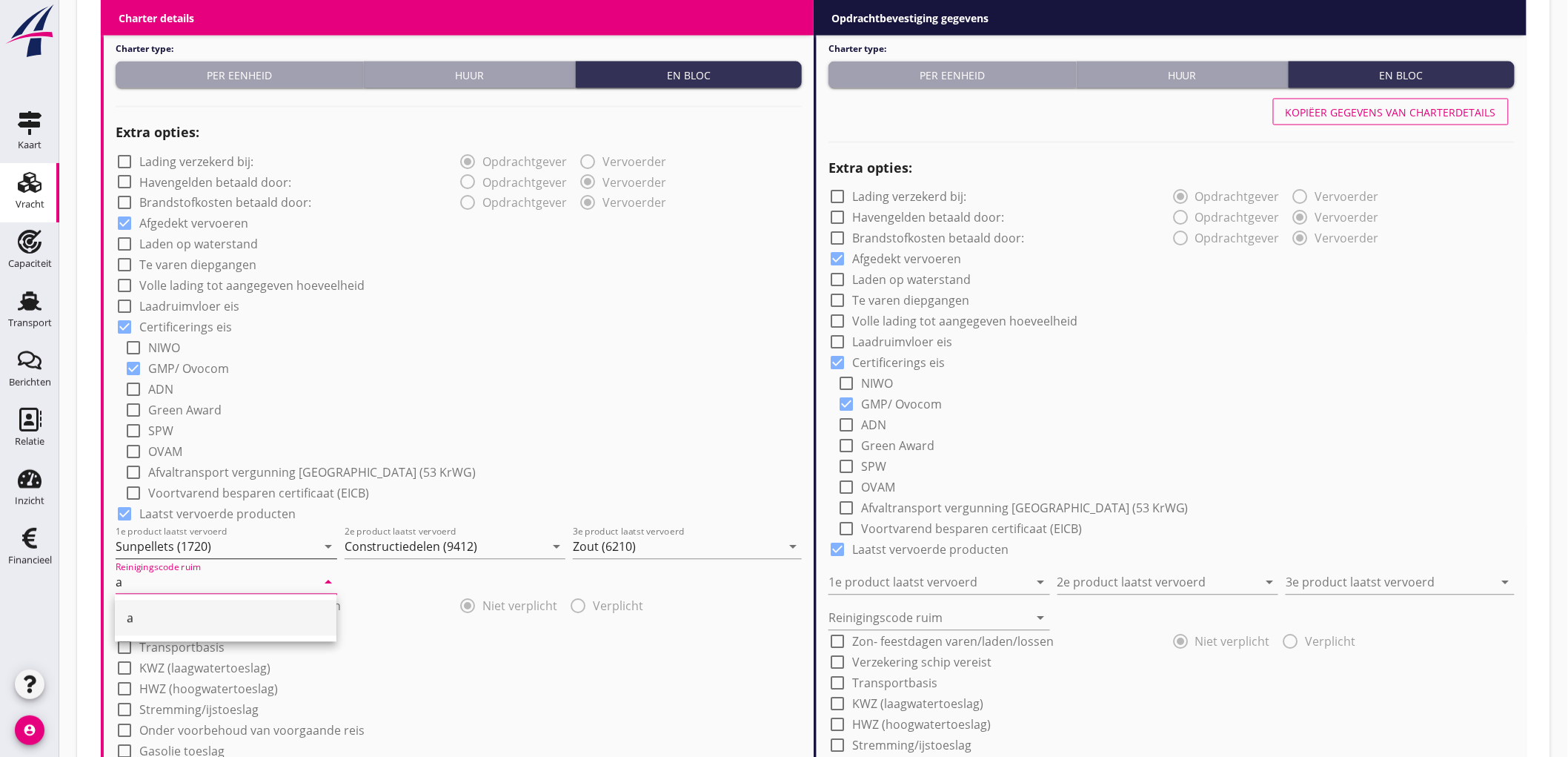
type input "a"
click at [615, 295] on div "check_box_outline_blank Laadruimvloer eis" at bounding box center [459, 306] width 686 height 21
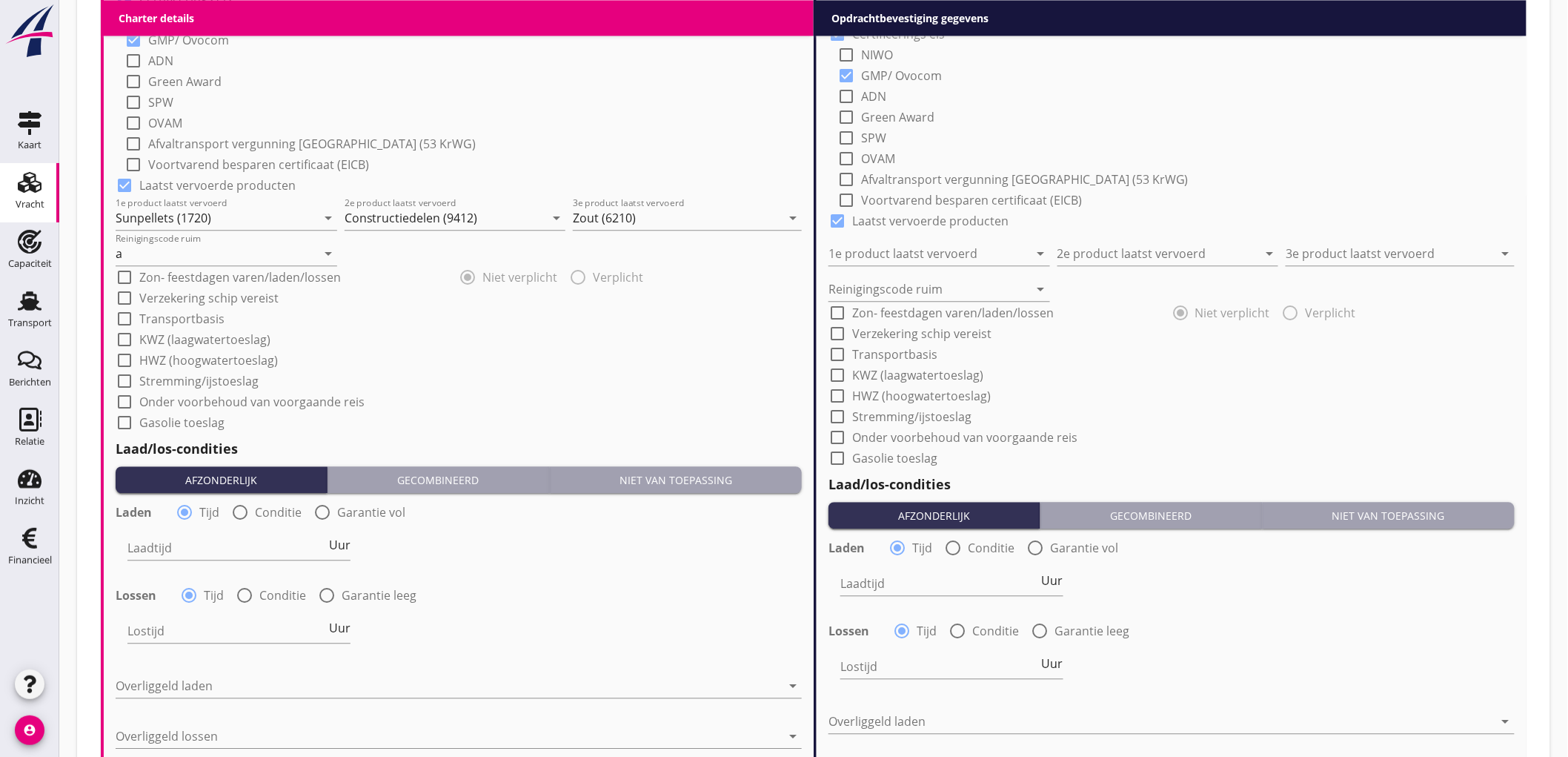
scroll to position [1400, 0]
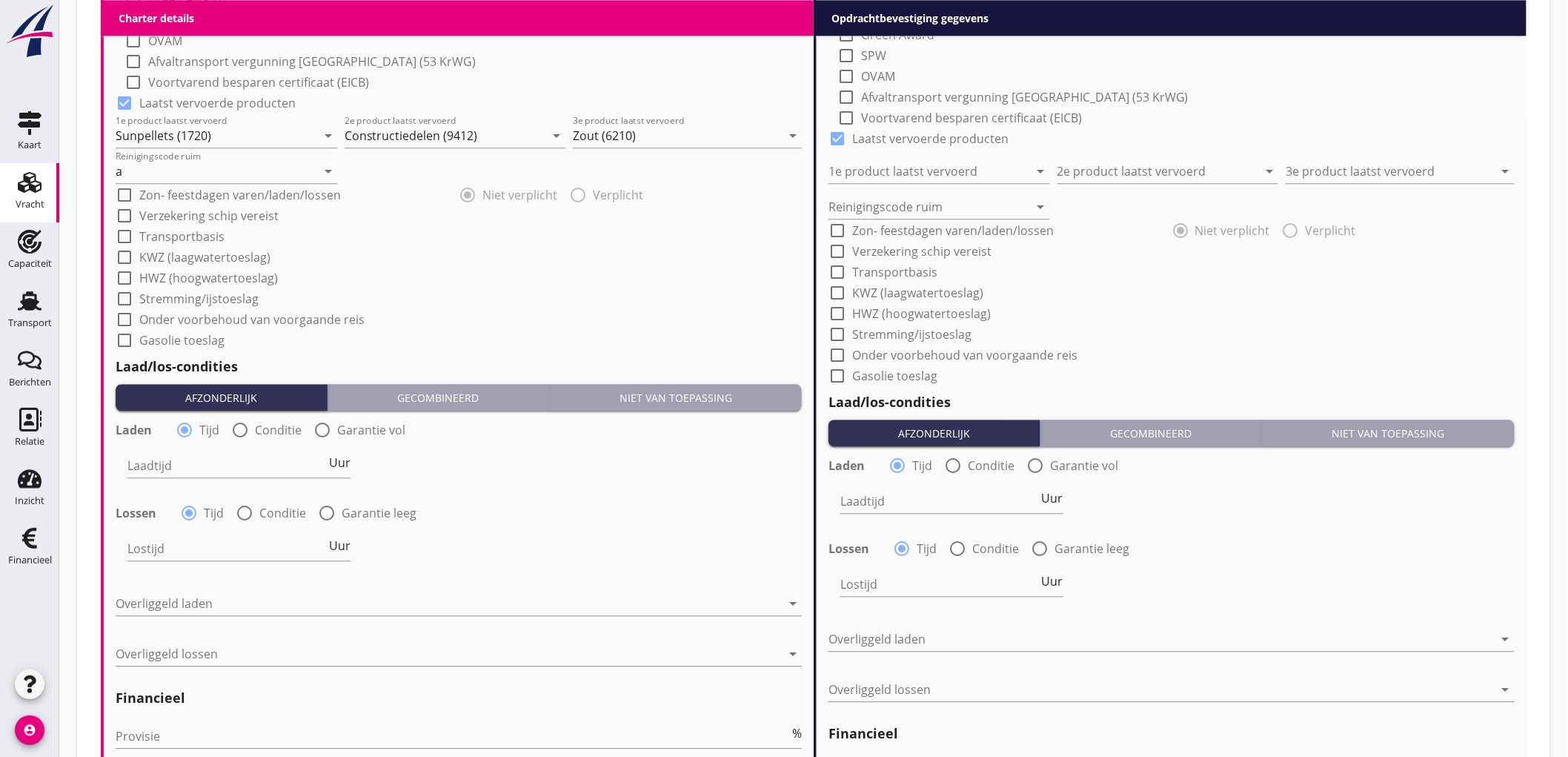
click at [247, 430] on div at bounding box center [239, 430] width 25 height 25
radio input "false"
radio input "true"
click at [211, 462] on div at bounding box center [284, 466] width 315 height 24
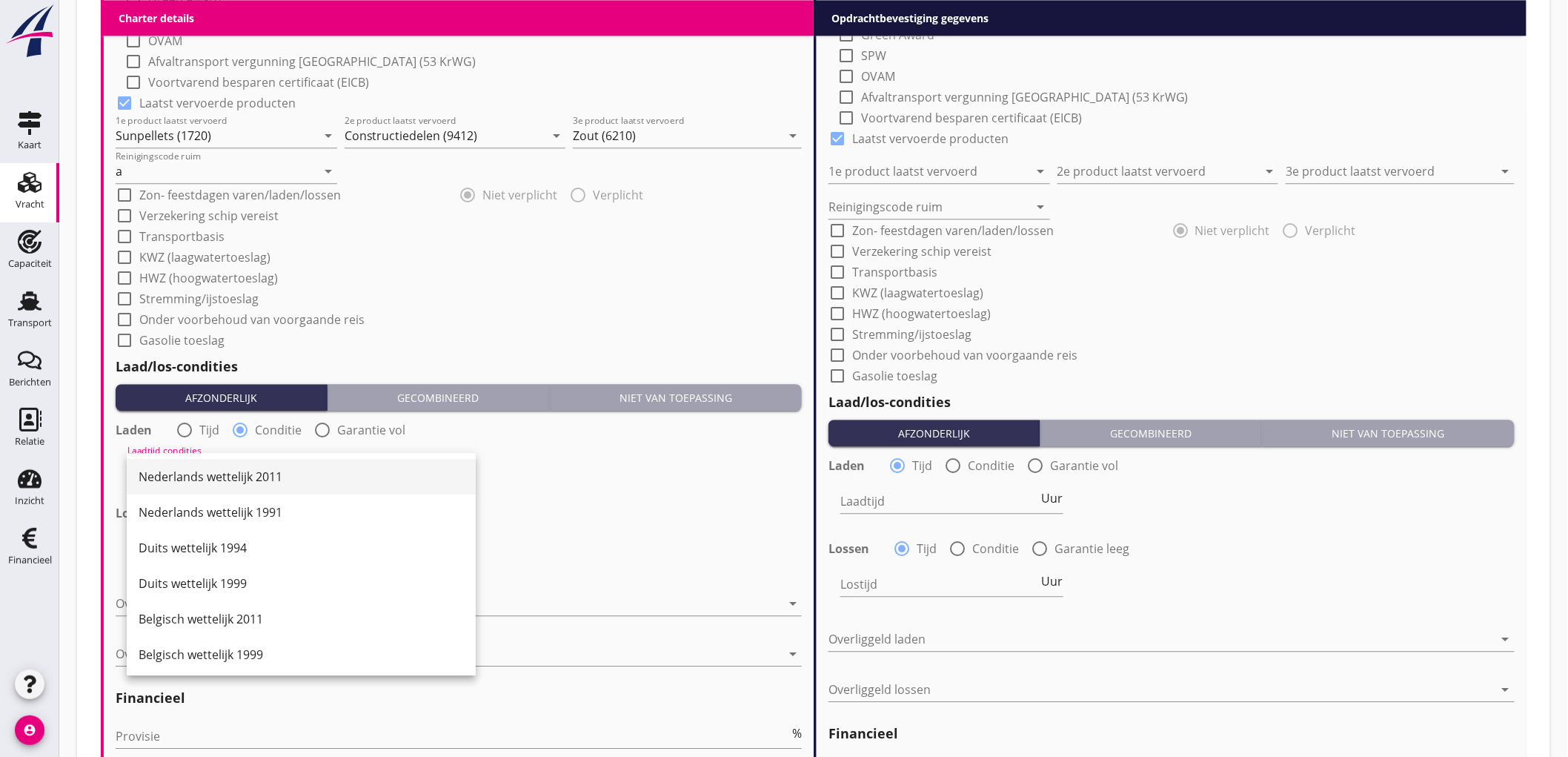
click at [209, 468] on div "Nederlands wettelijk 2011" at bounding box center [301, 477] width 325 height 18
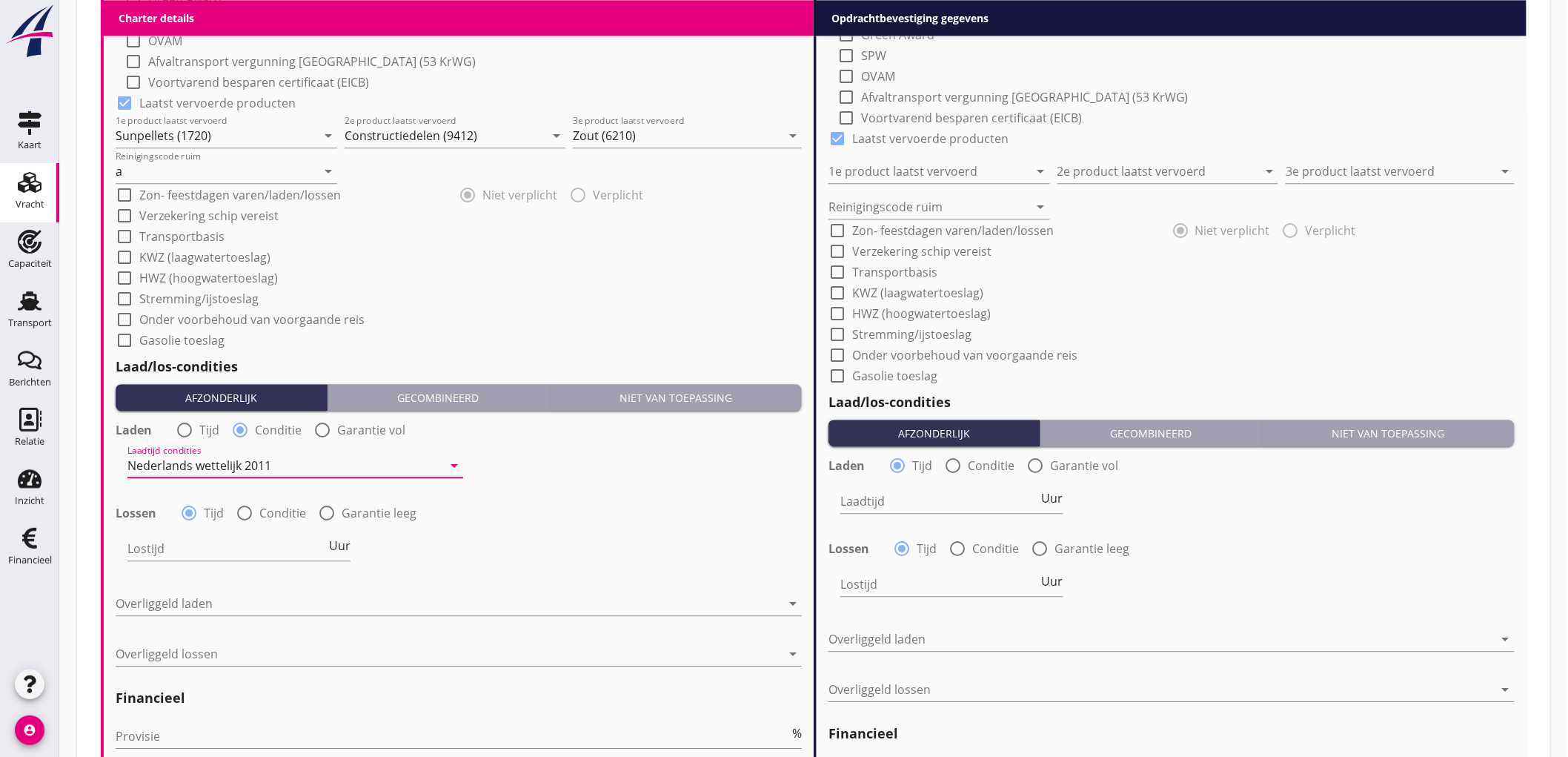
drag, startPoint x: 336, startPoint y: 518, endPoint x: 315, endPoint y: 527, distance: 22.8
click at [337, 518] on div "radio_button_unchecked Garantie leeg" at bounding box center [367, 513] width 99 height 18
click at [316, 518] on div at bounding box center [327, 512] width 25 height 25
radio input "false"
radio input "true"
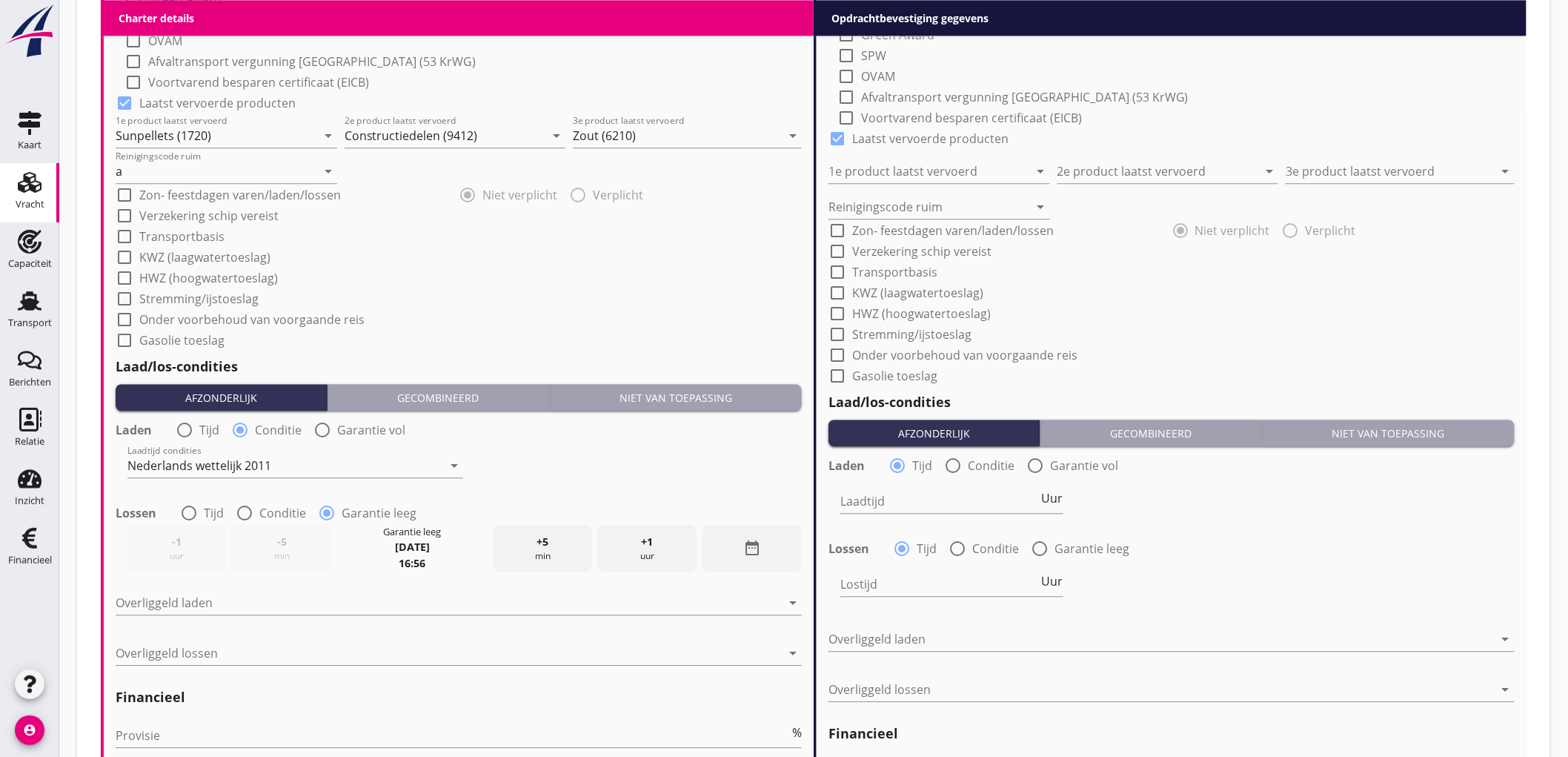
click at [774, 552] on div "date_range" at bounding box center [752, 548] width 99 height 47
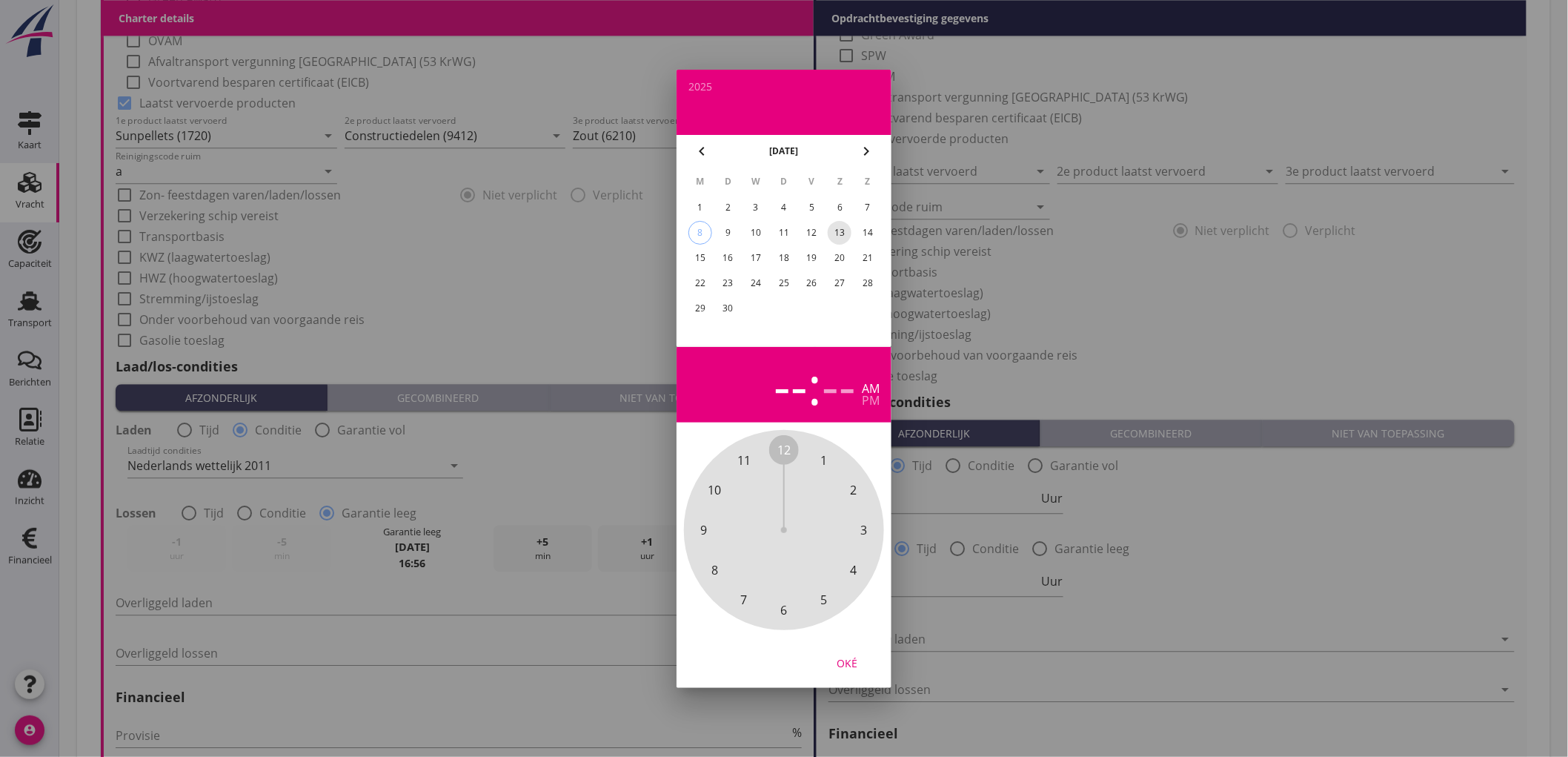
drag, startPoint x: 846, startPoint y: 232, endPoint x: 846, endPoint y: 260, distance: 28.0
click at [846, 232] on div "13" at bounding box center [840, 233] width 24 height 24
click at [868, 397] on div "pm" at bounding box center [871, 400] width 18 height 12
click at [782, 609] on span "6" at bounding box center [784, 610] width 7 height 18
click at [781, 610] on span "30" at bounding box center [784, 610] width 14 height 18
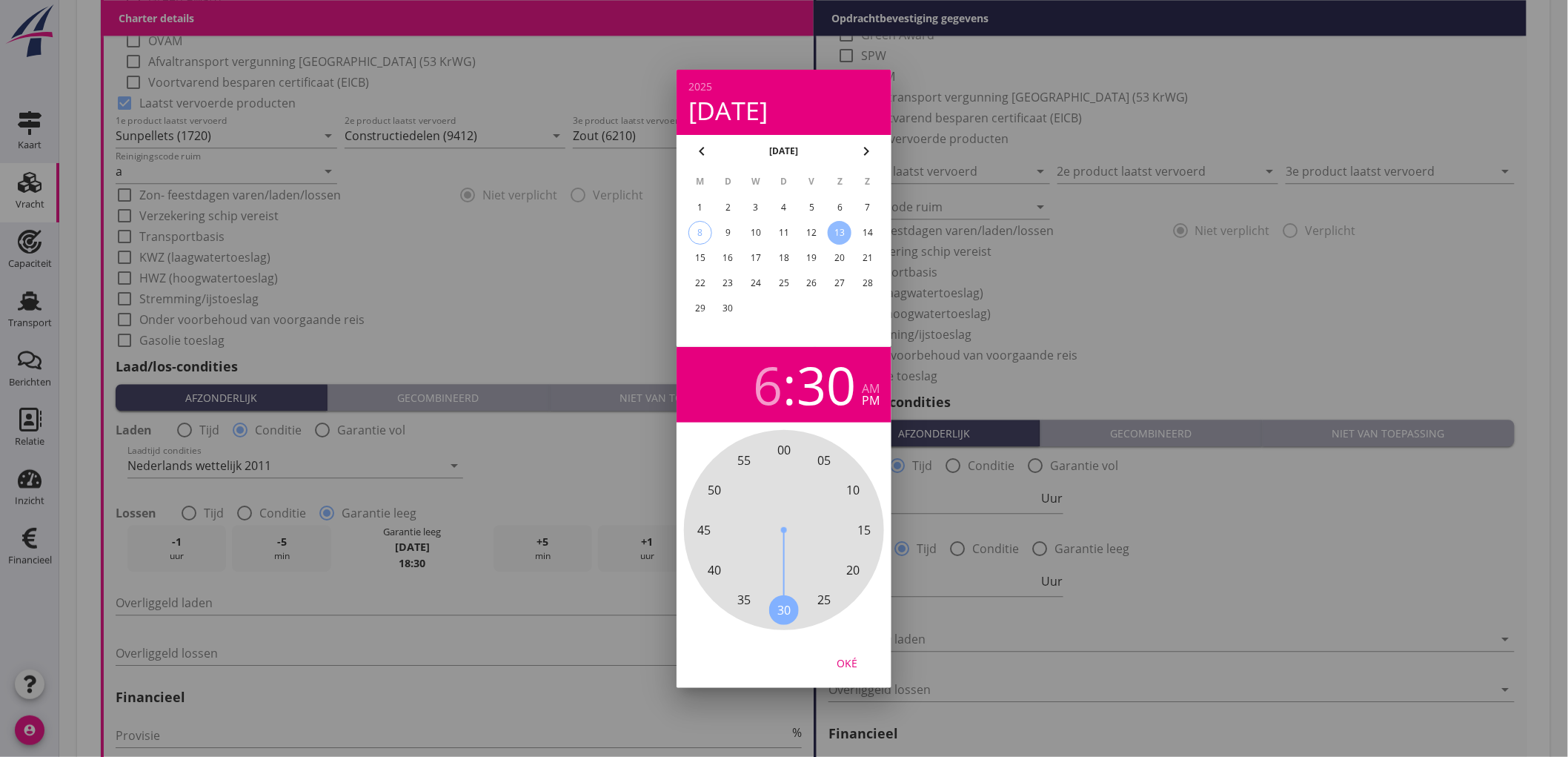
click at [781, 450] on span "00" at bounding box center [784, 450] width 14 height 18
click at [854, 655] on div "Oké" at bounding box center [846, 662] width 41 height 16
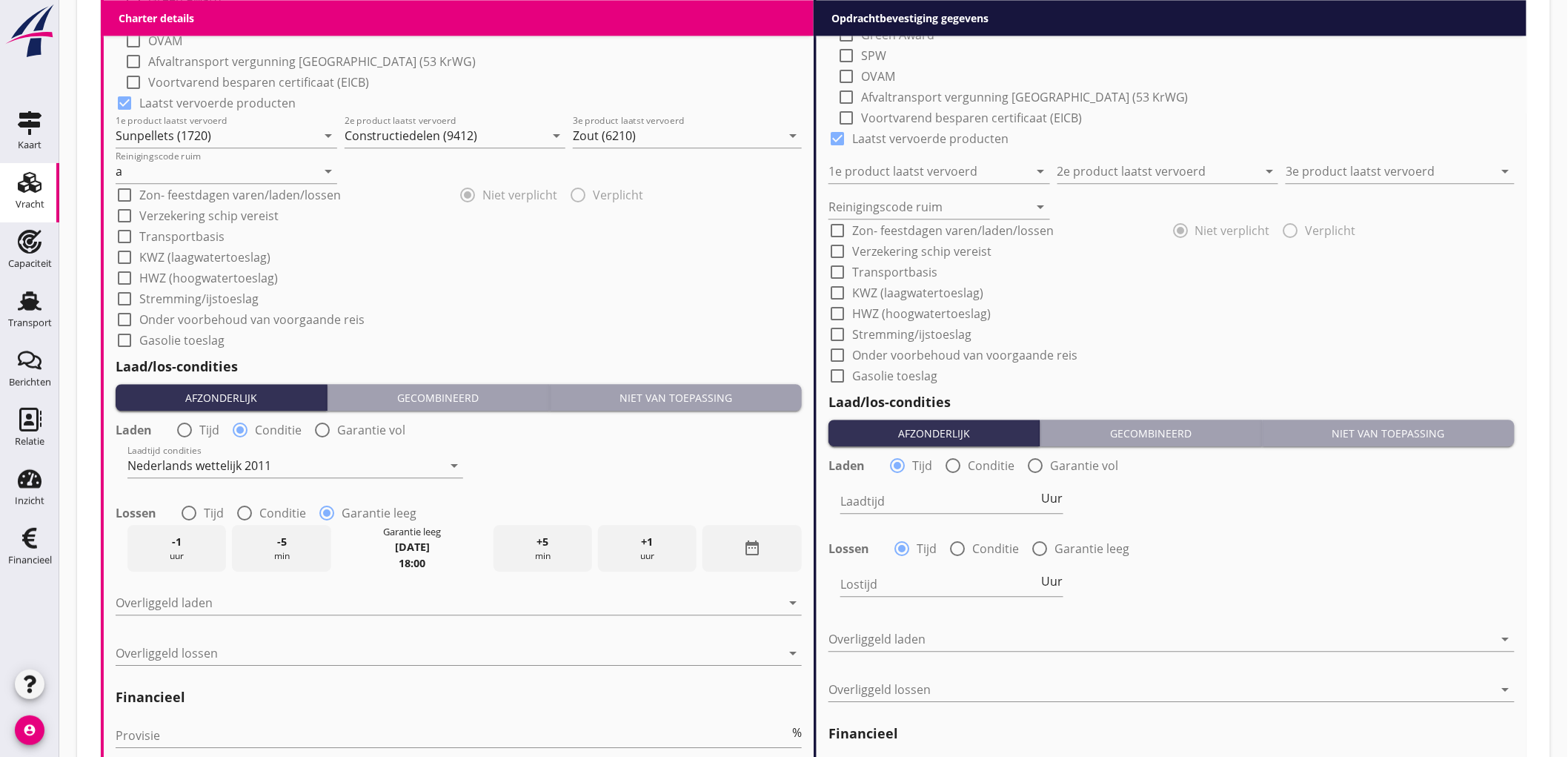
click at [633, 308] on div "check_box_outline_blank Onder voorbehoud van voorgaande reis" at bounding box center [459, 318] width 686 height 21
click at [576, 254] on div "check_box_outline_blank KWZ (laagwatertoeslag)" at bounding box center [459, 256] width 686 height 21
click at [717, 269] on div "check_box_outline_blank HWZ (hoogwatertoeslag)" at bounding box center [459, 277] width 686 height 21
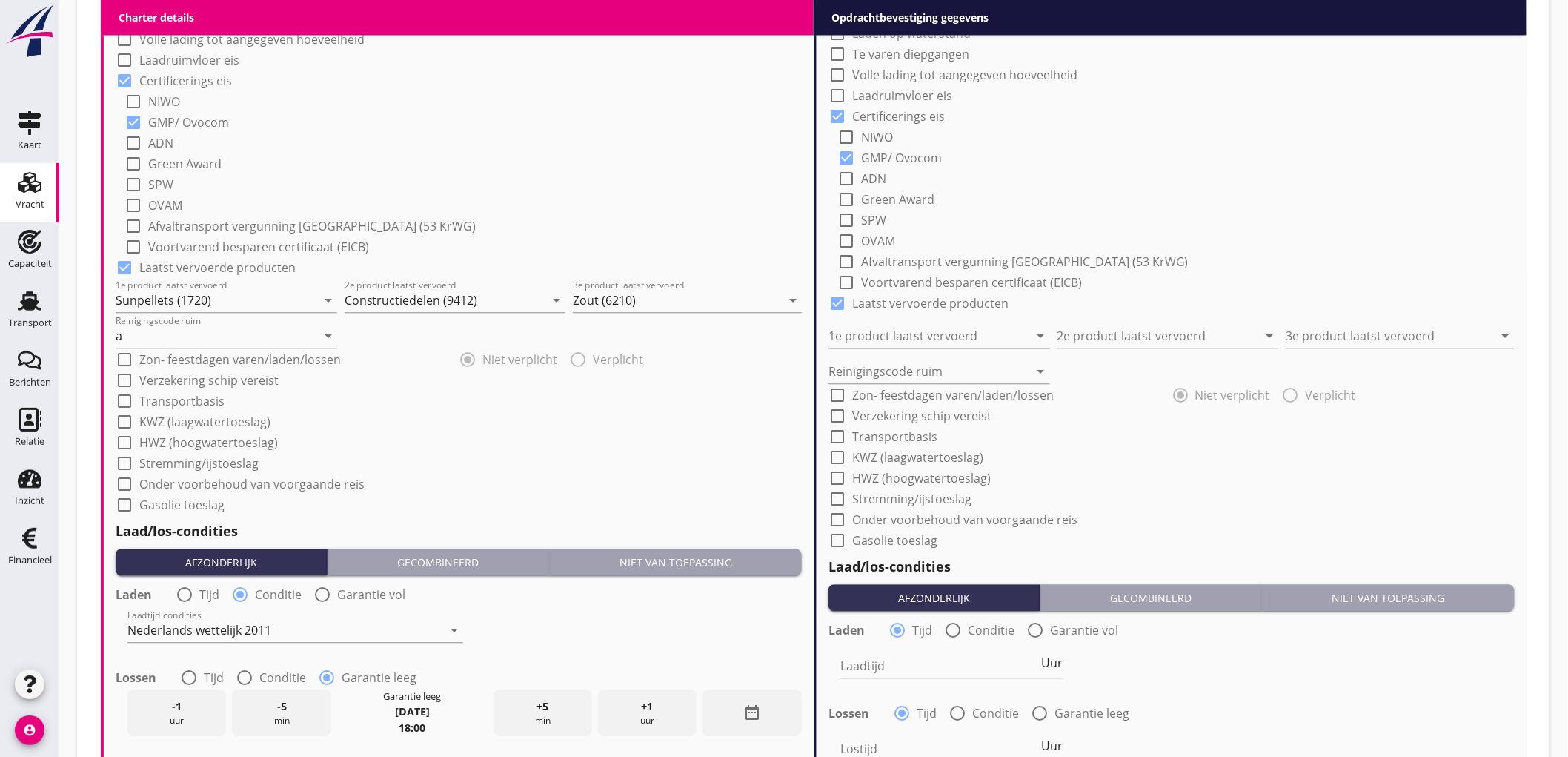
scroll to position [906, 0]
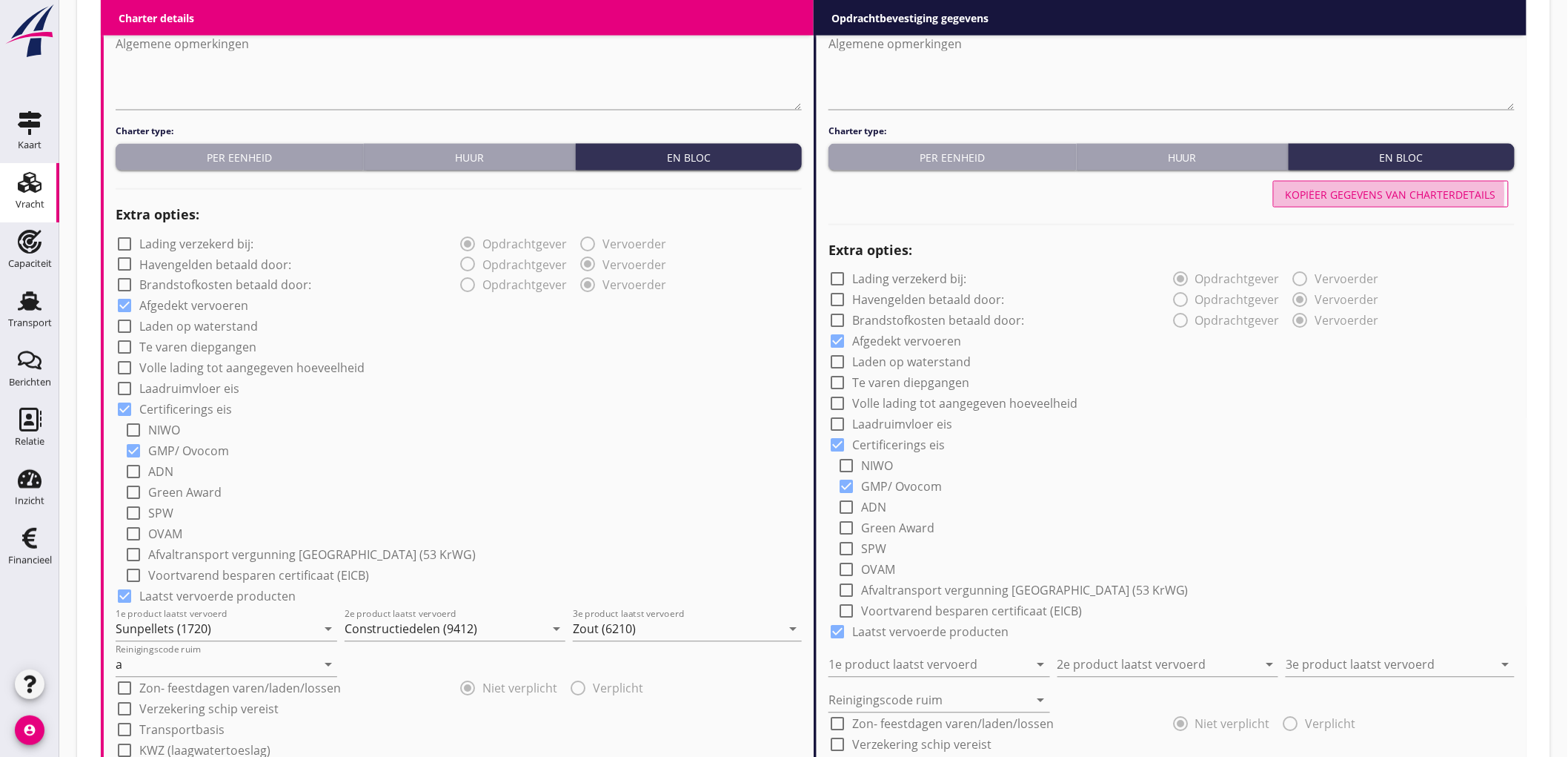
click at [1413, 189] on div "Kopiëer gegevens van charterdetails" at bounding box center [1391, 194] width 211 height 16
type input "Sunpellets (1720)"
type input "Constructiedelen (9412)"
type input "Zout (6210)"
type input "a"
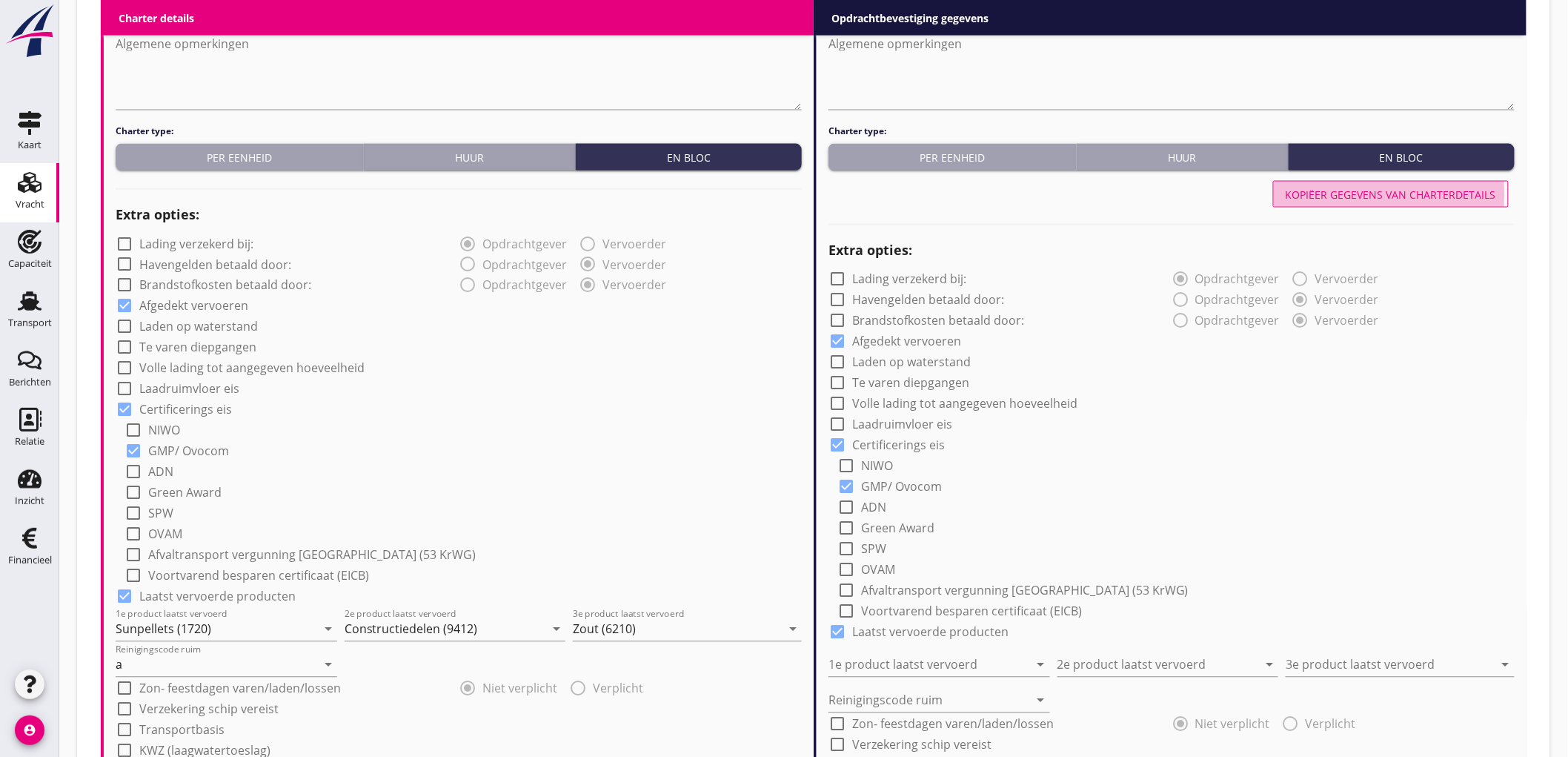
radio input "false"
radio input "true"
radio input "false"
radio input "true"
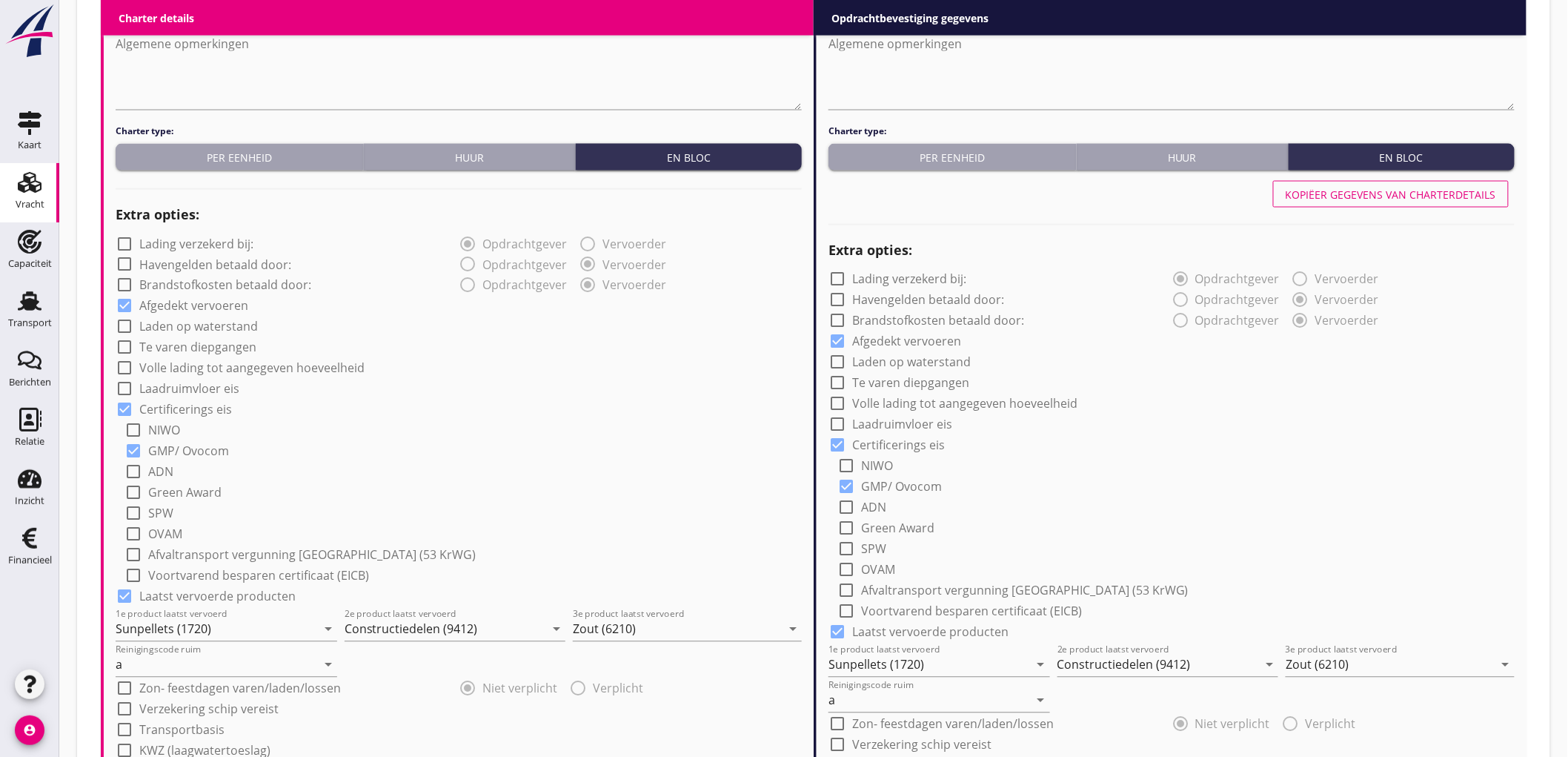
scroll to position [1564, 0]
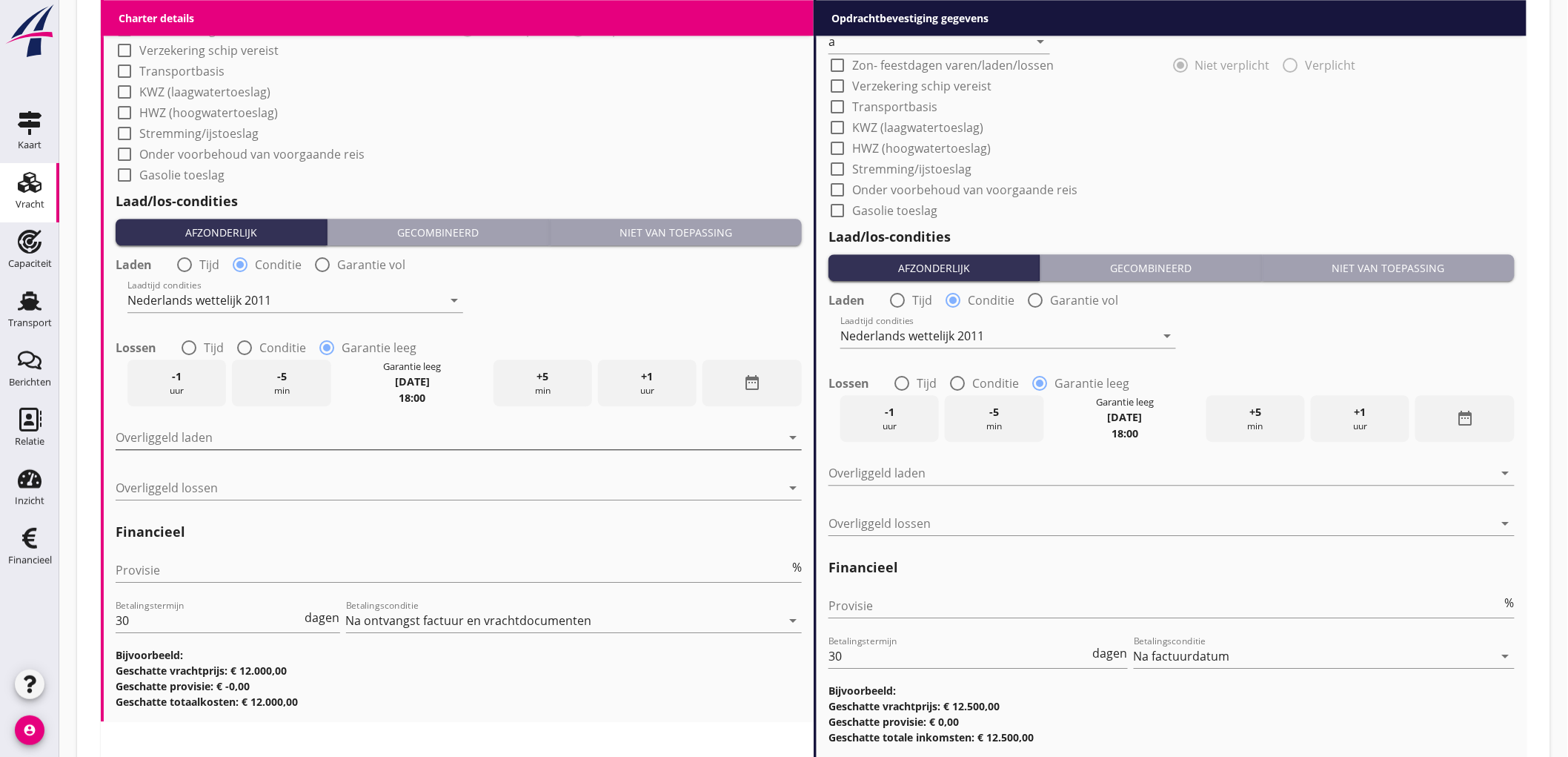
click at [271, 442] on div at bounding box center [448, 437] width 666 height 24
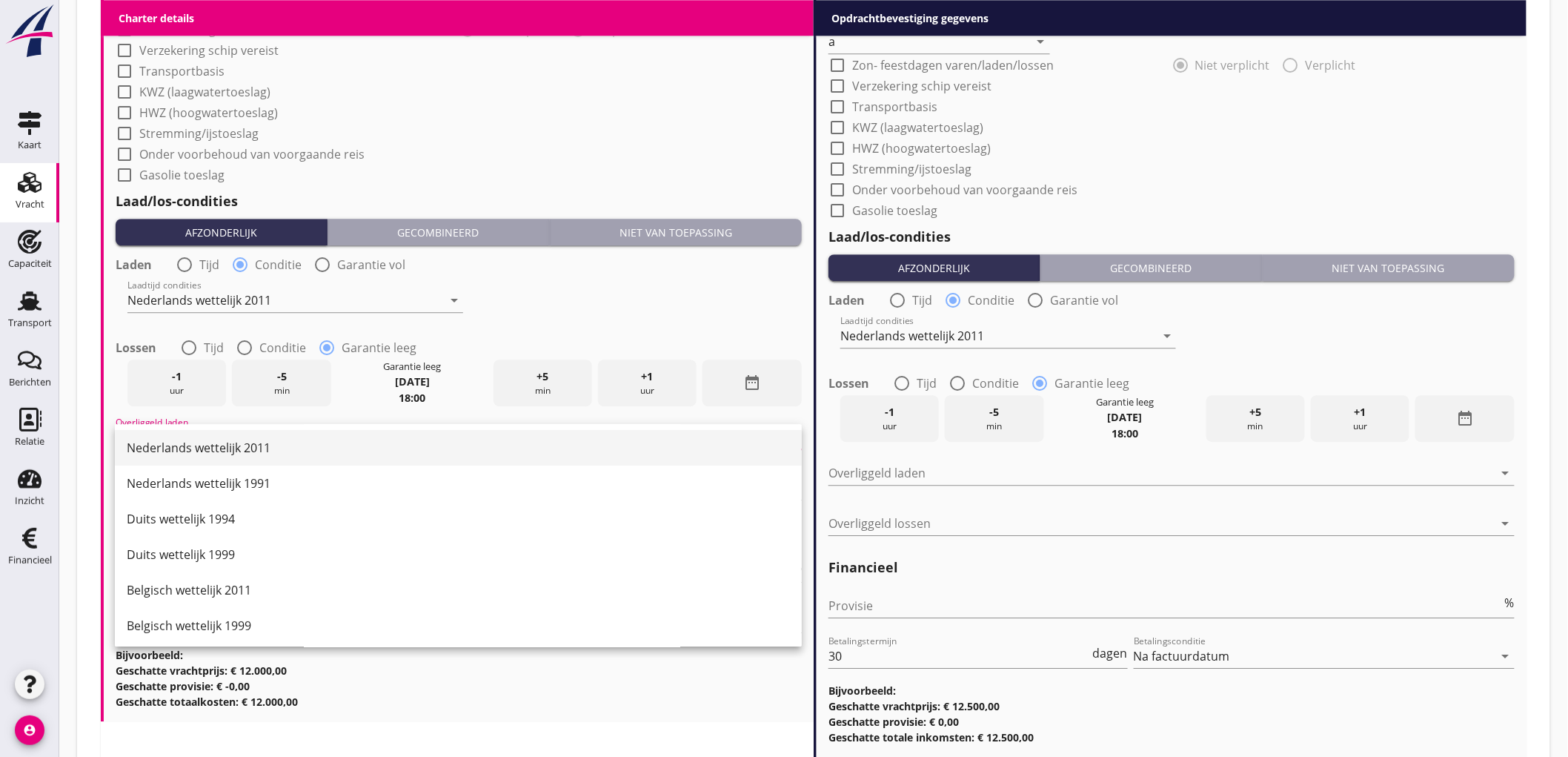
click at [258, 454] on div "Nederlands wettelijk 2011" at bounding box center [458, 448] width 664 height 18
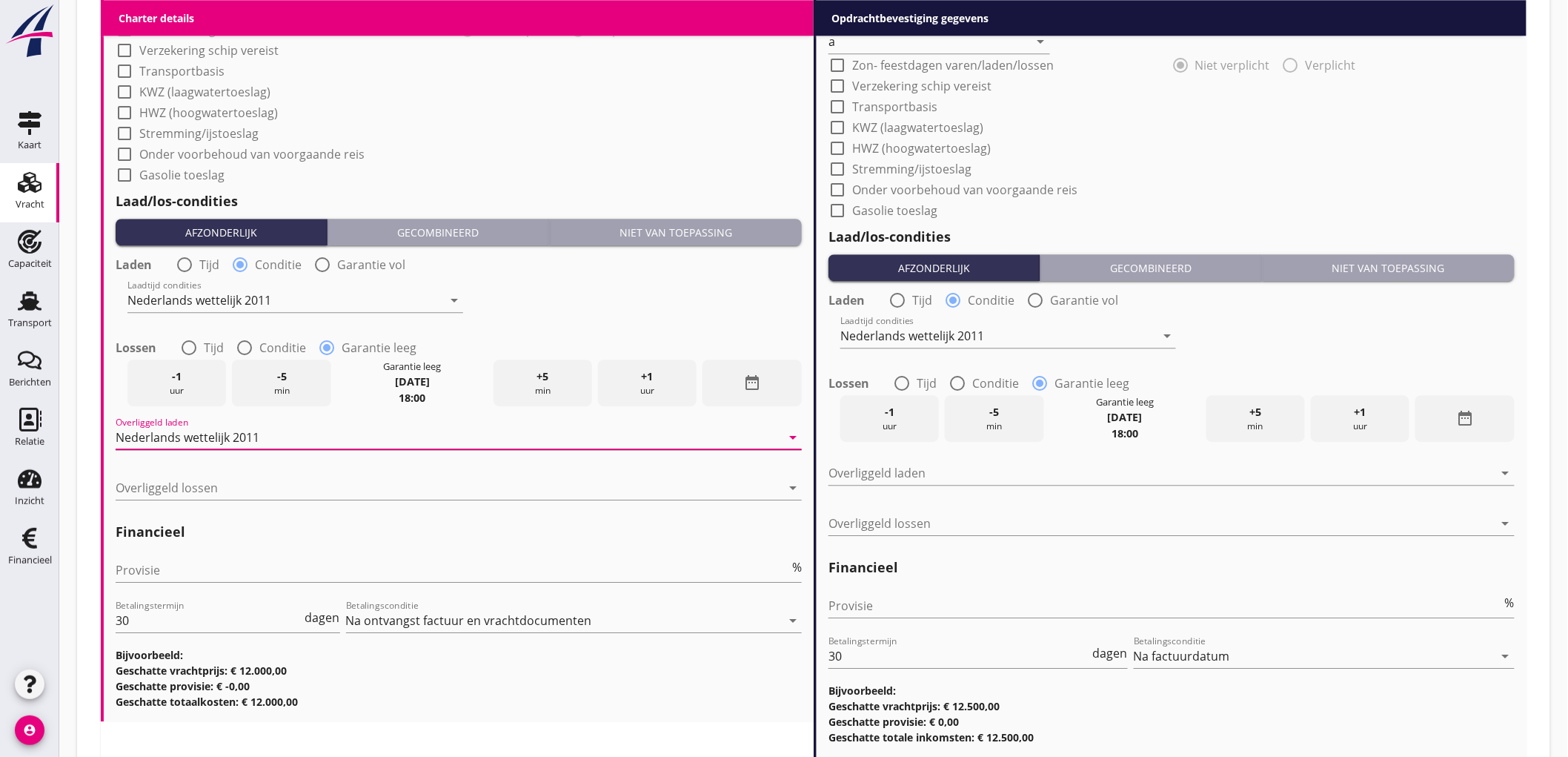
click at [265, 430] on div "Nederlands wettelijk 2011" at bounding box center [448, 437] width 666 height 24
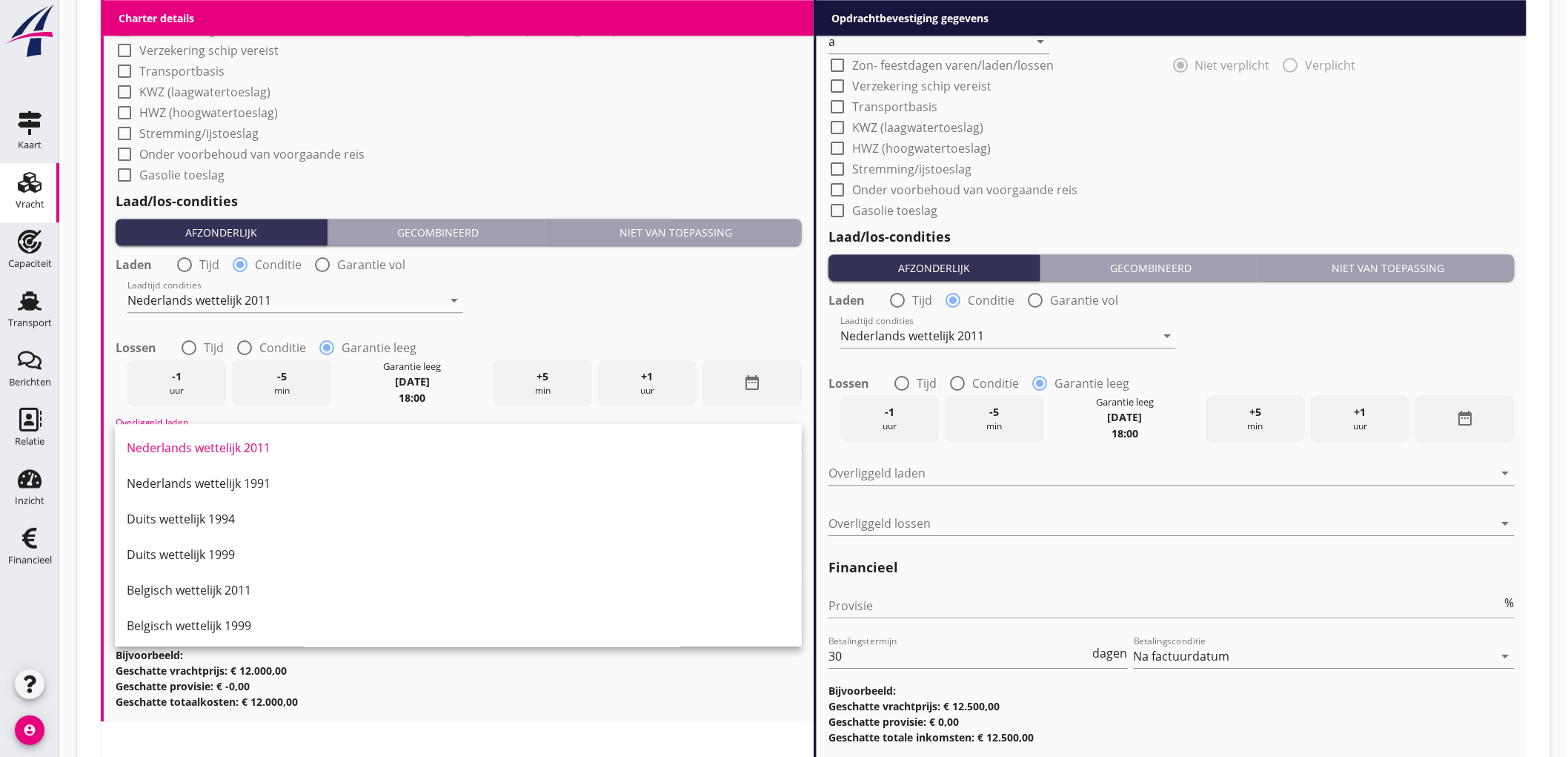
click at [518, 173] on div "check_box_outline_blank Gasolie toeslag" at bounding box center [459, 174] width 686 height 21
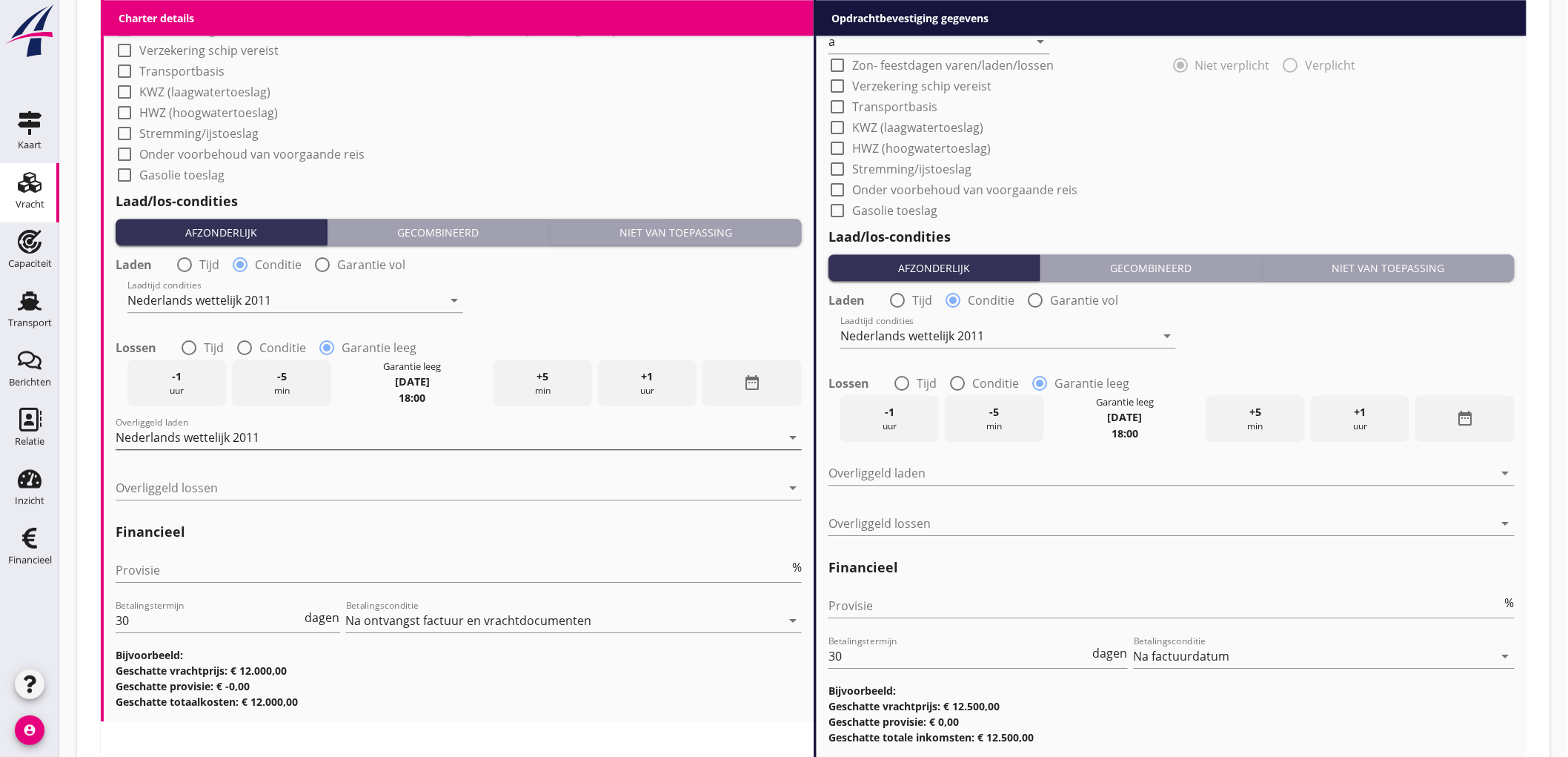
click at [228, 431] on div "Nederlands wettelijk 2011" at bounding box center [187, 437] width 144 height 14
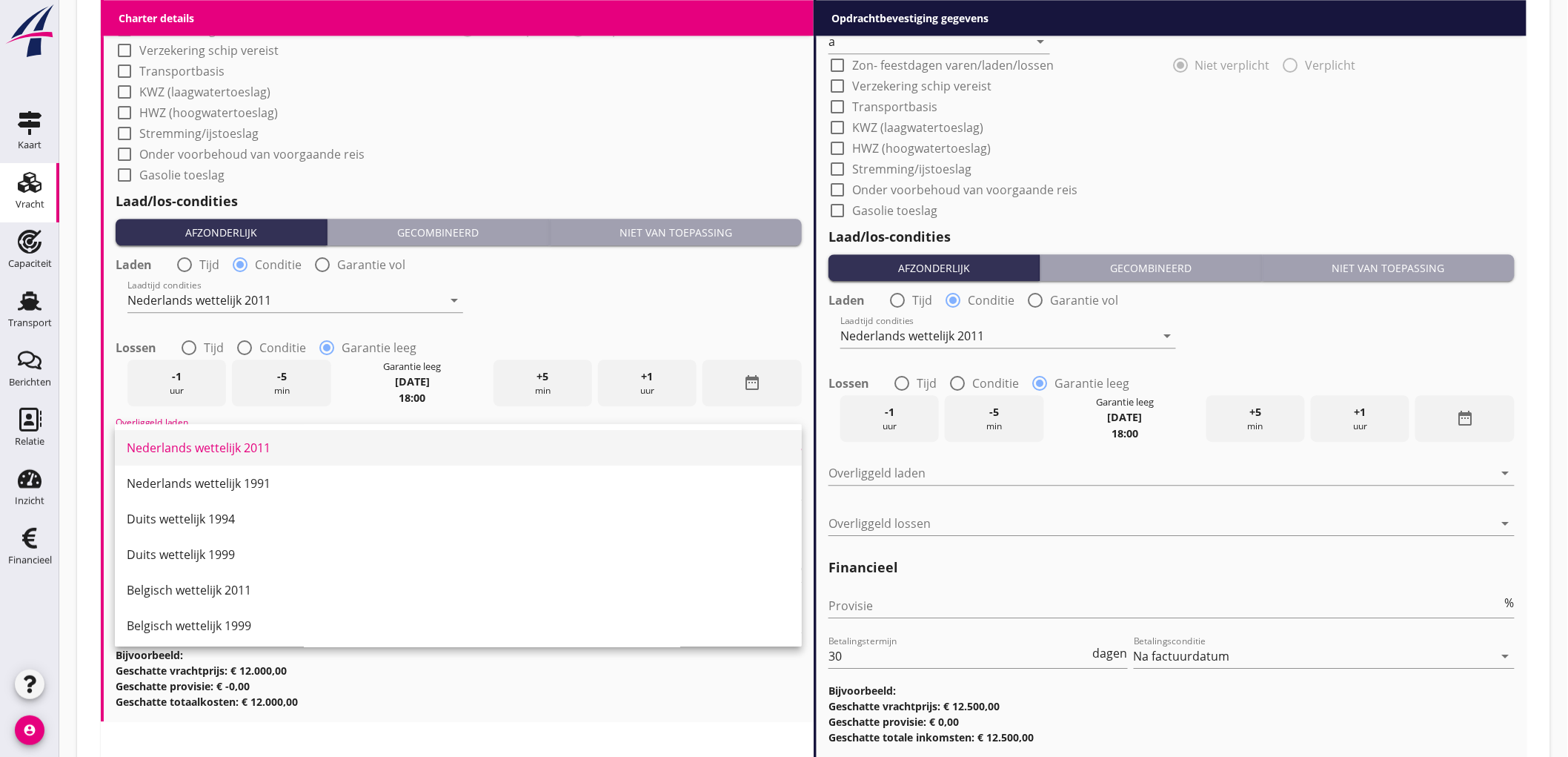
click at [232, 435] on div "Nederlands wettelijk 2011" at bounding box center [458, 447] width 664 height 35
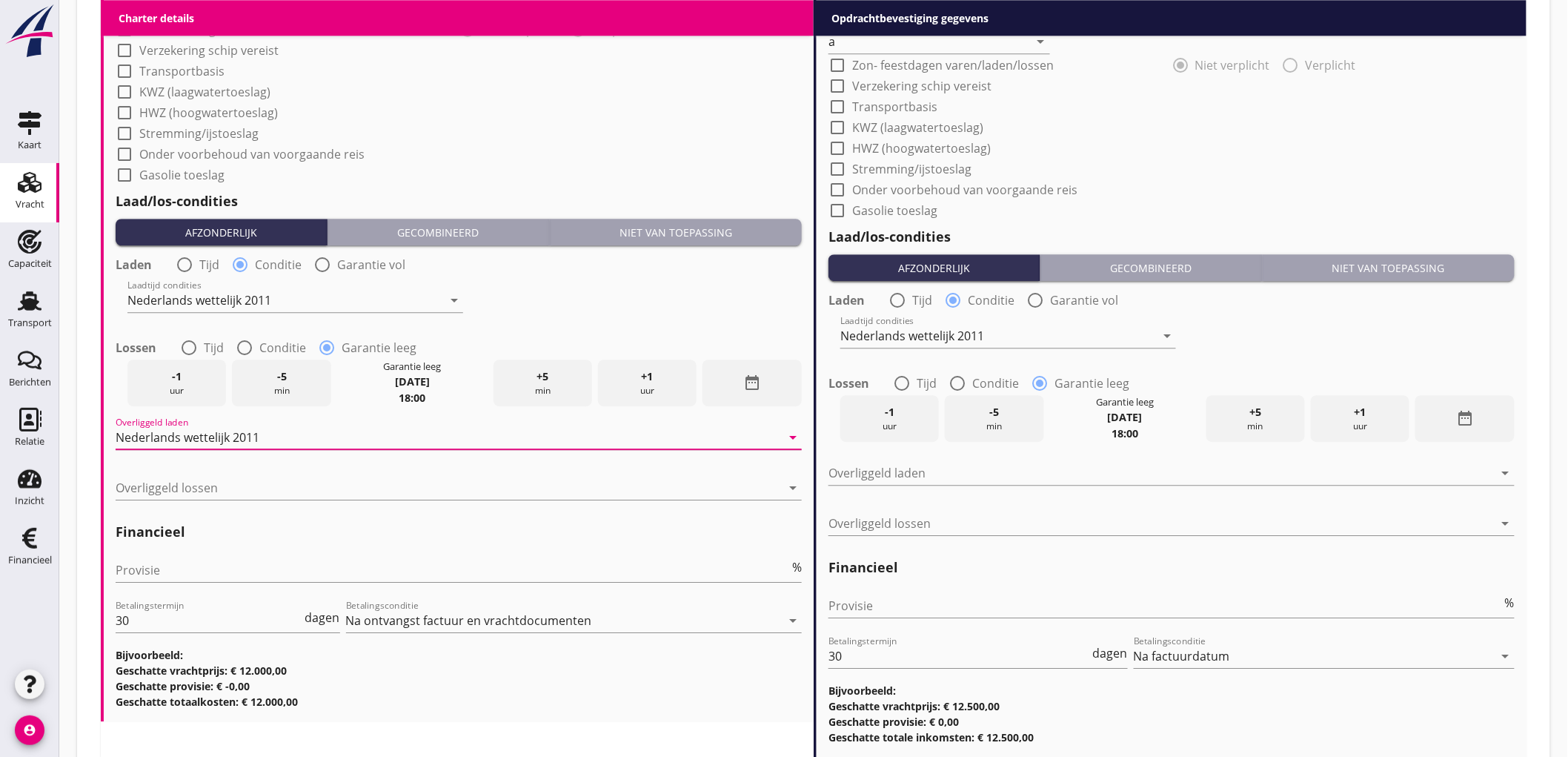
click at [523, 292] on div "Laadtijd condities Nederlands wettelijk 2011 arrow_drop_down" at bounding box center [459, 301] width 689 height 53
click at [197, 485] on div at bounding box center [448, 488] width 666 height 24
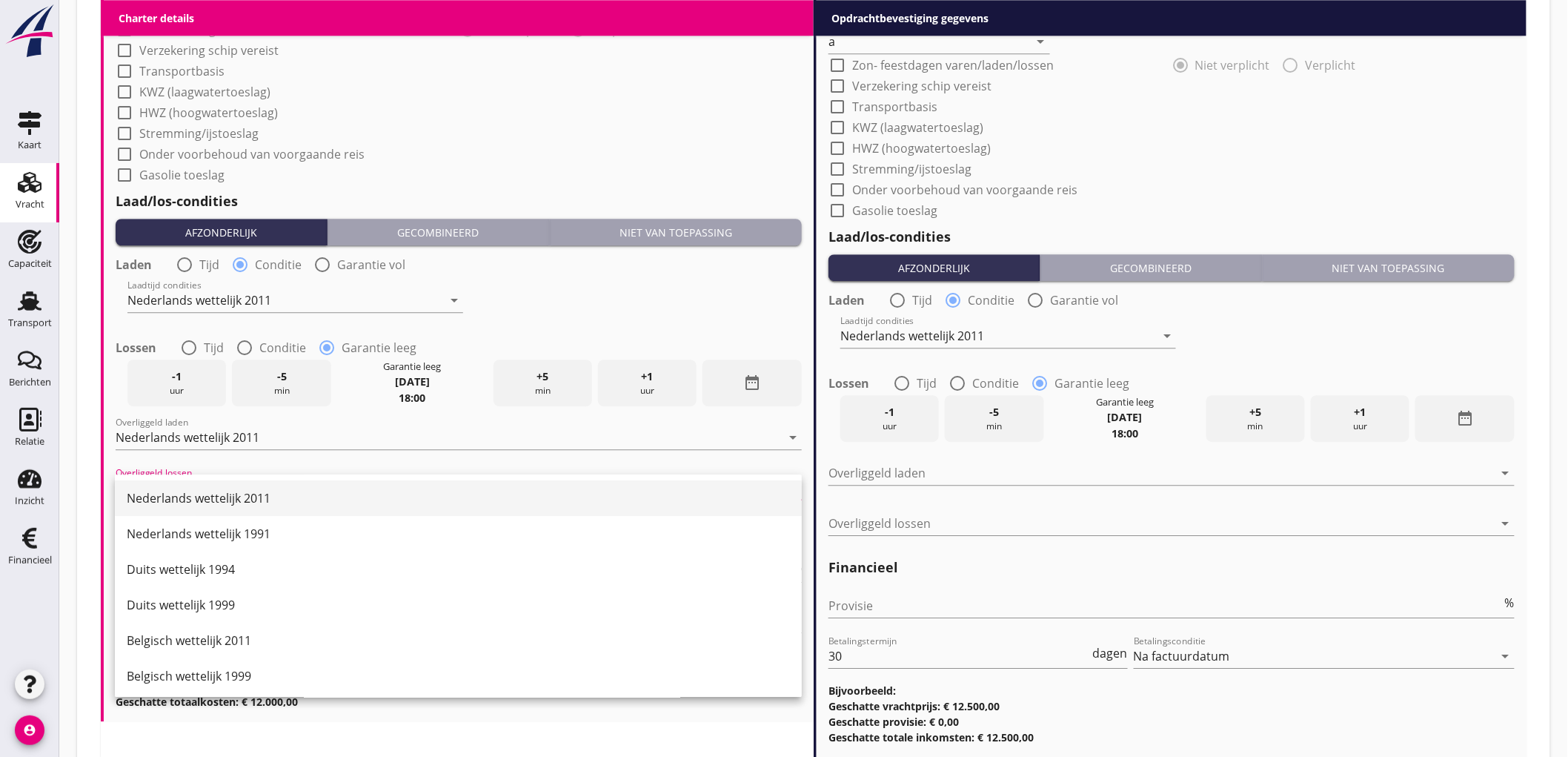
click at [204, 492] on div "Nederlands wettelijk 2011" at bounding box center [458, 498] width 664 height 18
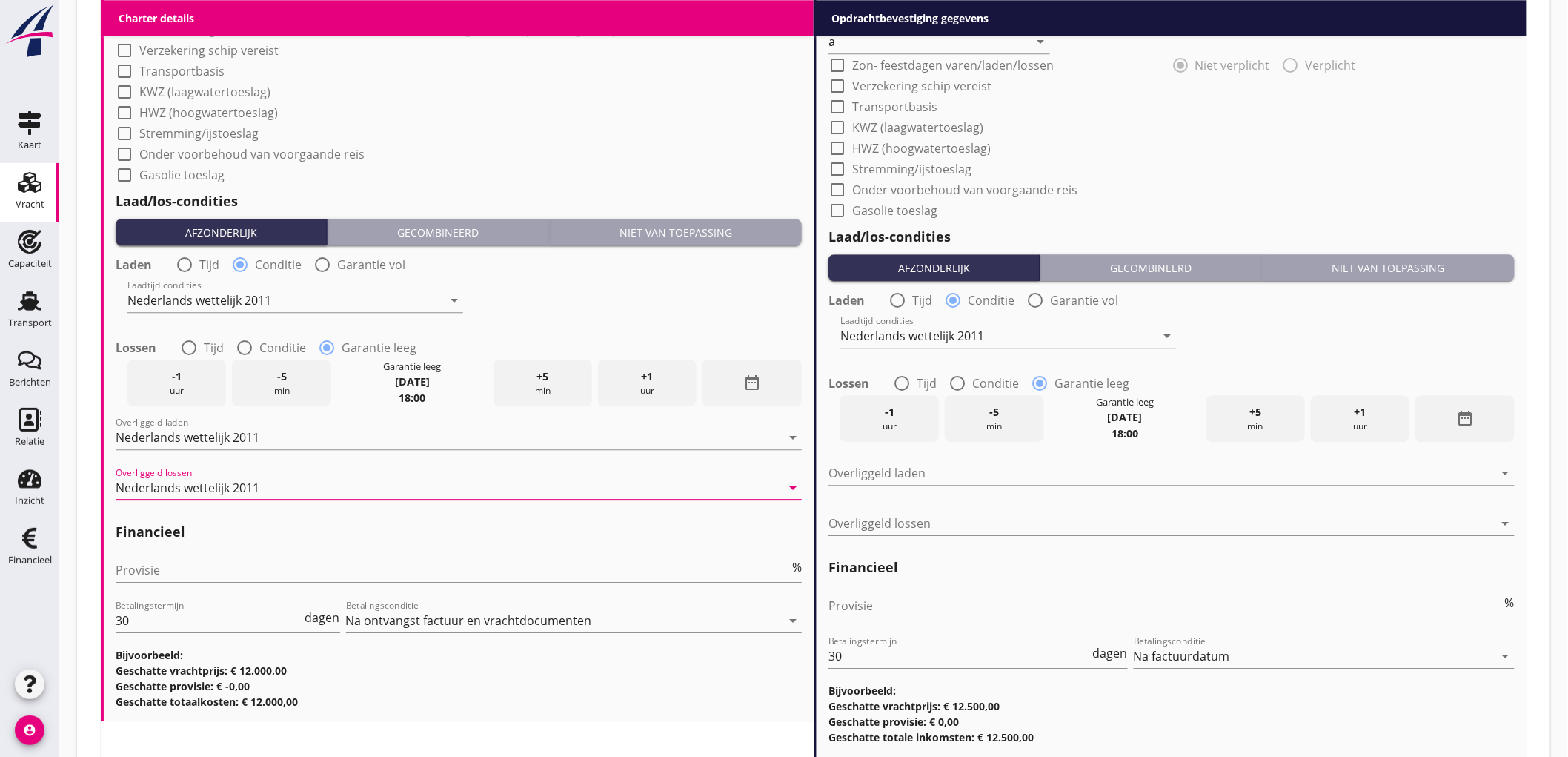
click at [553, 286] on div "Laadtijd condities Nederlands wettelijk 2011 arrow_drop_down" at bounding box center [459, 301] width 689 height 53
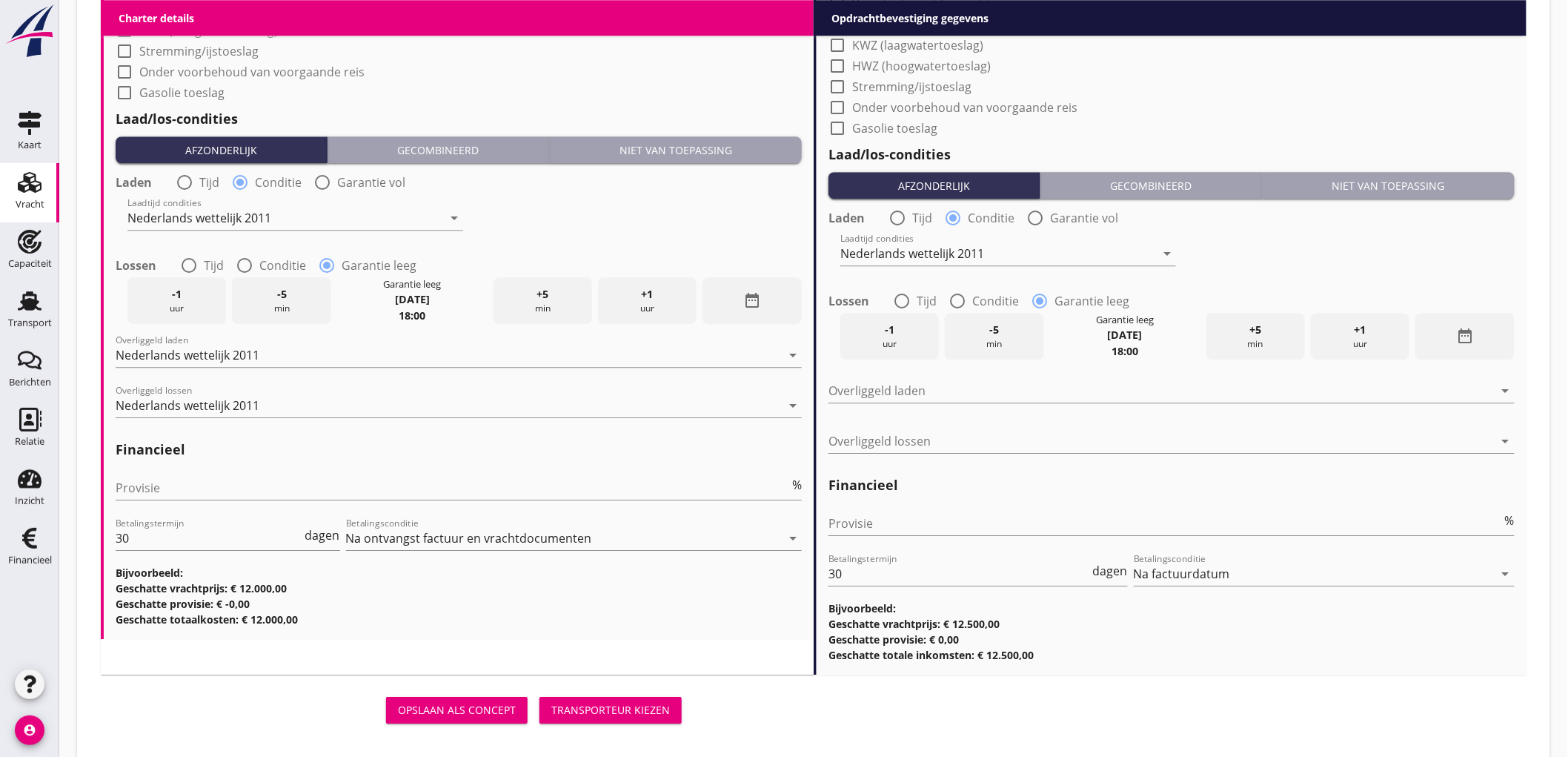
scroll to position [1664, 0]
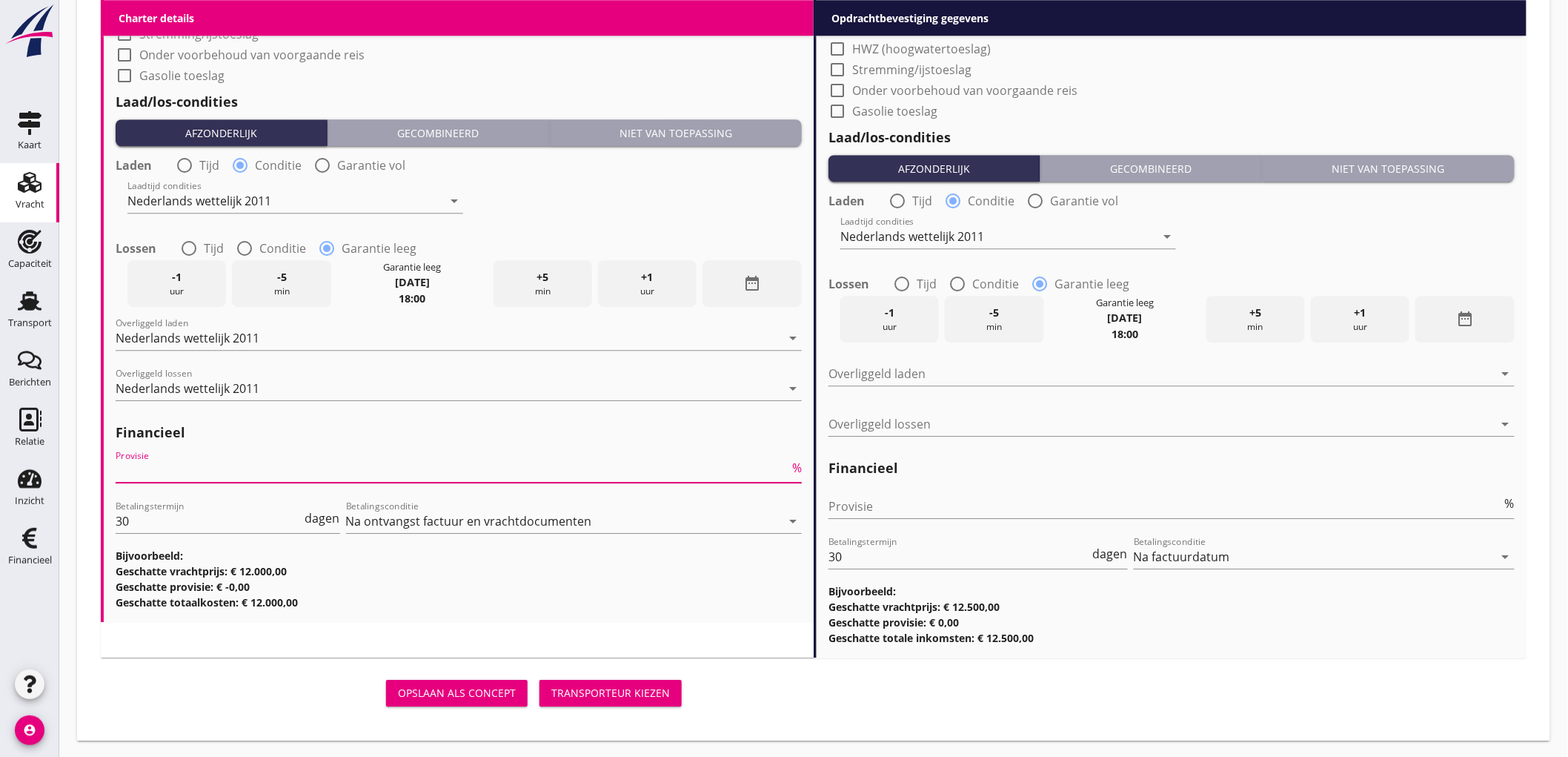
click at [204, 474] on input "Provisie" at bounding box center [452, 471] width 673 height 24
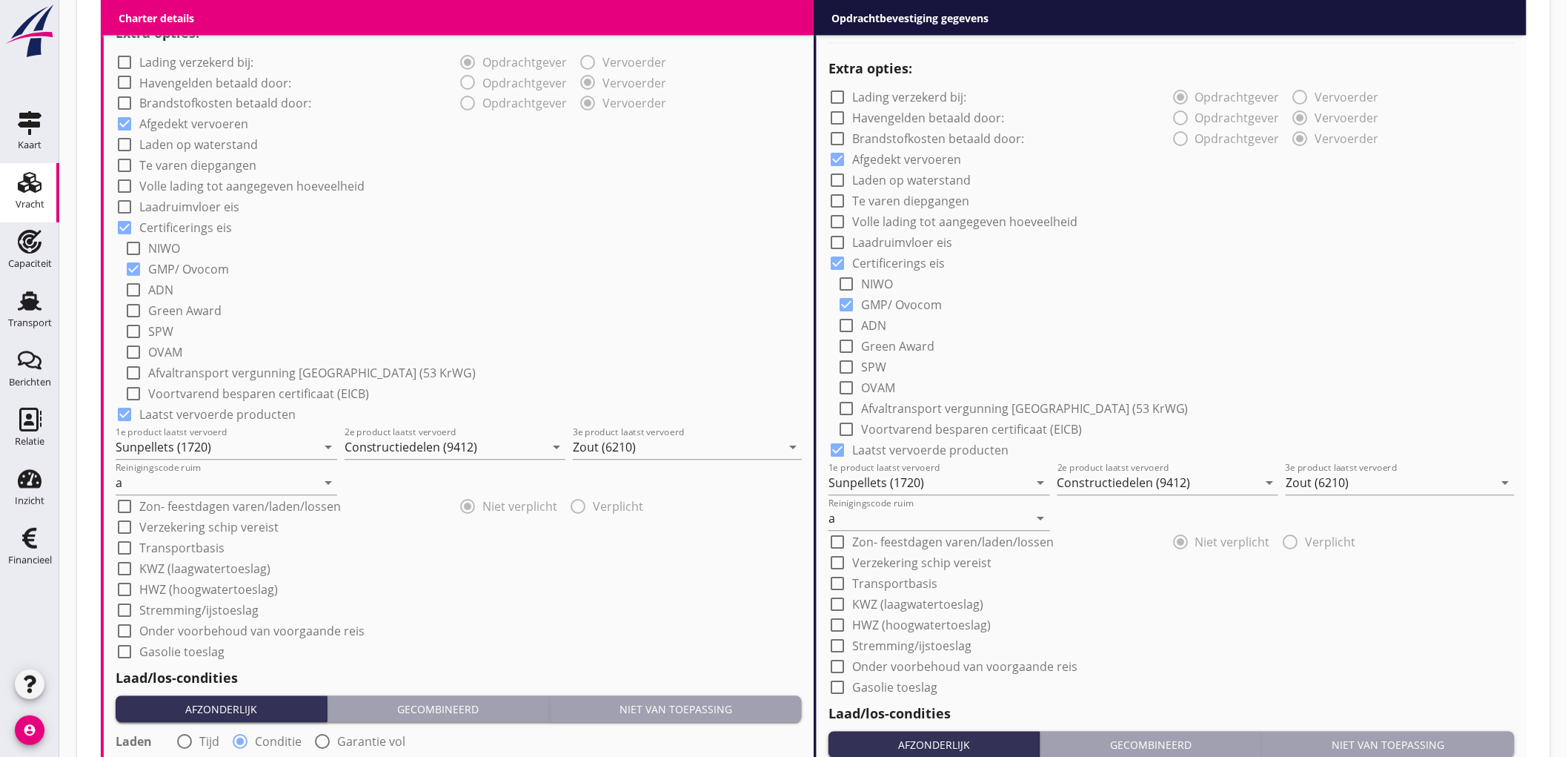
scroll to position [841, 0]
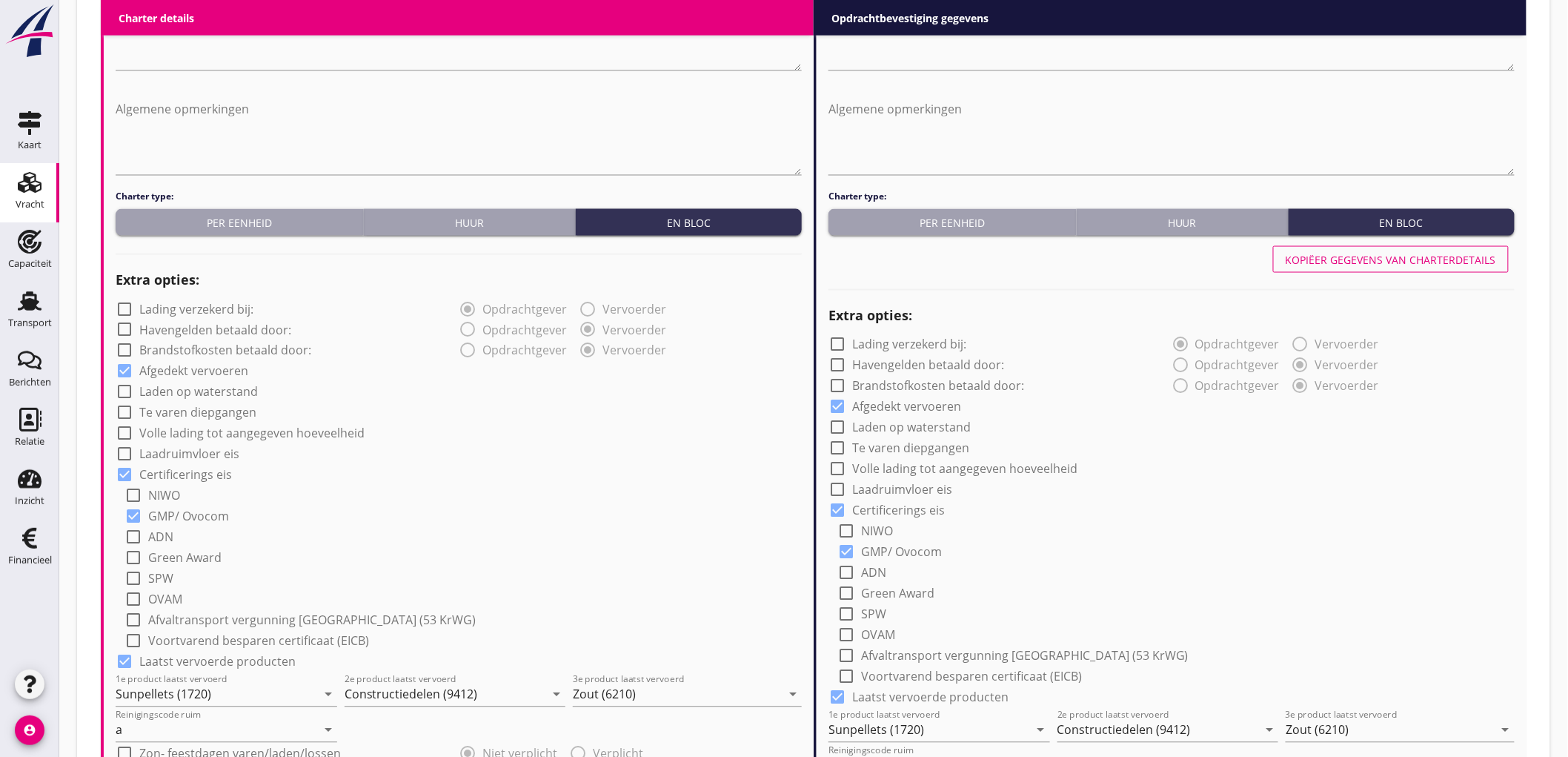
type input "5"
click at [1363, 257] on div "Kopiëer gegevens van charterdetails" at bounding box center [1391, 260] width 211 height 16
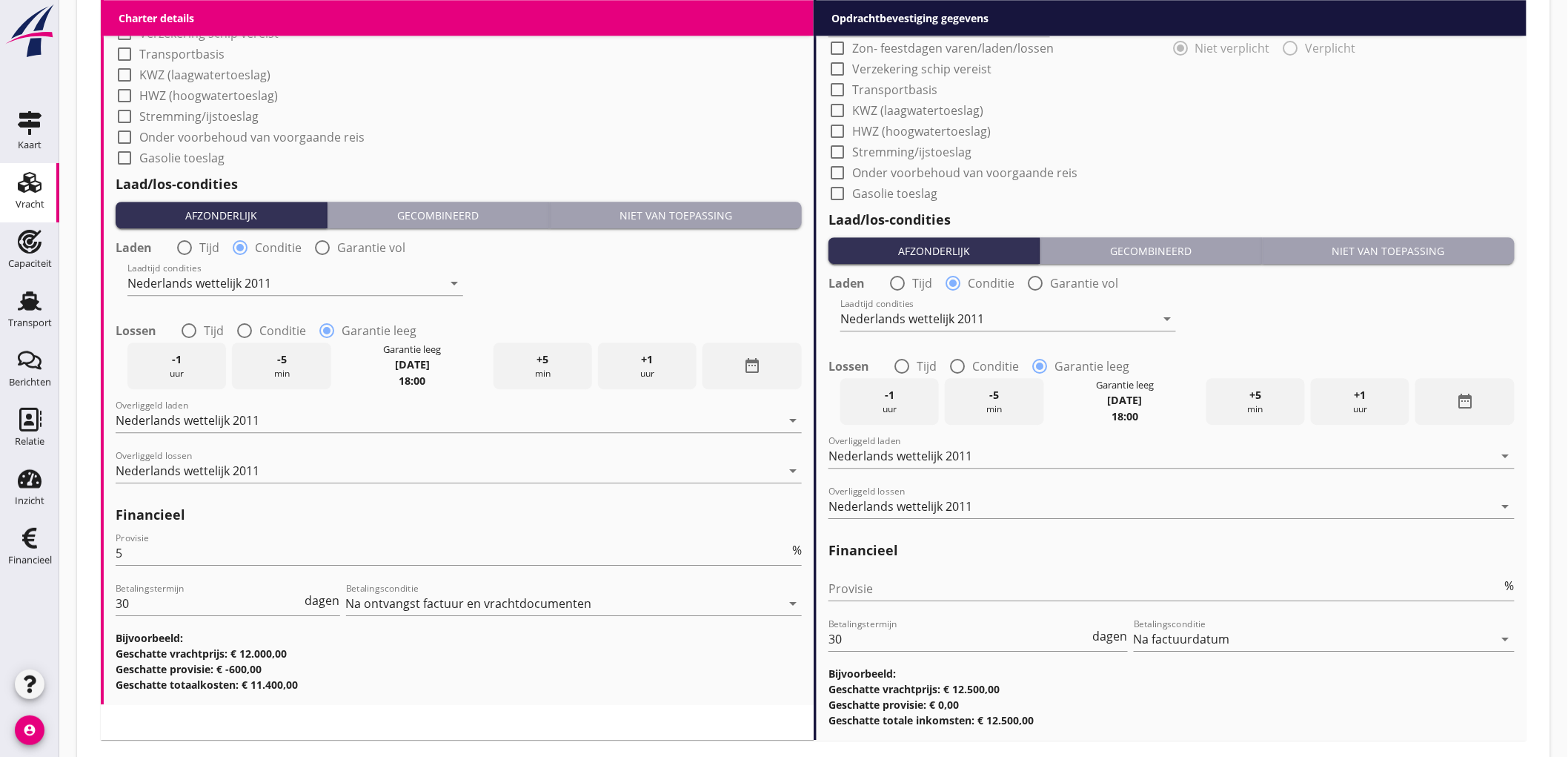
scroll to position [1664, 0]
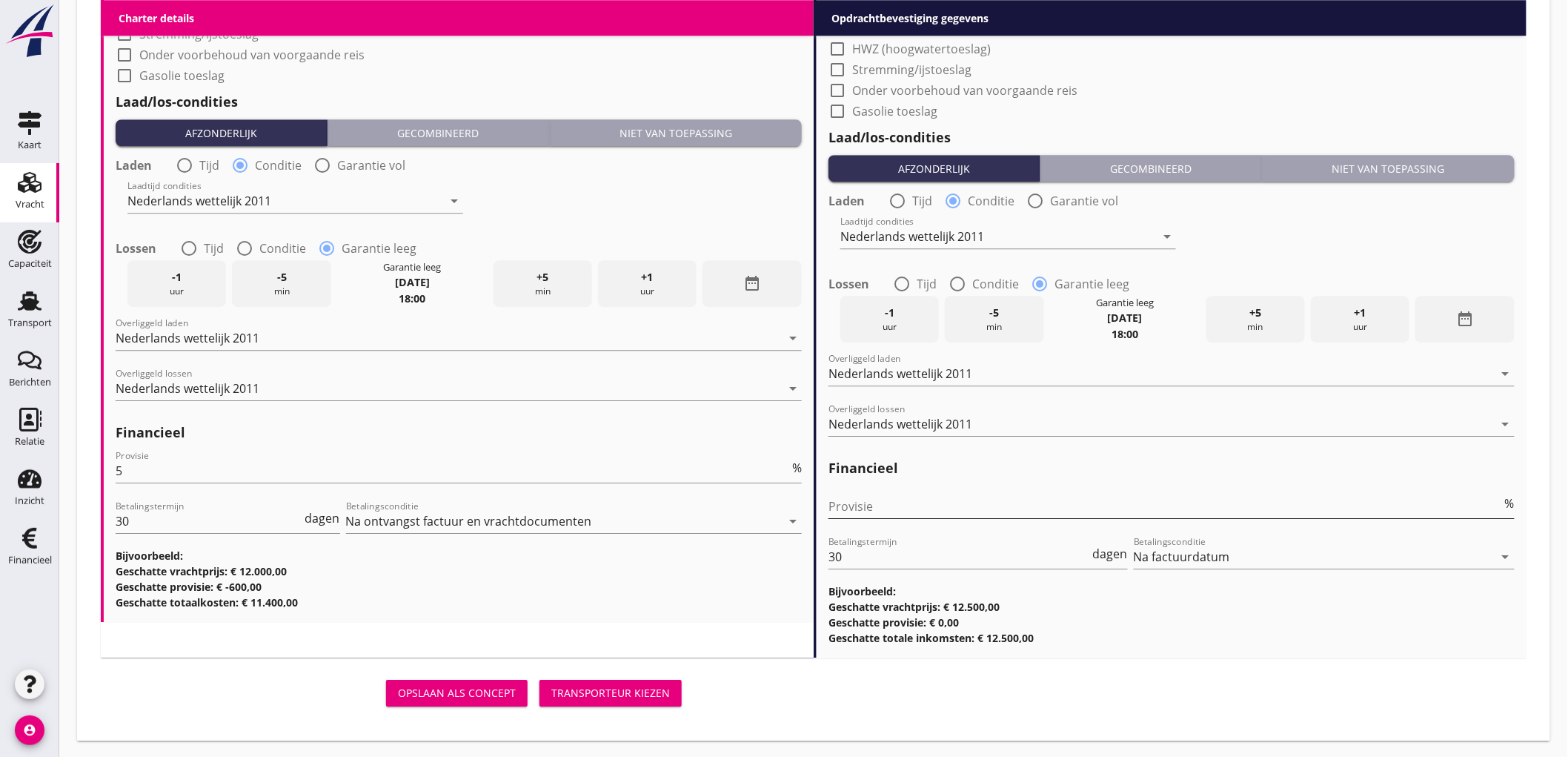
click at [952, 501] on input "Provisie" at bounding box center [1165, 506] width 673 height 24
type input "2"
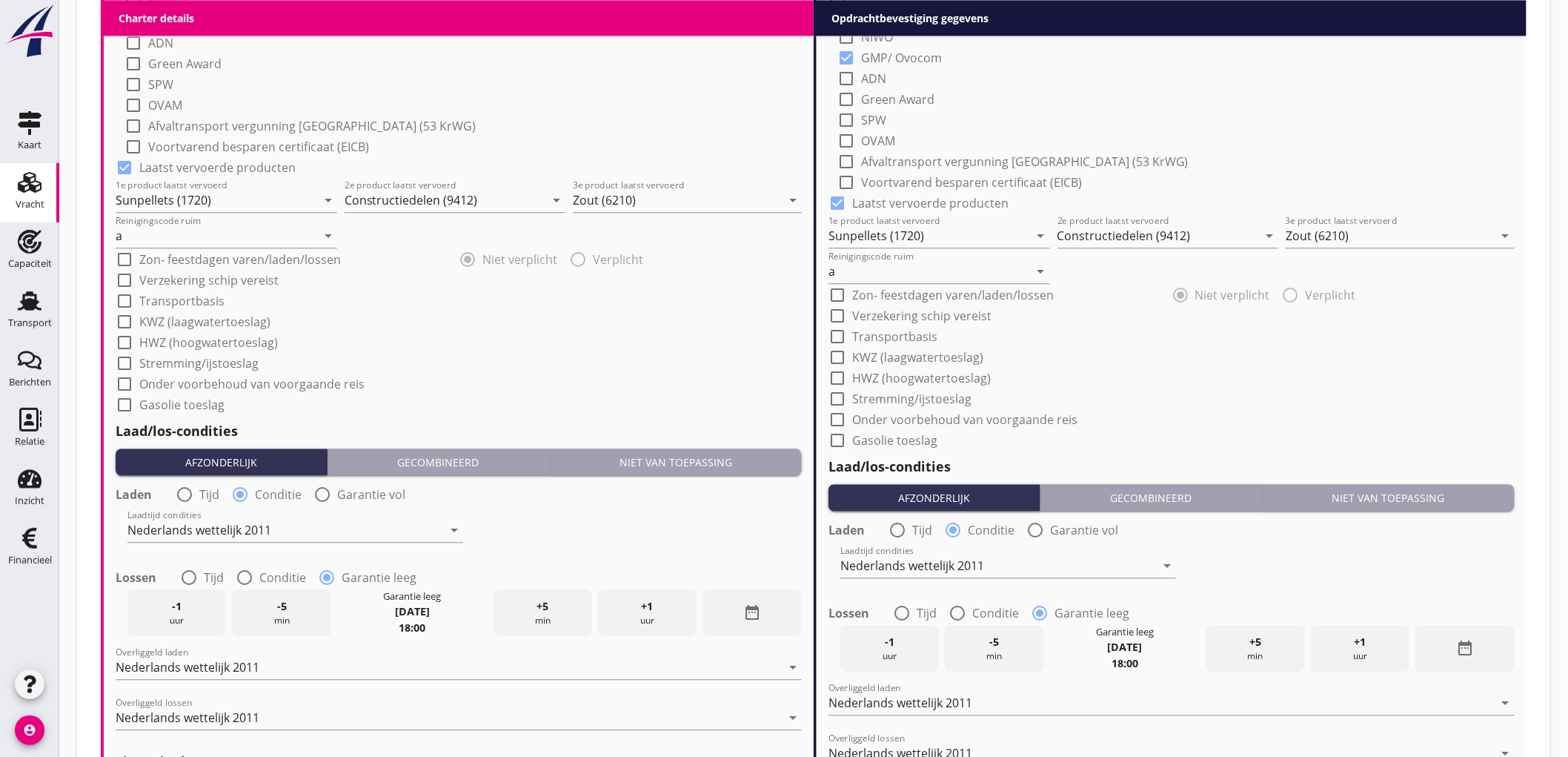
scroll to position [759, 0]
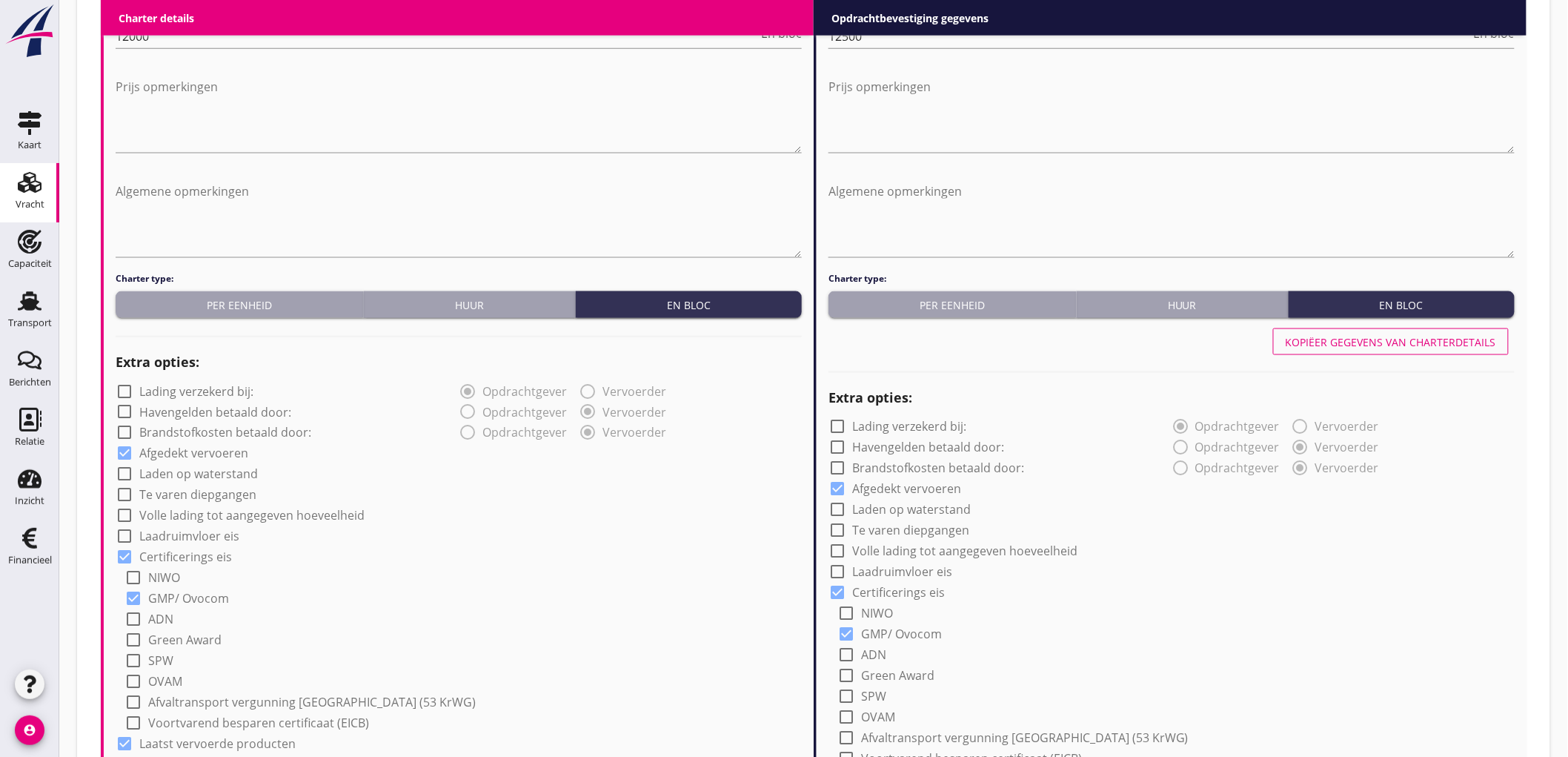
type input "2.5"
click at [1299, 347] on div "Kopiëer gegevens van charterdetails" at bounding box center [1391, 342] width 211 height 16
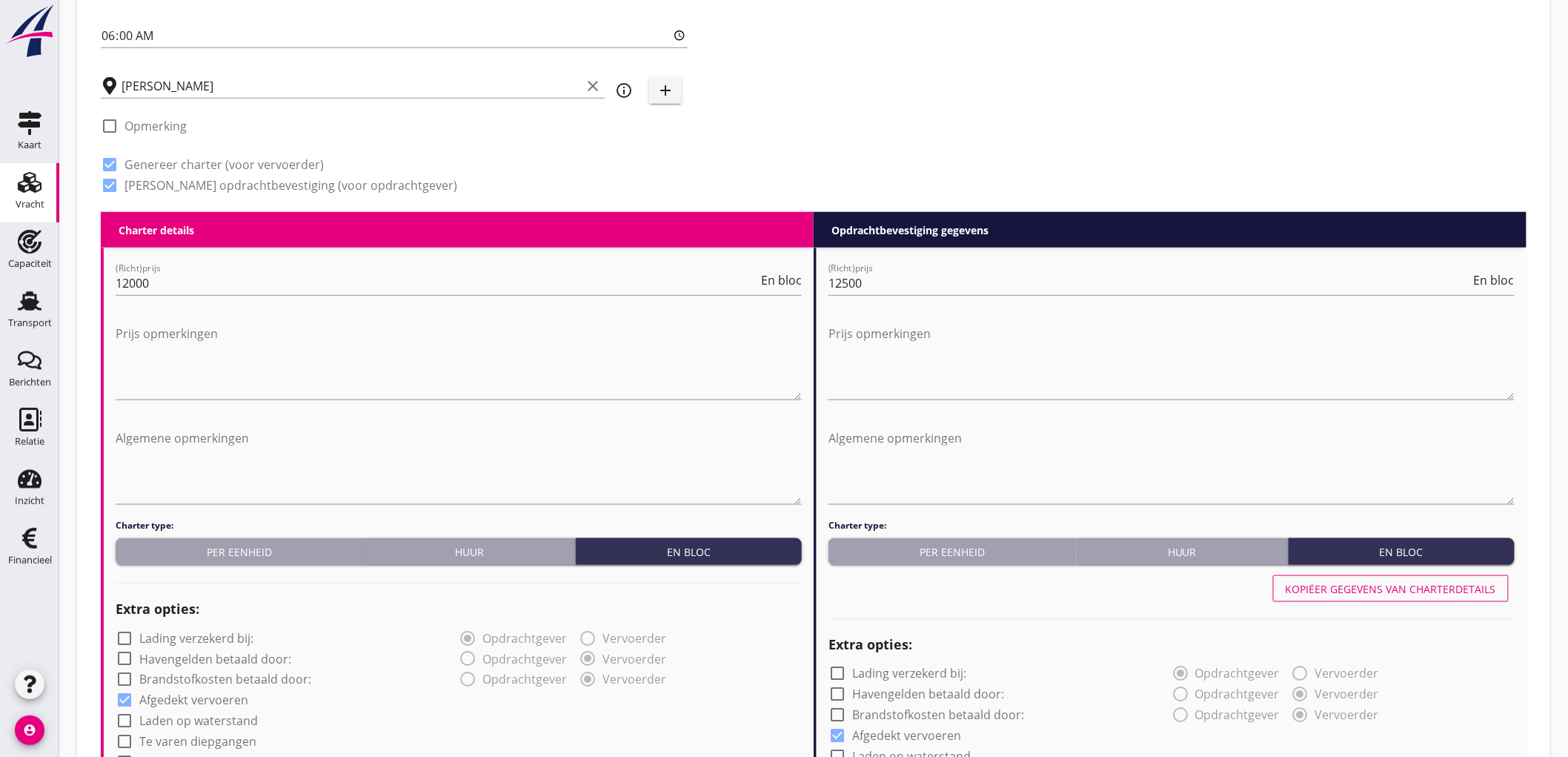
scroll to position [841, 0]
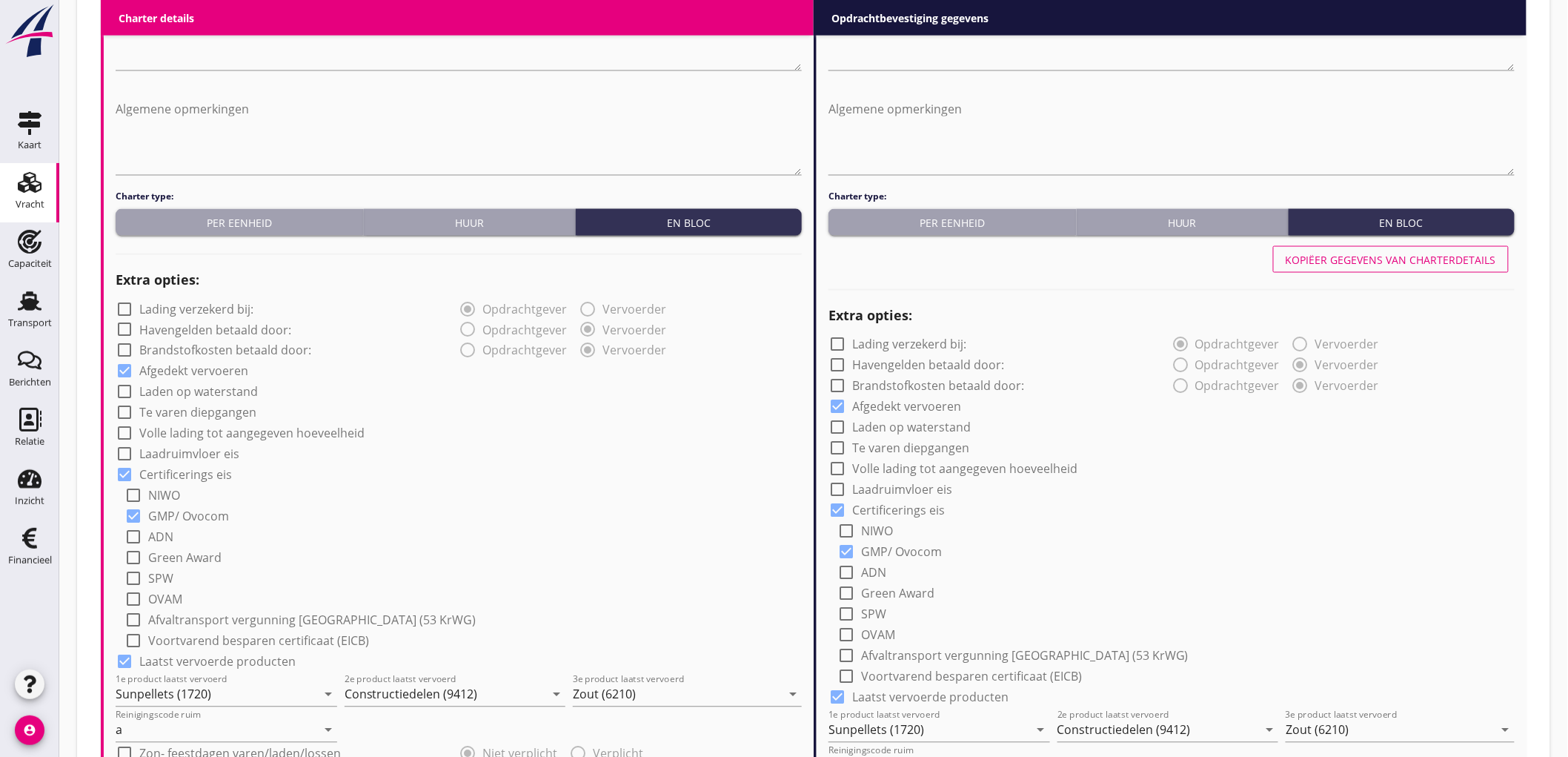
click at [1359, 265] on div "Kopiëer gegevens van charterdetails" at bounding box center [1391, 260] width 211 height 16
click at [1458, 526] on div "check_box_outline_blank NIWO" at bounding box center [1176, 530] width 677 height 21
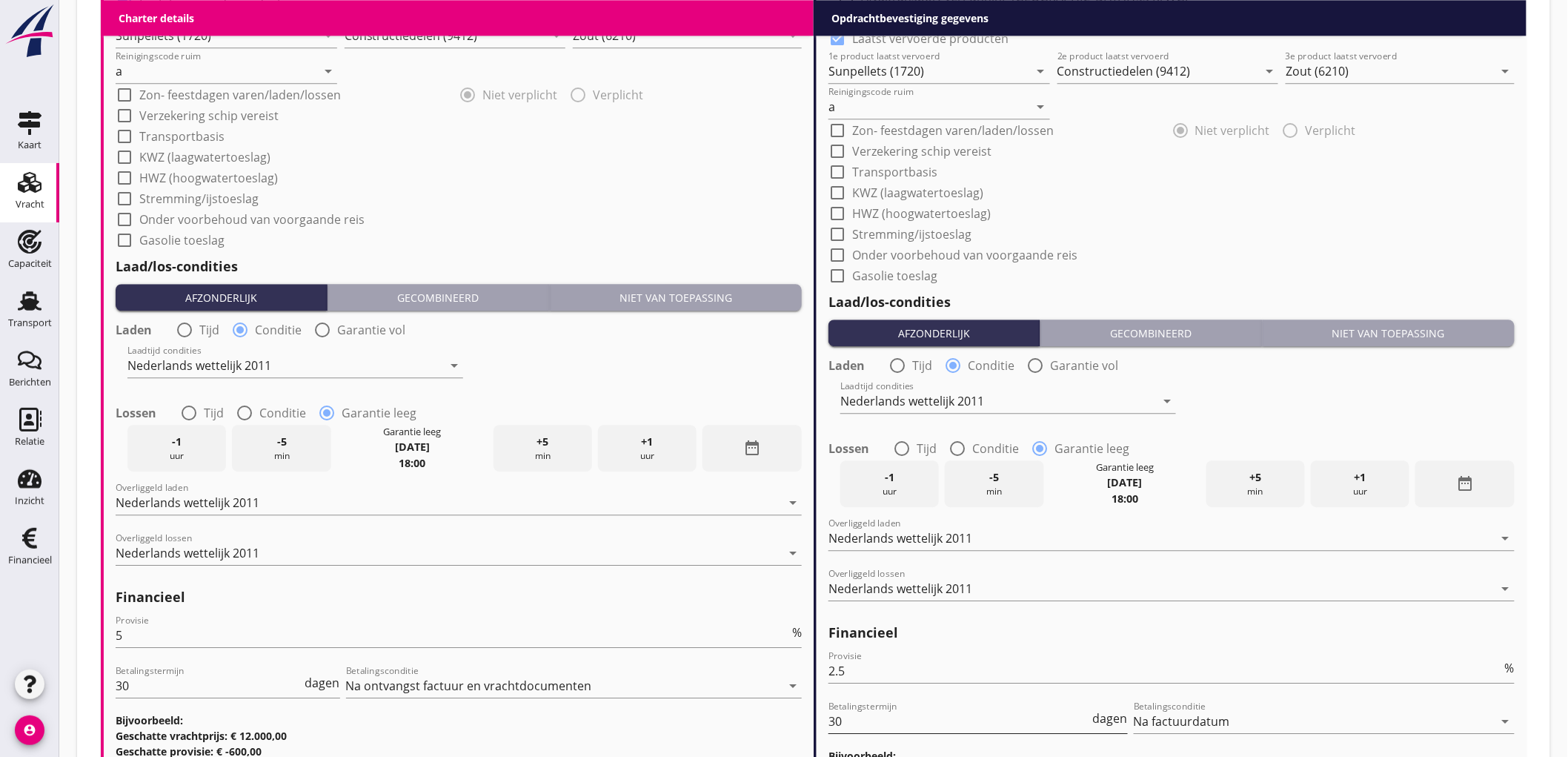
scroll to position [1664, 0]
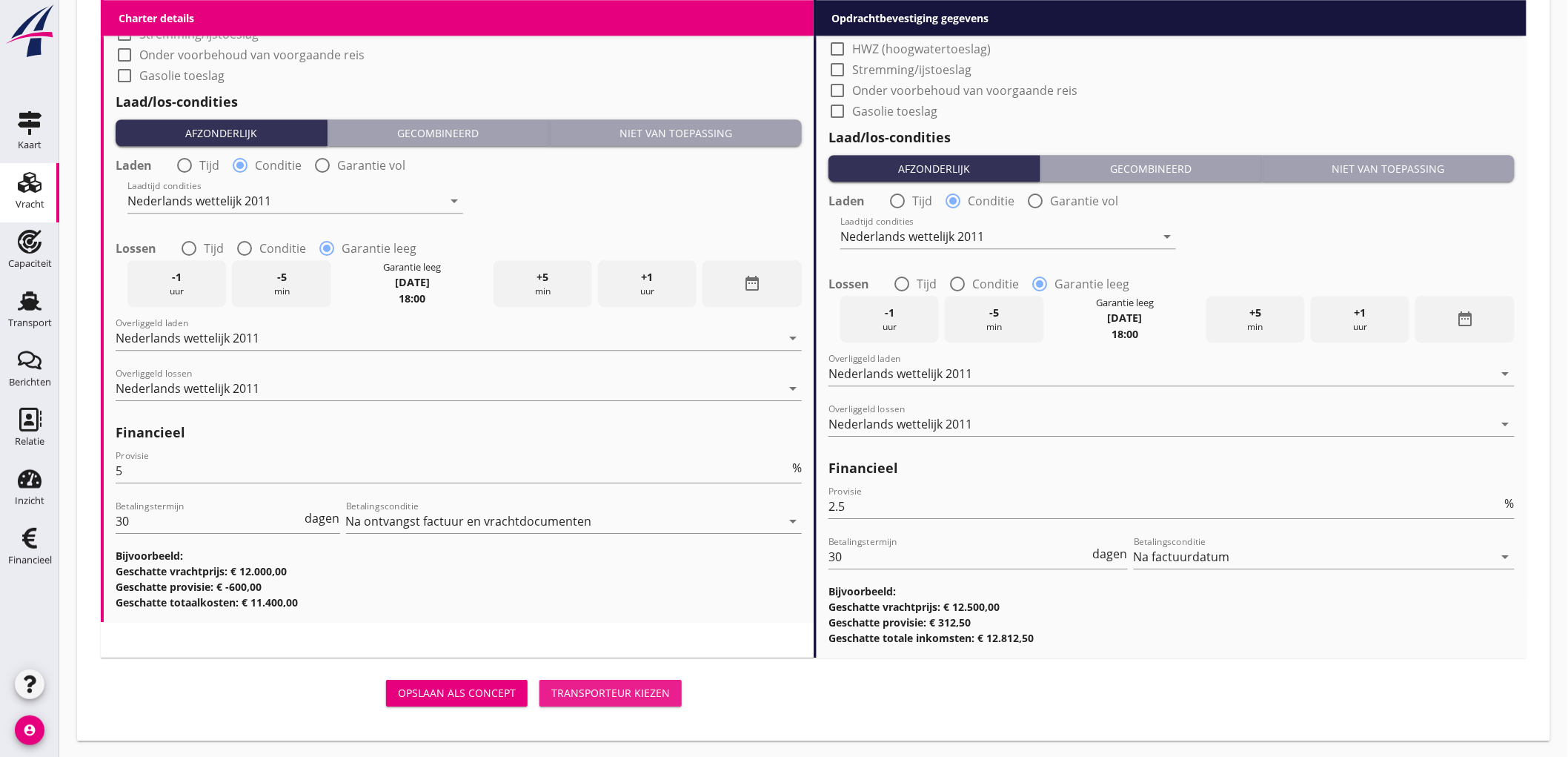
drag, startPoint x: 599, startPoint y: 684, endPoint x: 1557, endPoint y: 565, distance: 965.4
click at [599, 685] on div "Transporteur kiezen" at bounding box center [611, 692] width 119 height 16
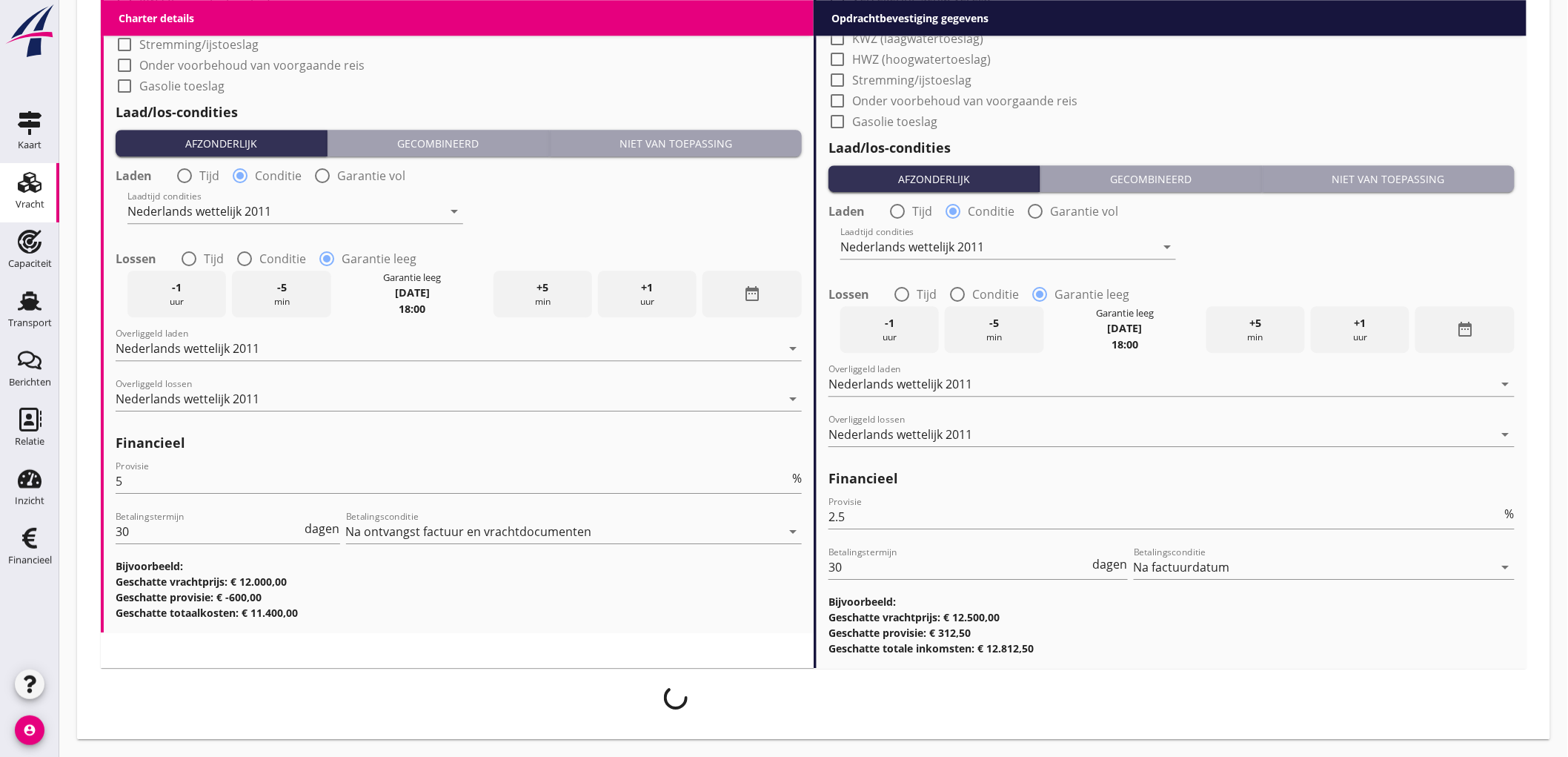
scroll to position [1652, 0]
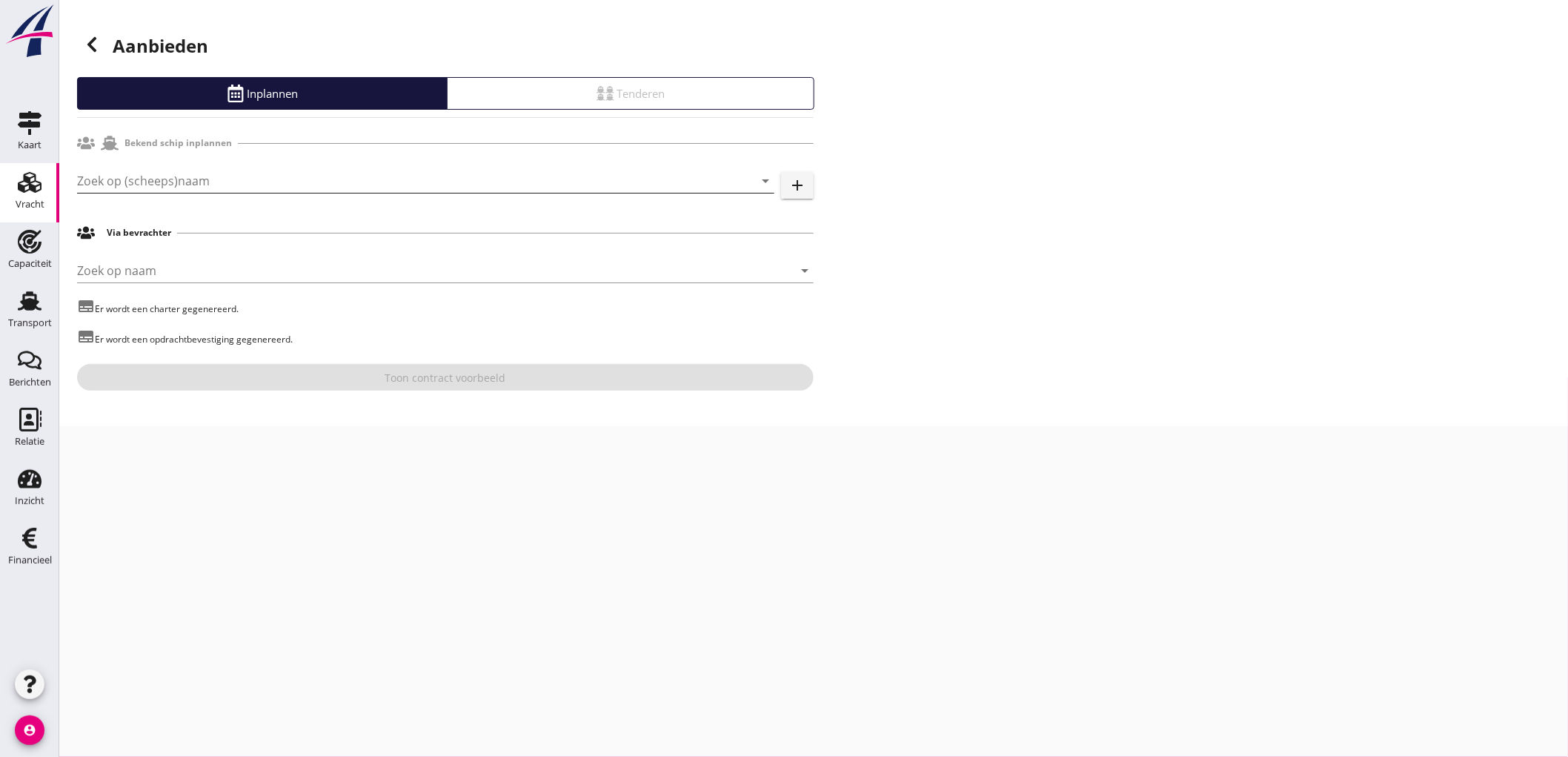
click at [167, 193] on div "Zoek op (scheeps)naam arrow_drop_down" at bounding box center [425, 188] width 697 height 38
click at [187, 178] on input "Zoek op (scheeps)naam" at bounding box center [405, 181] width 656 height 24
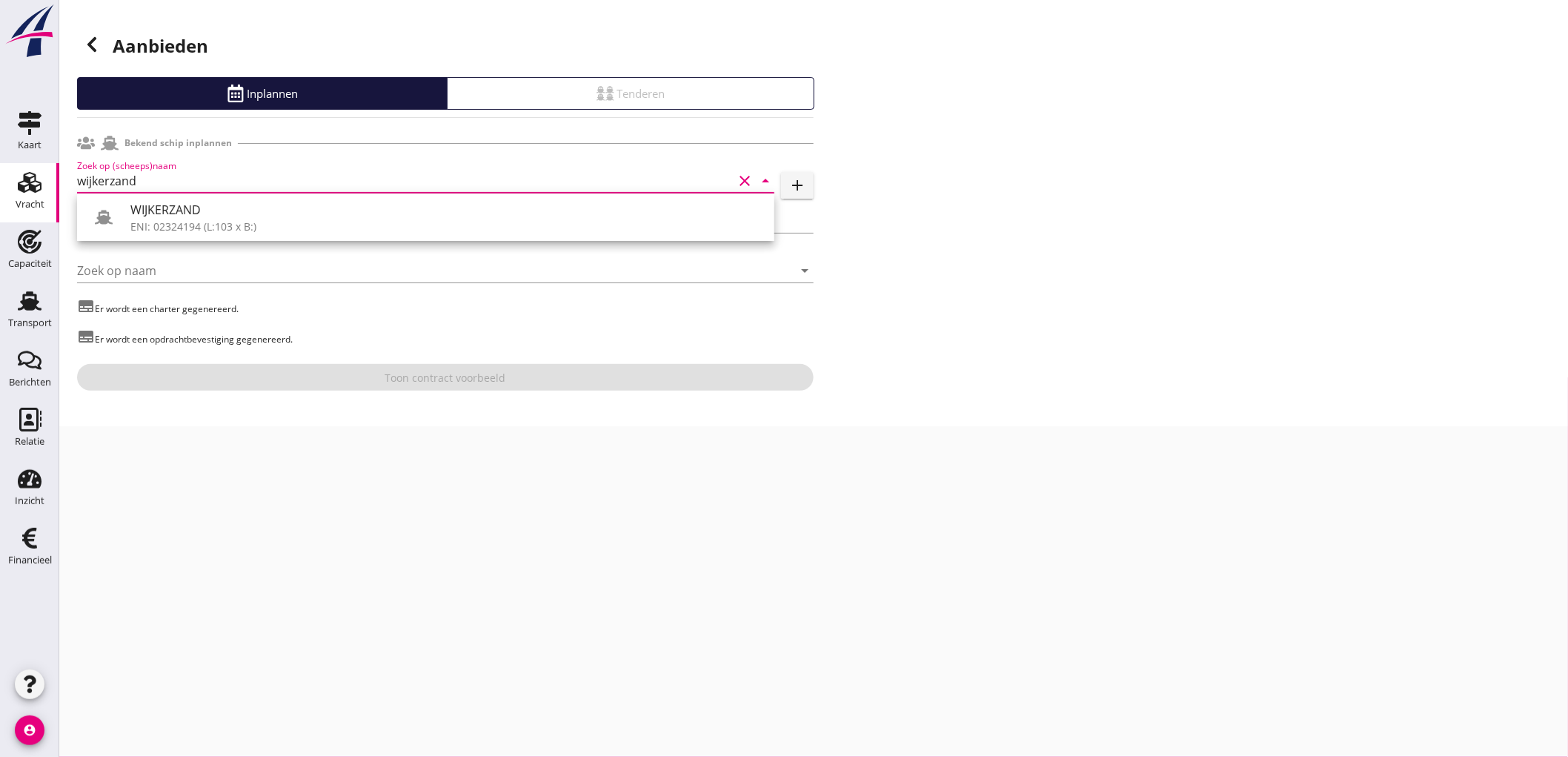
click at [173, 211] on div "WIJKERZAND" at bounding box center [446, 210] width 632 height 18
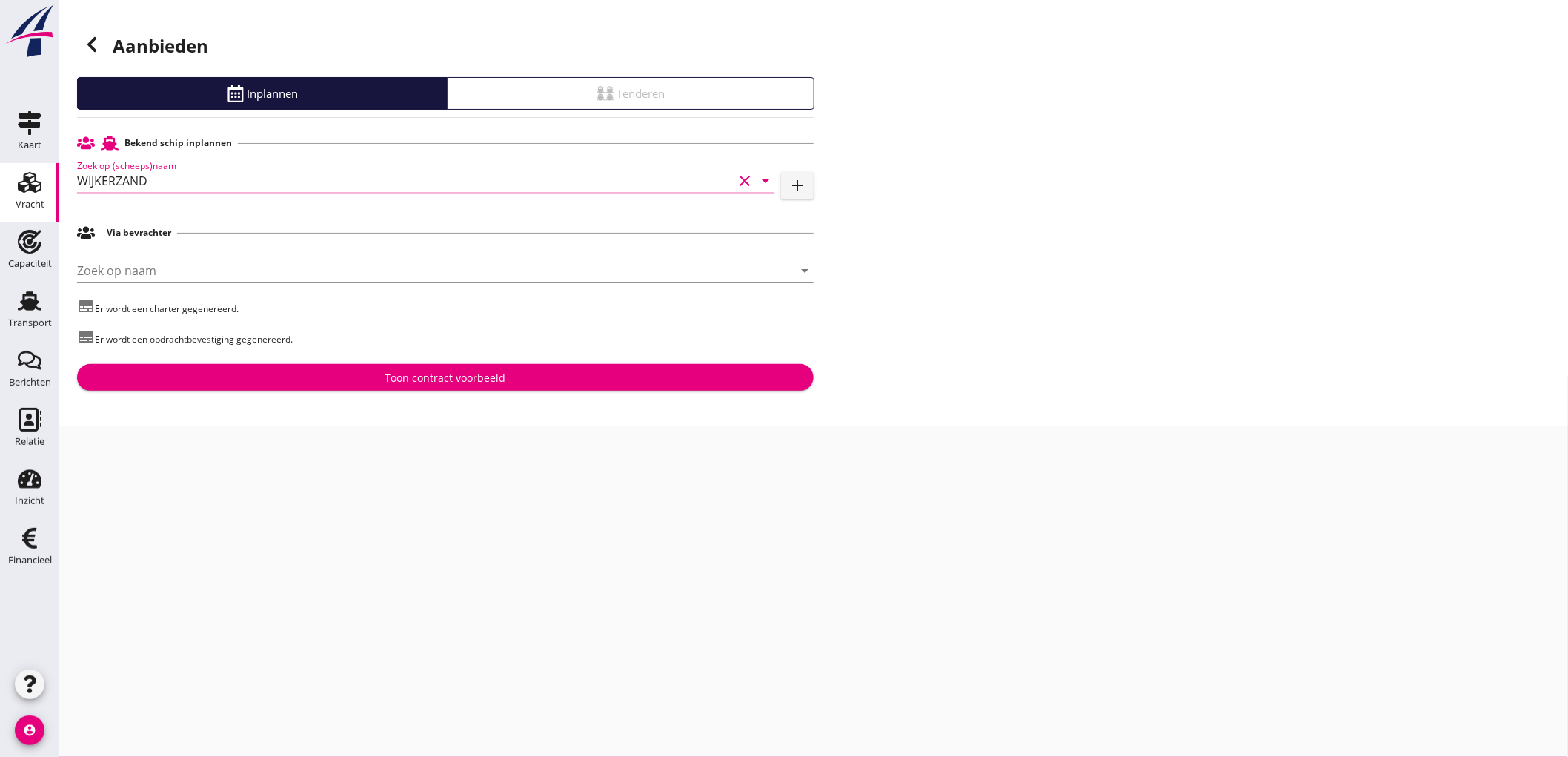
type input "WIJKERZAND"
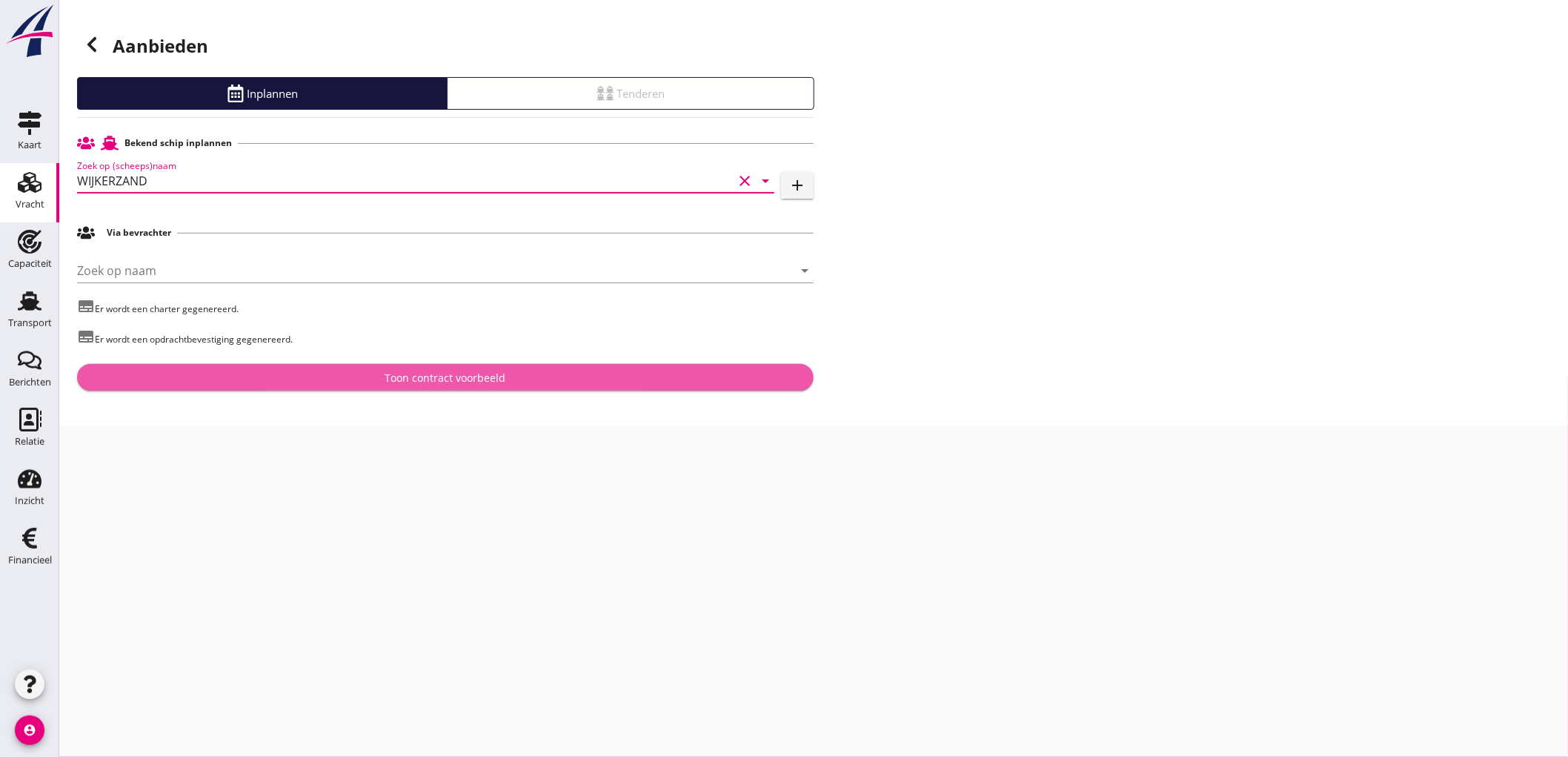
click at [307, 380] on div "Toon contract voorbeeld" at bounding box center [445, 378] width 713 height 16
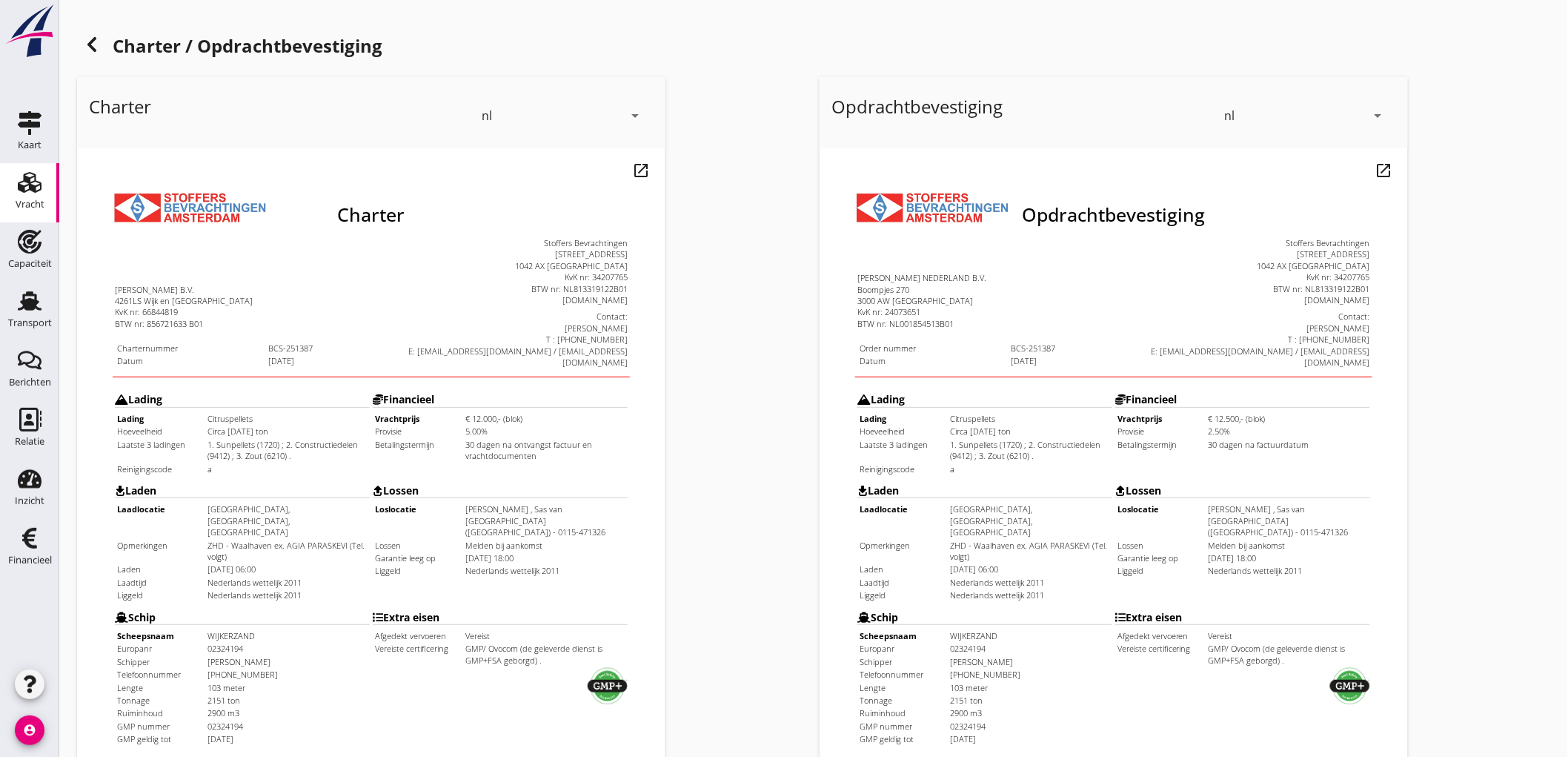
scroll to position [339, 0]
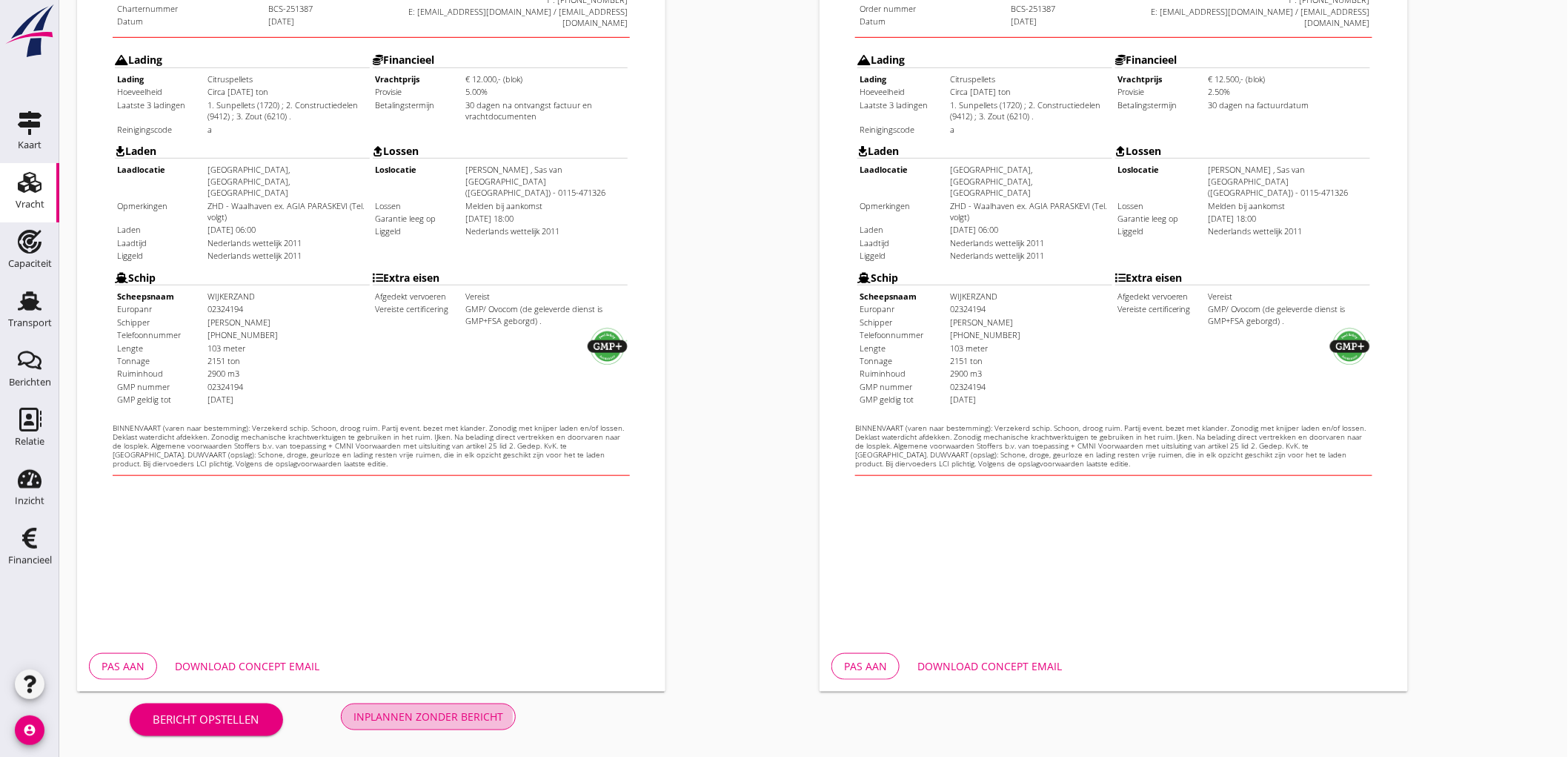
click at [486, 712] on div "Inplannen zonder bericht" at bounding box center [428, 716] width 150 height 16
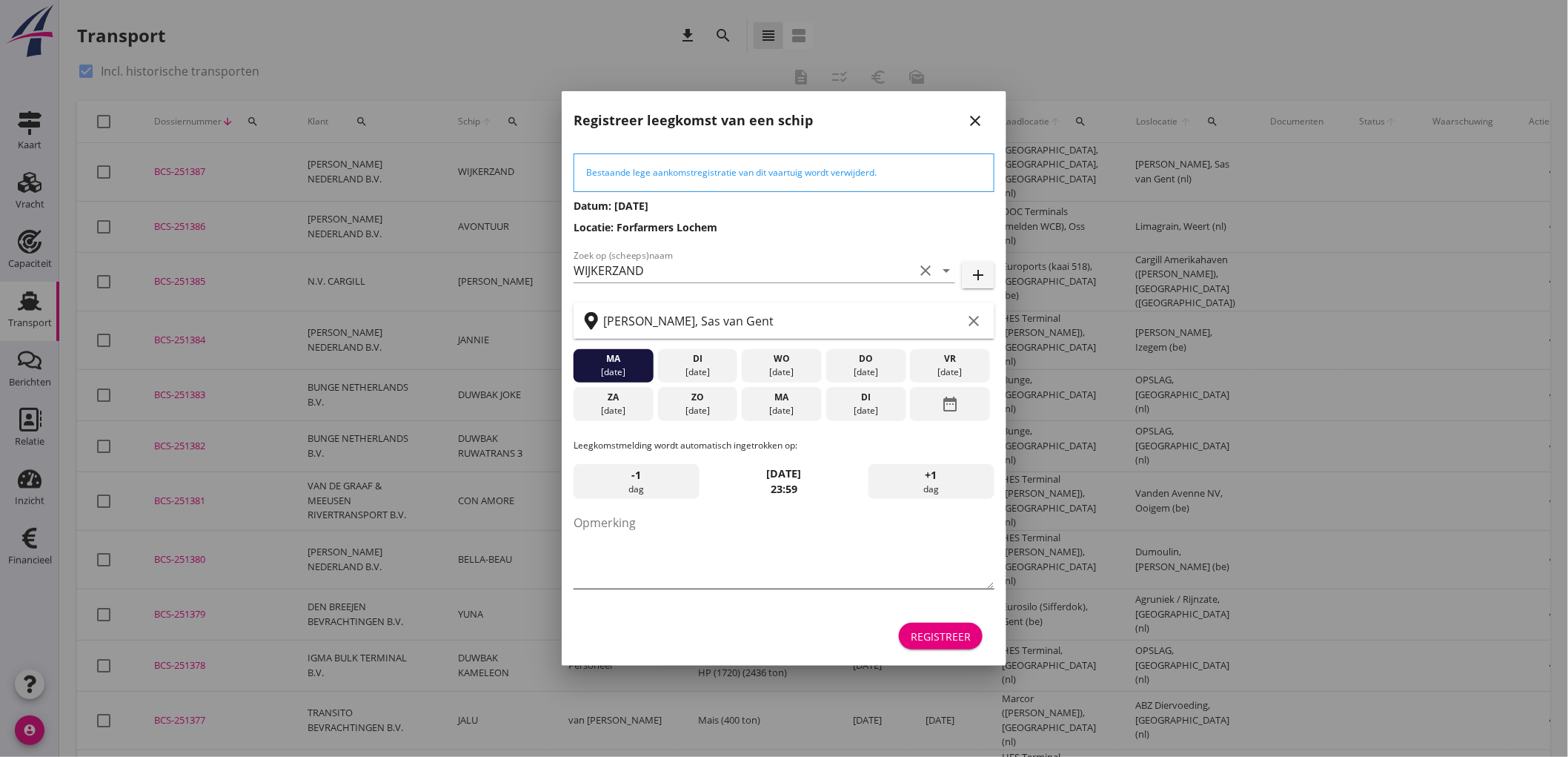
click at [658, 532] on textarea "Opmerking" at bounding box center [783, 549] width 421 height 78
click at [930, 354] on div "vr" at bounding box center [950, 359] width 73 height 14
click at [947, 628] on div "Registreer" at bounding box center [941, 636] width 60 height 16
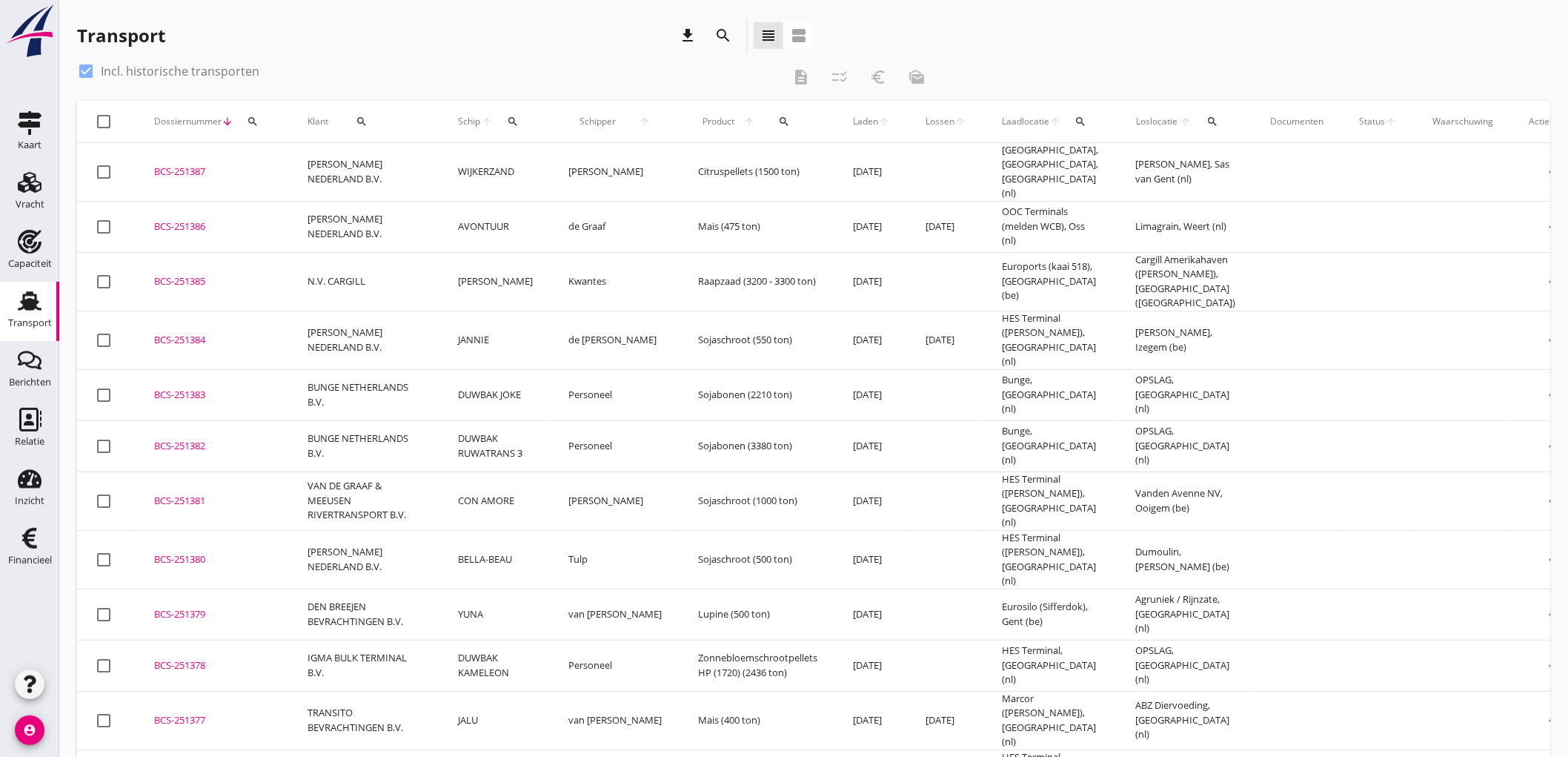
click at [382, 148] on td "[PERSON_NAME] NEDERLAND B.V." at bounding box center [365, 172] width 150 height 59
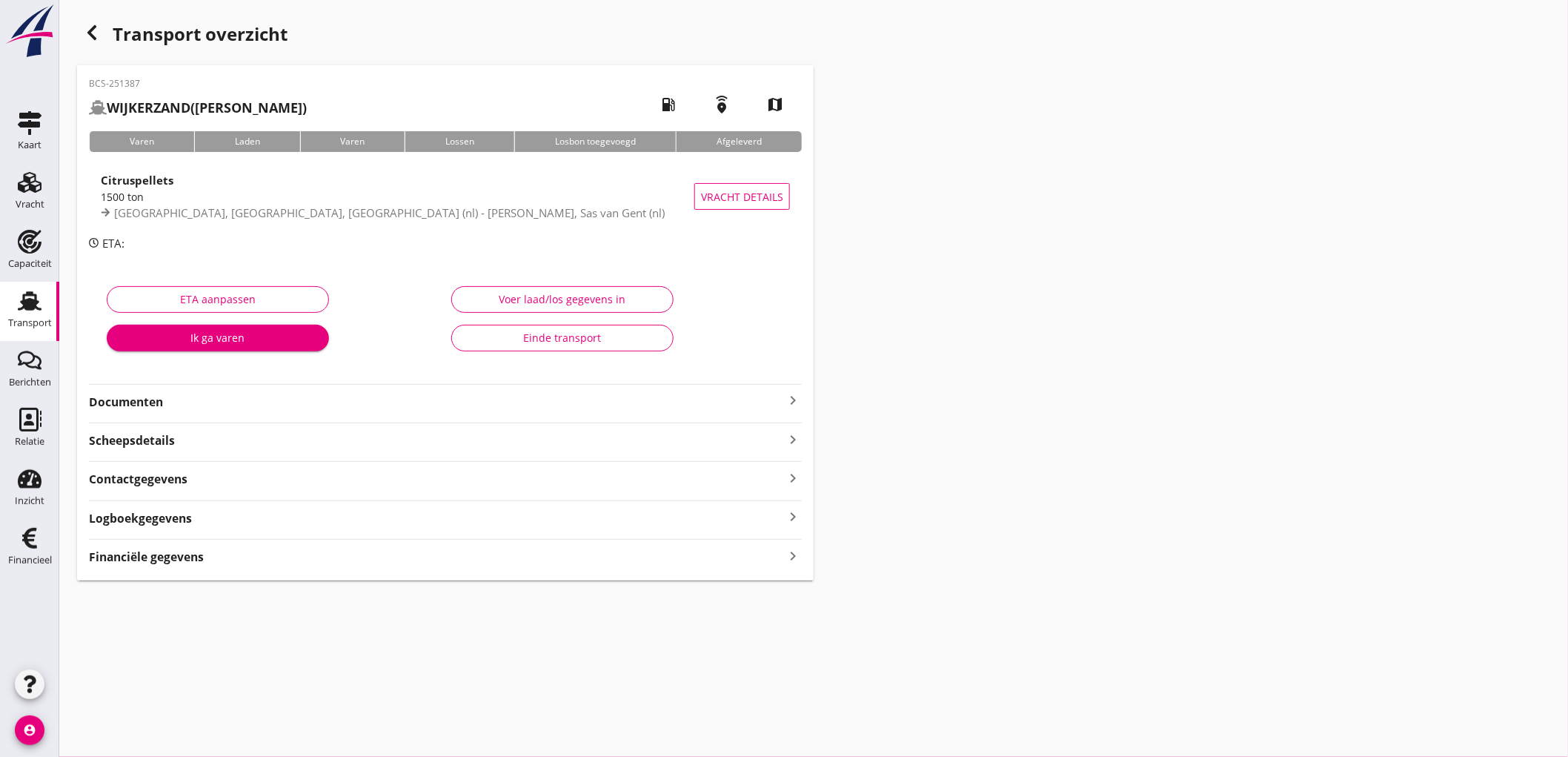
click at [367, 208] on span "[GEOGRAPHIC_DATA], [GEOGRAPHIC_DATA], [GEOGRAPHIC_DATA] (nl) - [PERSON_NAME], S…" at bounding box center [390, 213] width 551 height 15
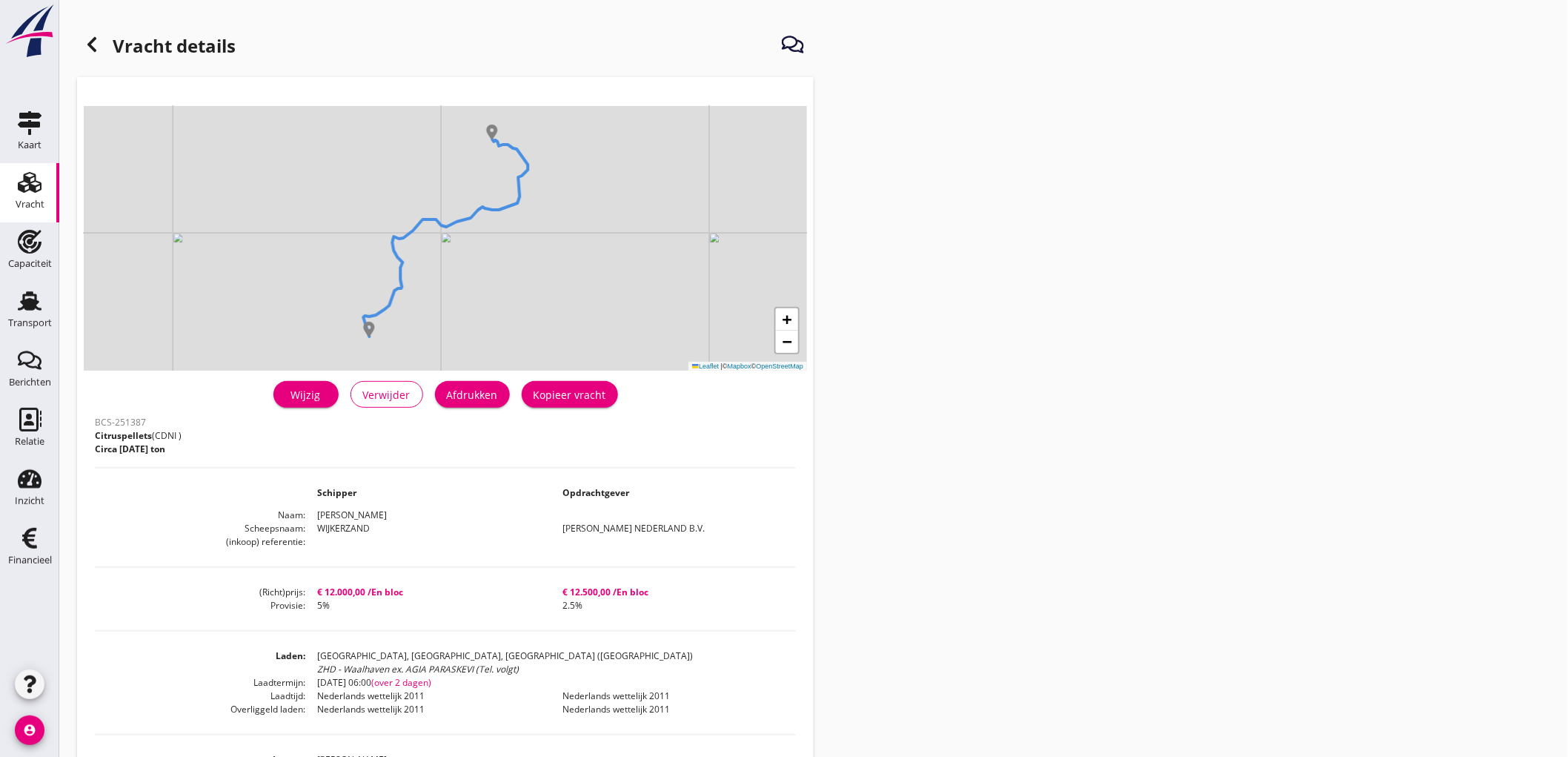
click at [491, 382] on button "Afdrukken" at bounding box center [472, 394] width 74 height 26
click at [93, 46] on icon at bounding box center [92, 44] width 18 height 18
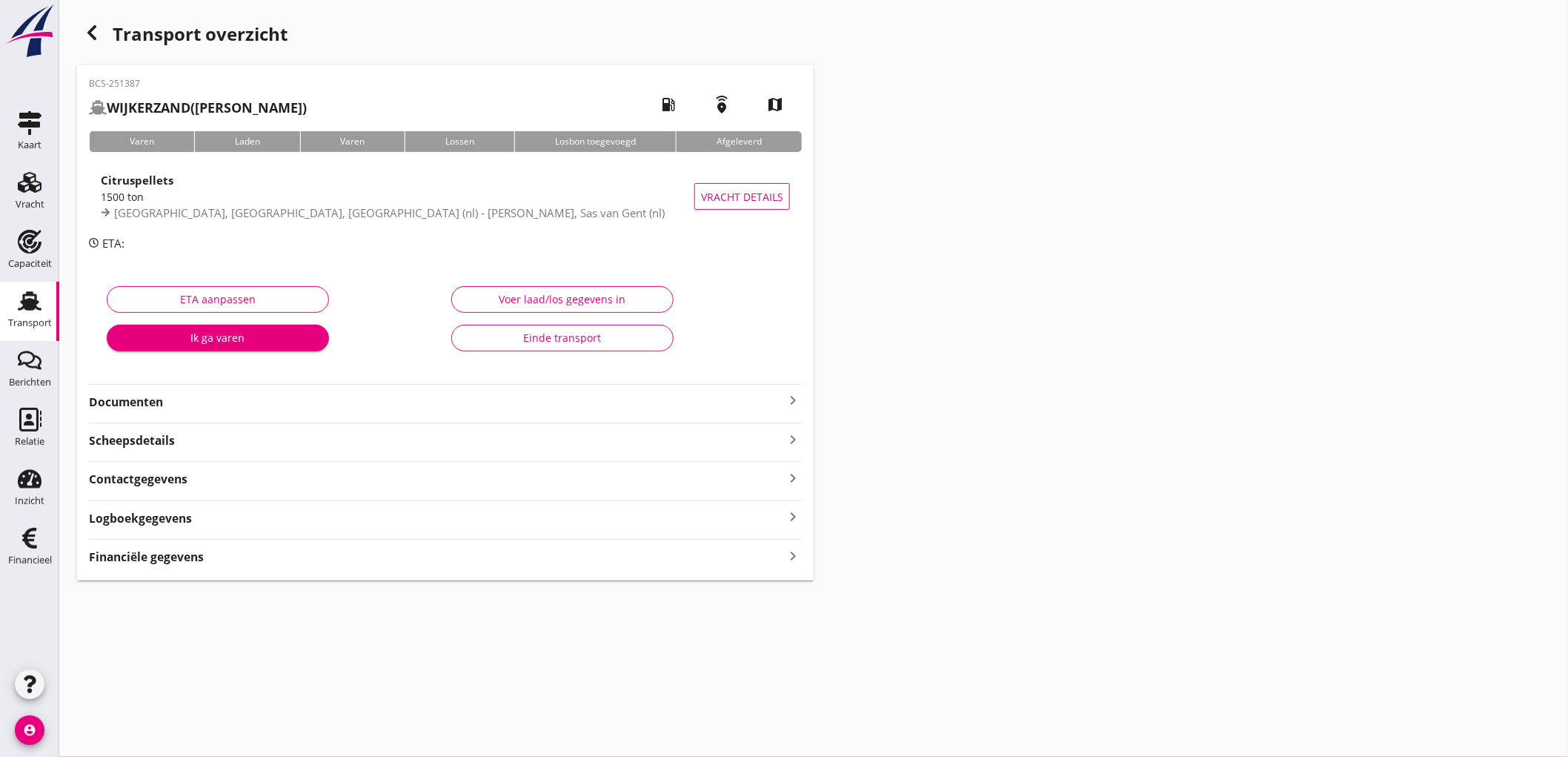
click at [141, 417] on div "BCS-251387 WIJKERZAND (Van Andel) local_gas_station emergency_share map Varen L…" at bounding box center [445, 323] width 737 height 515
click at [144, 402] on strong "Documenten" at bounding box center [436, 402] width 695 height 17
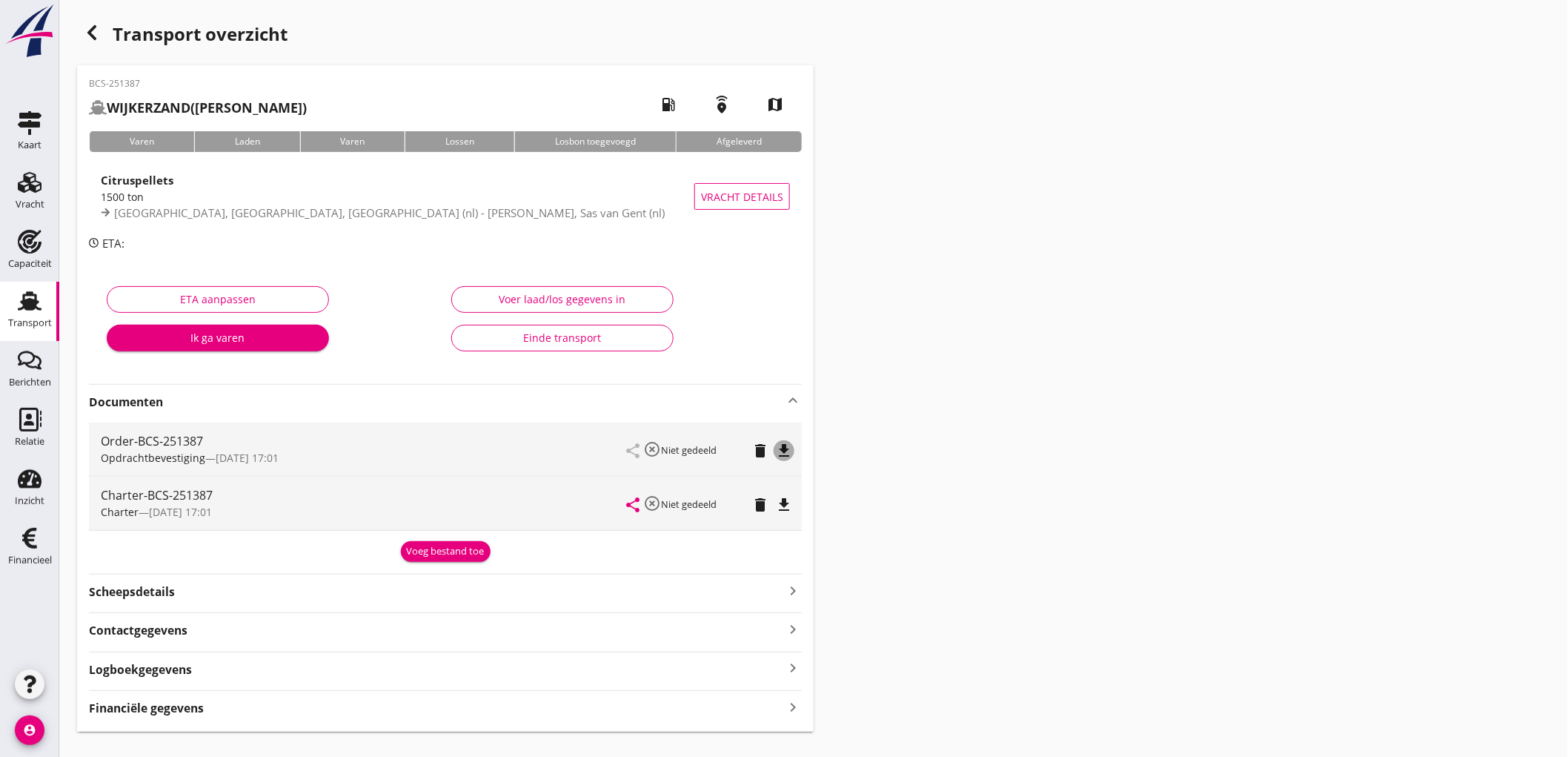
drag, startPoint x: 788, startPoint y: 449, endPoint x: 797, endPoint y: 424, distance: 26.6
click at [788, 448] on icon "file_download" at bounding box center [784, 451] width 18 height 18
click at [782, 503] on icon "file_download" at bounding box center [784, 505] width 18 height 18
click at [460, 716] on div "Financiële gegevens keyboard_arrow_right" at bounding box center [445, 707] width 713 height 20
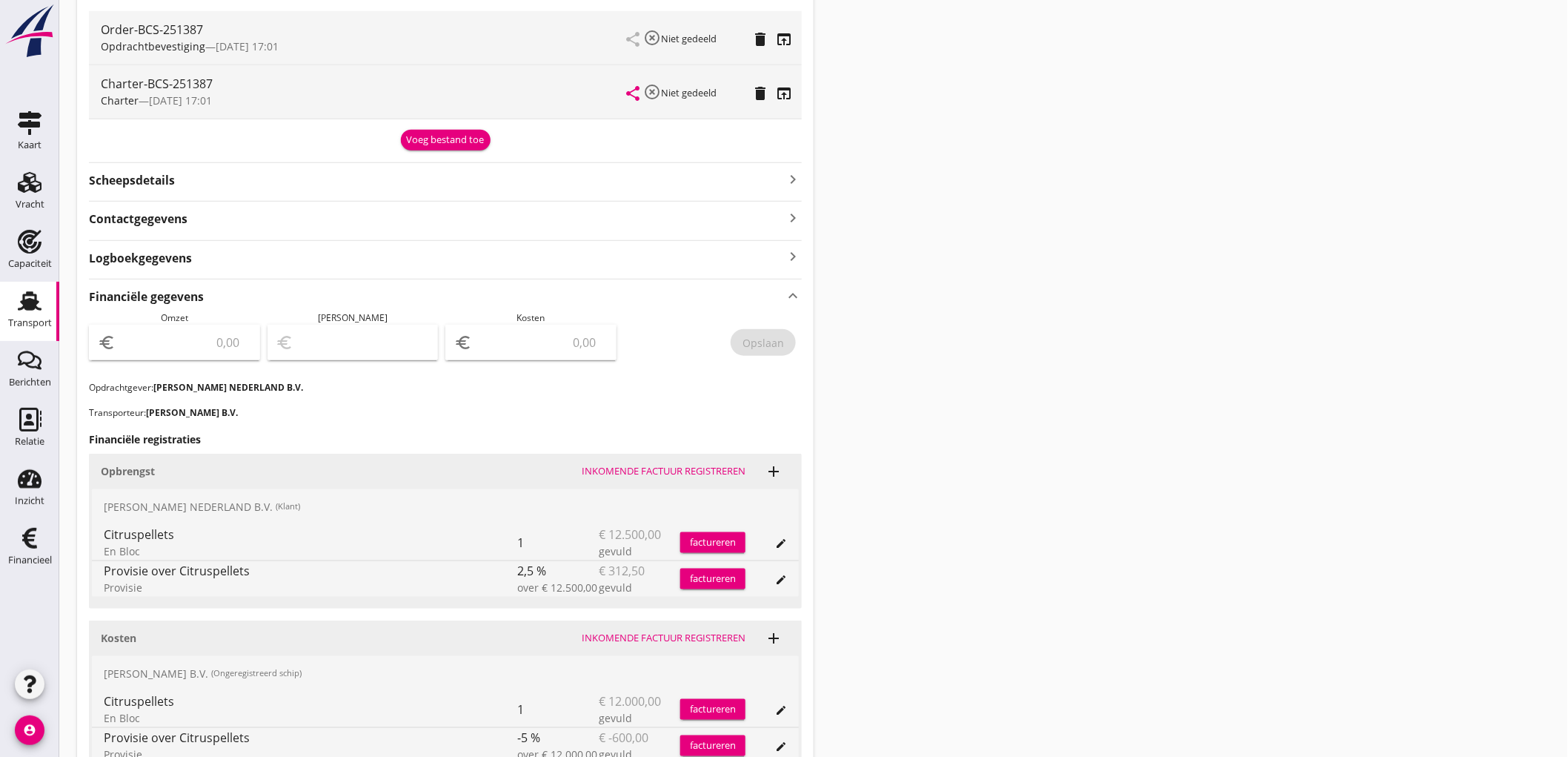
click at [201, 326] on div "euro" at bounding box center [175, 342] width 172 height 35
type input "12187"
type input "12187.50"
type input "12186.50"
type input "1"
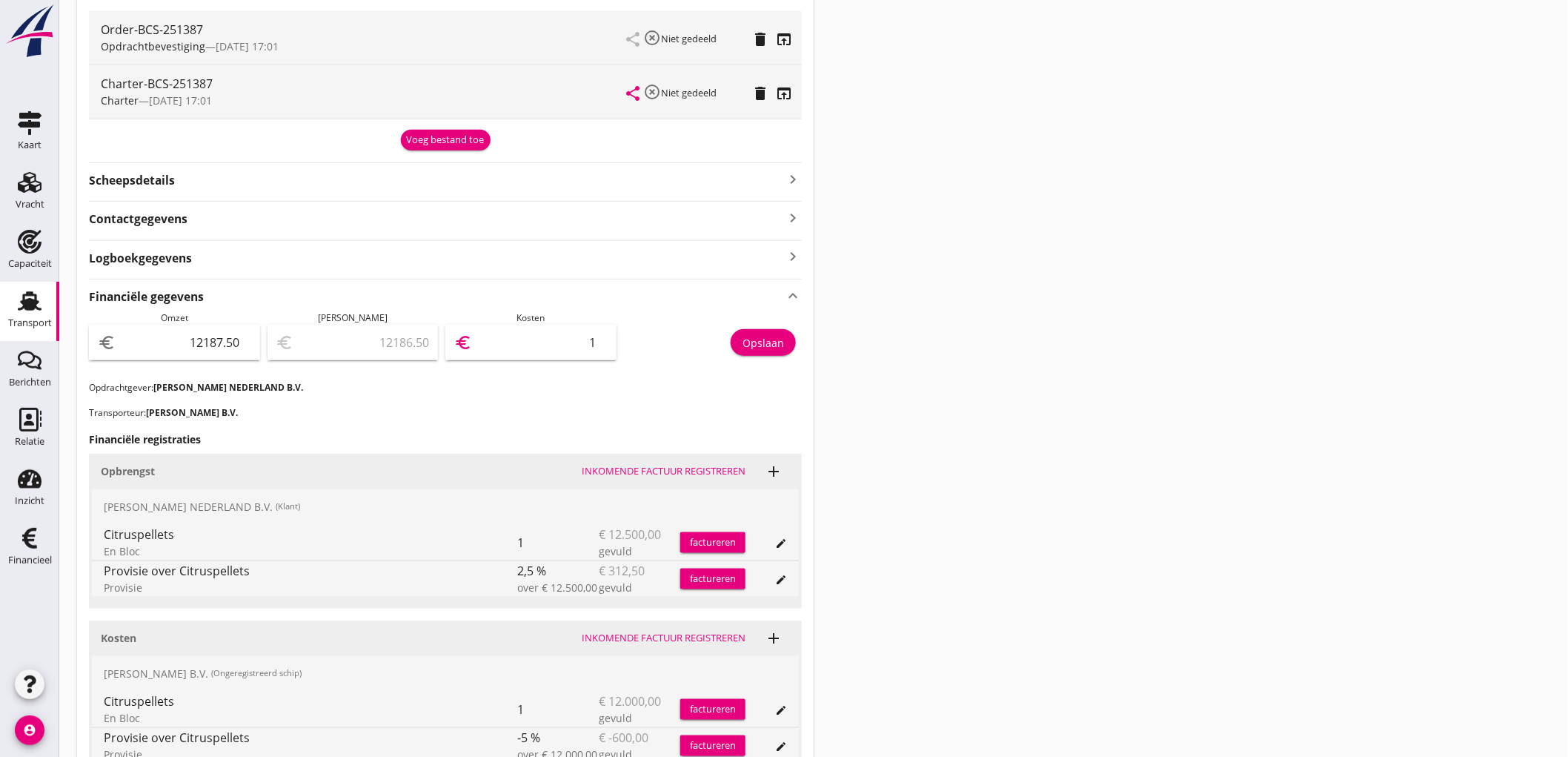
type input "12176.50"
type input "11"
type input "12073.50"
type input "114"
type input "11047.50"
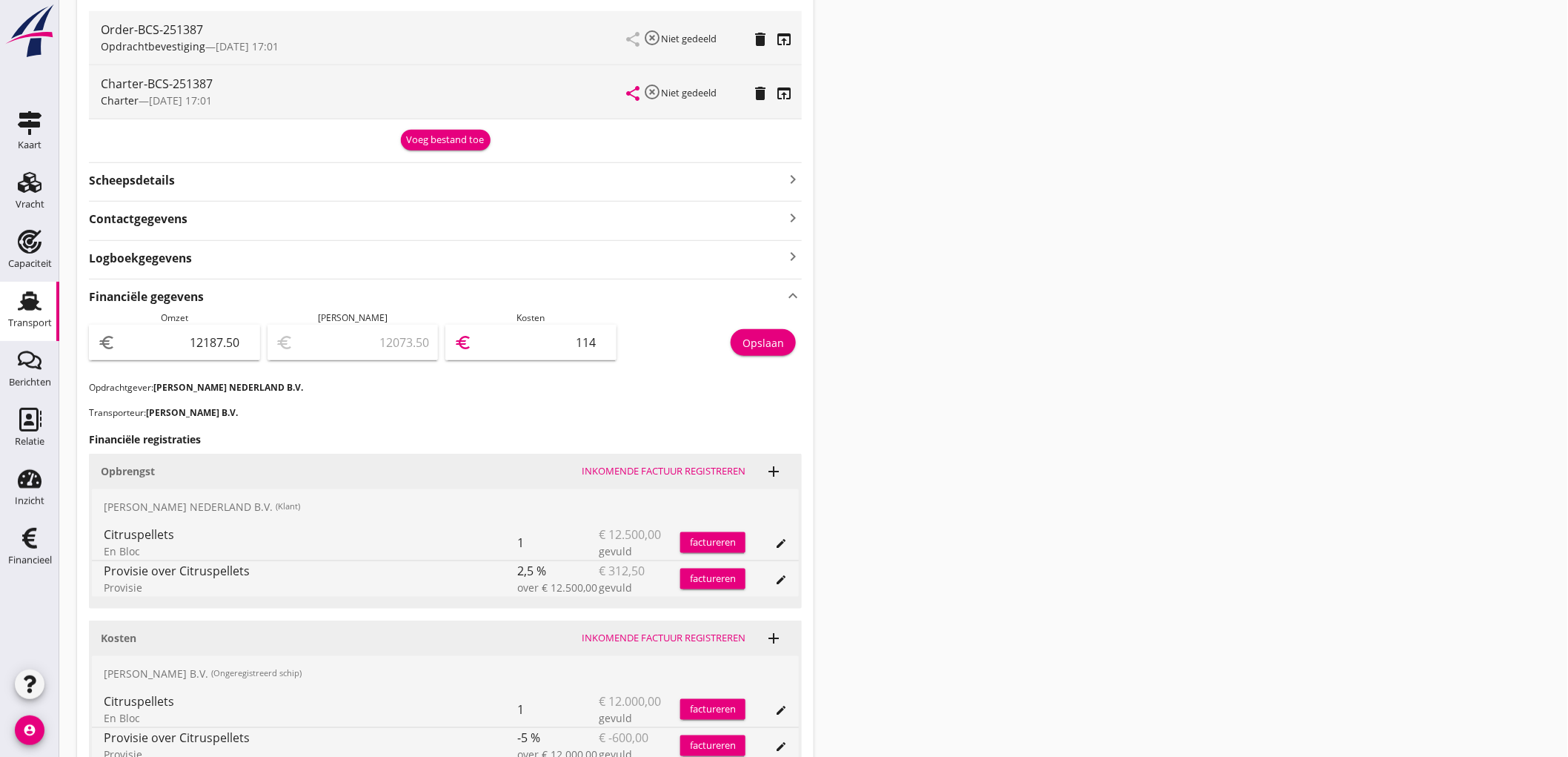
type input "1140"
type input "787.50"
type input "11400"
click at [775, 335] on div "Opslaan" at bounding box center [763, 342] width 41 height 16
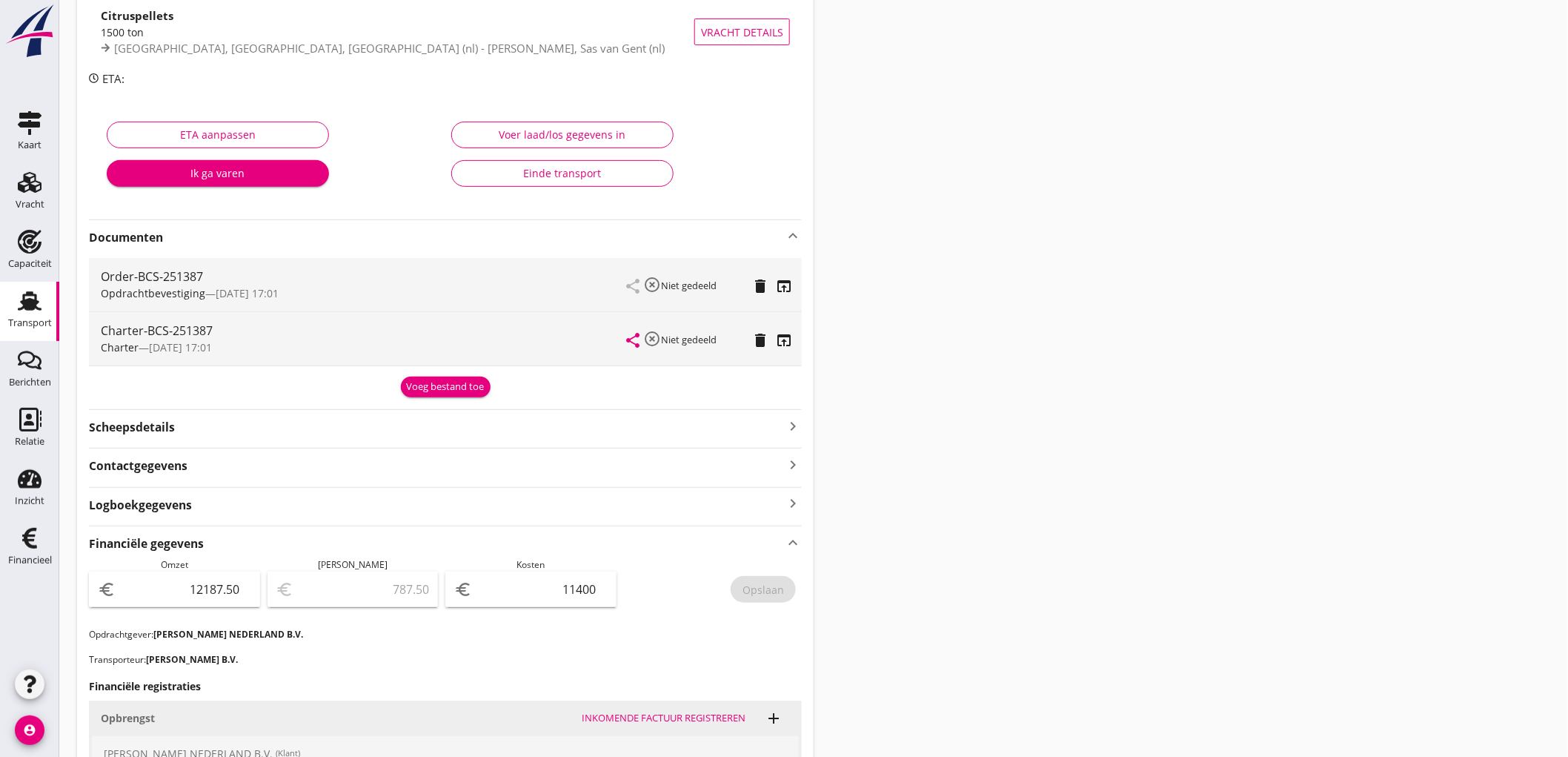
click at [5, 306] on link "Transport Transport" at bounding box center [29, 311] width 59 height 59
